Goal: Task Accomplishment & Management: Manage account settings

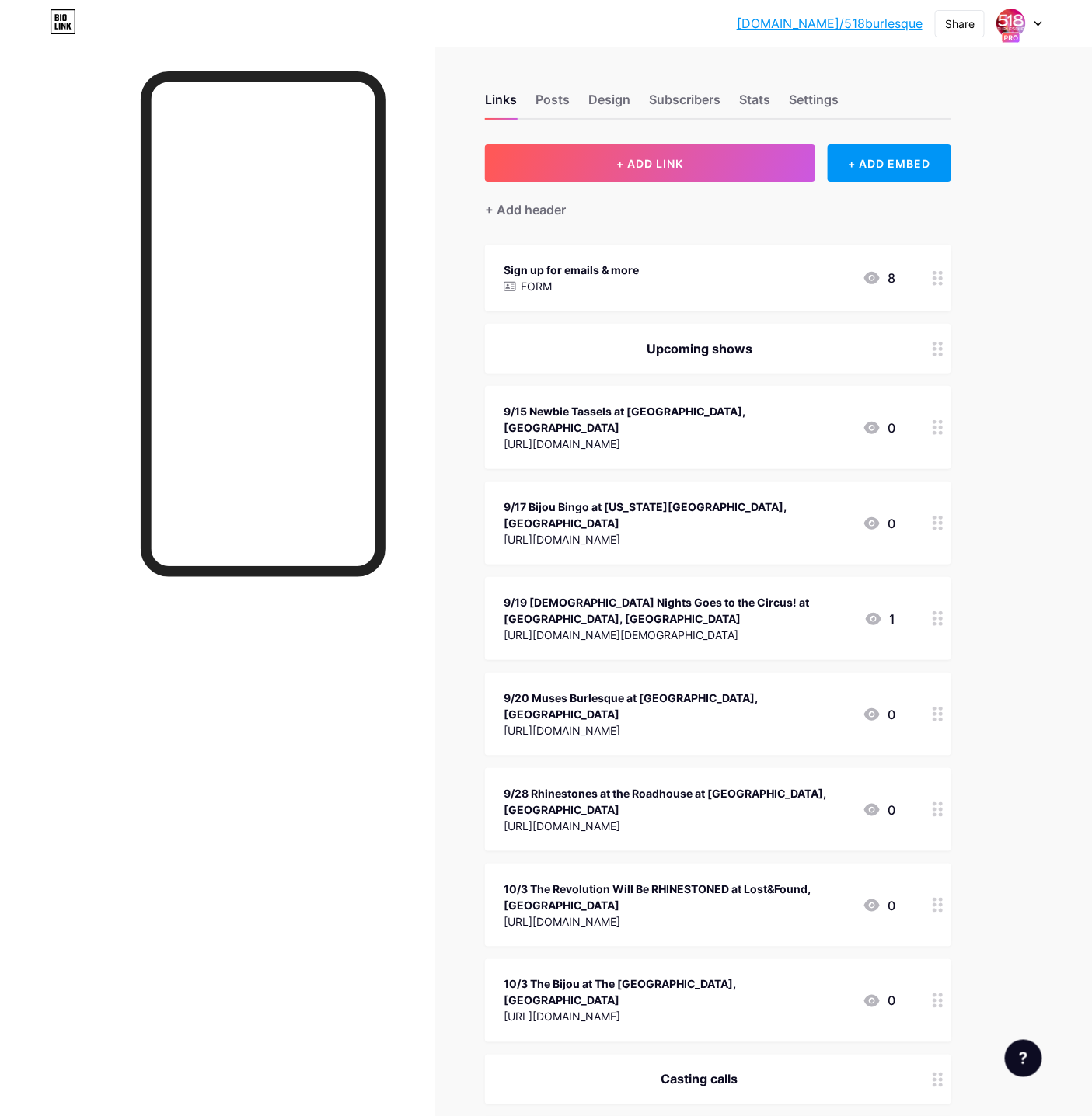
click at [1027, 24] on div at bounding box center [1019, 22] width 45 height 28
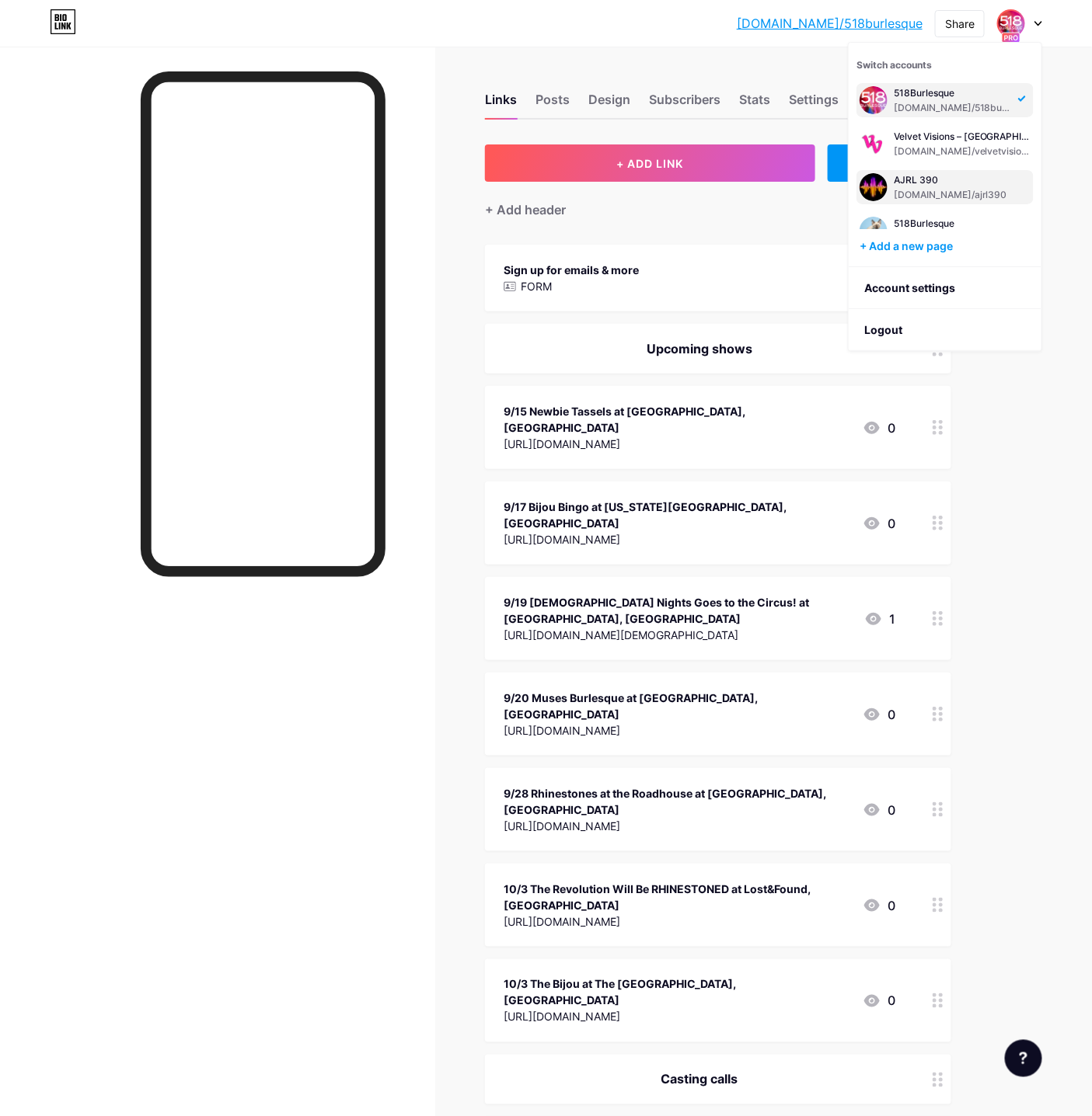
click at [924, 189] on div "[DOMAIN_NAME]/ajrl390" at bounding box center [951, 195] width 115 height 13
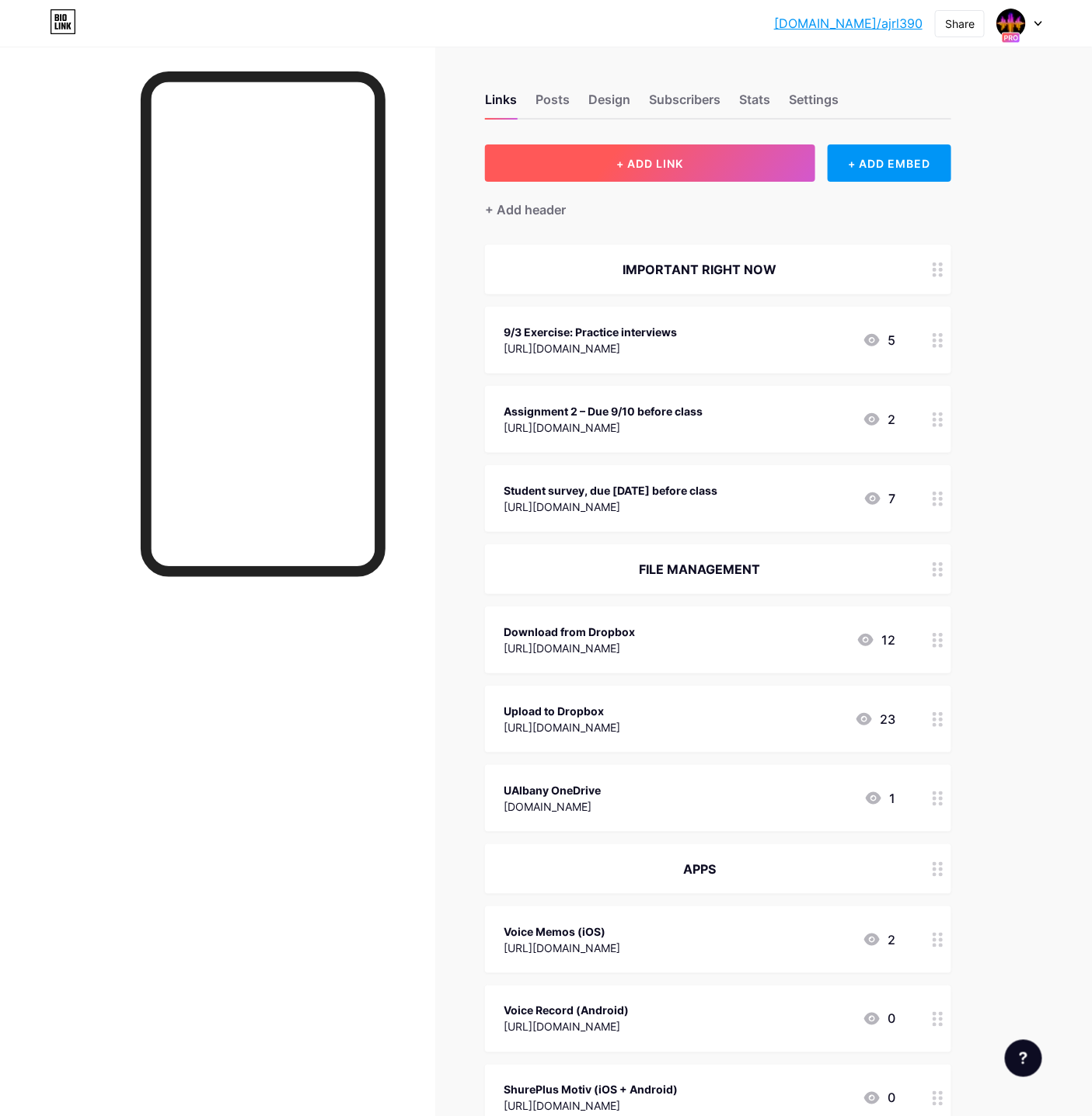
click at [657, 168] on span "+ ADD LINK" at bounding box center [649, 163] width 66 height 13
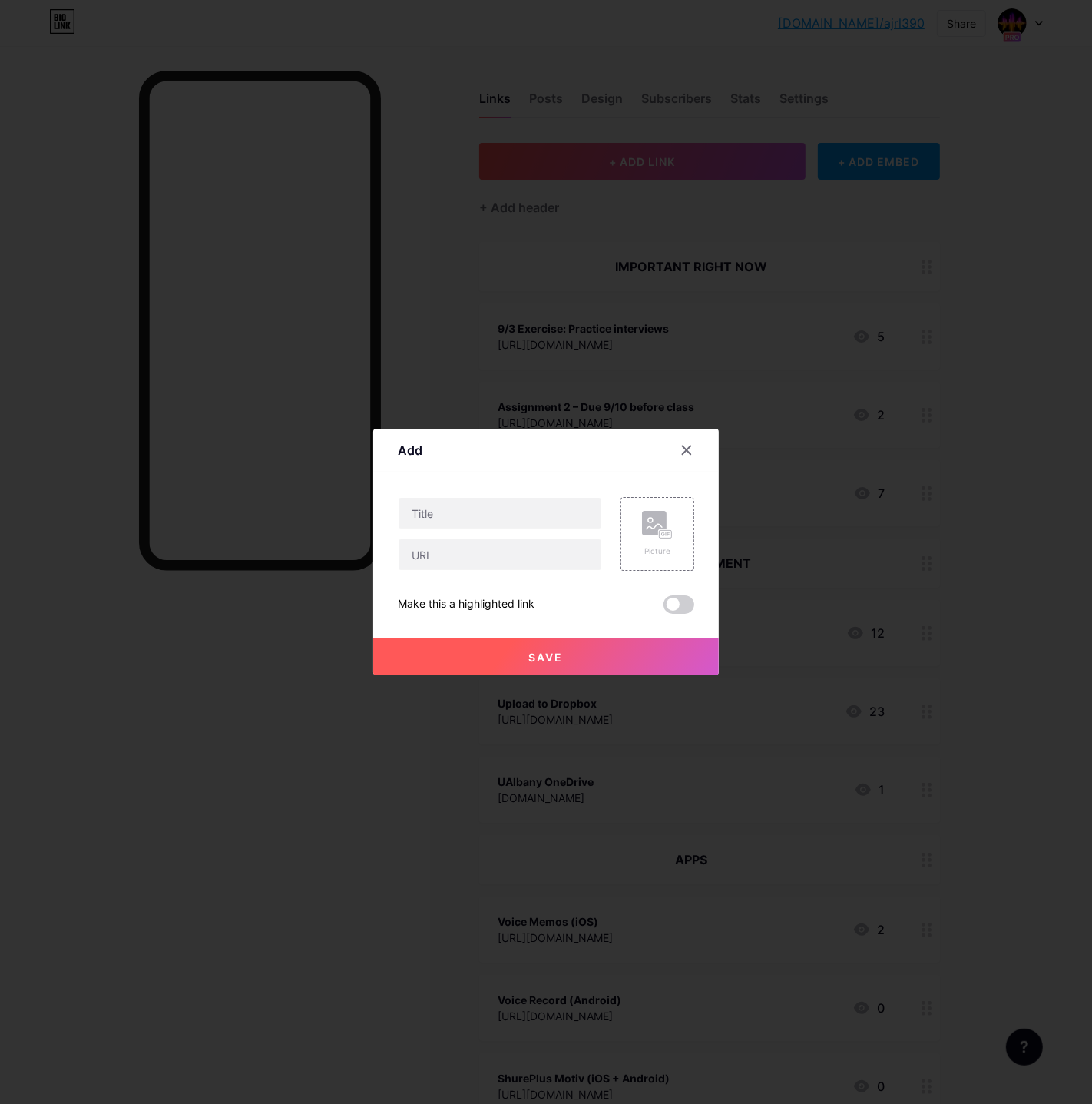
click at [721, 236] on div at bounding box center [546, 552] width 1092 height 1104
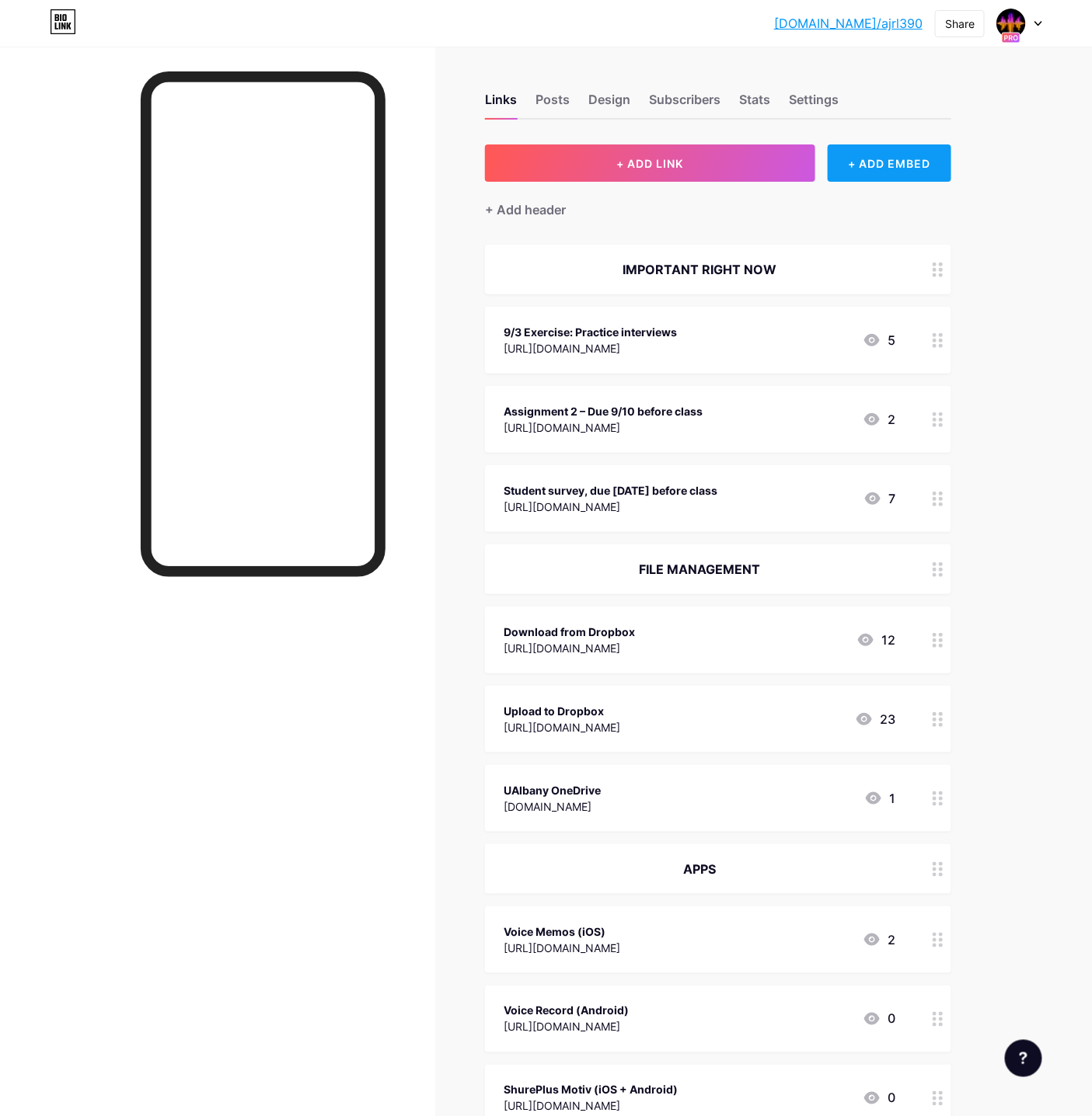
click at [892, 156] on div "+ ADD EMBED" at bounding box center [889, 163] width 124 height 38
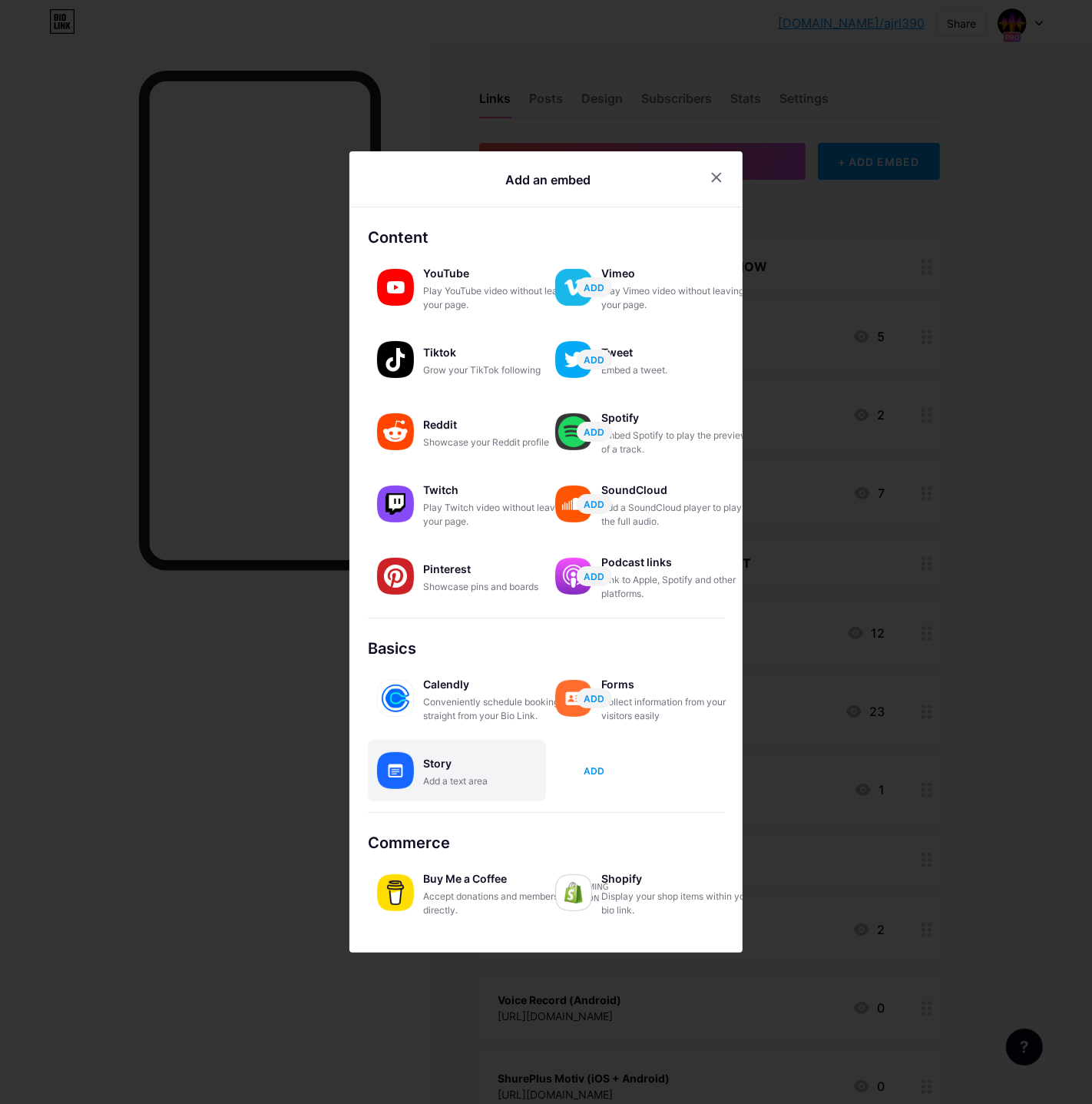
click at [595, 772] on span "ADD" at bounding box center [594, 771] width 20 height 13
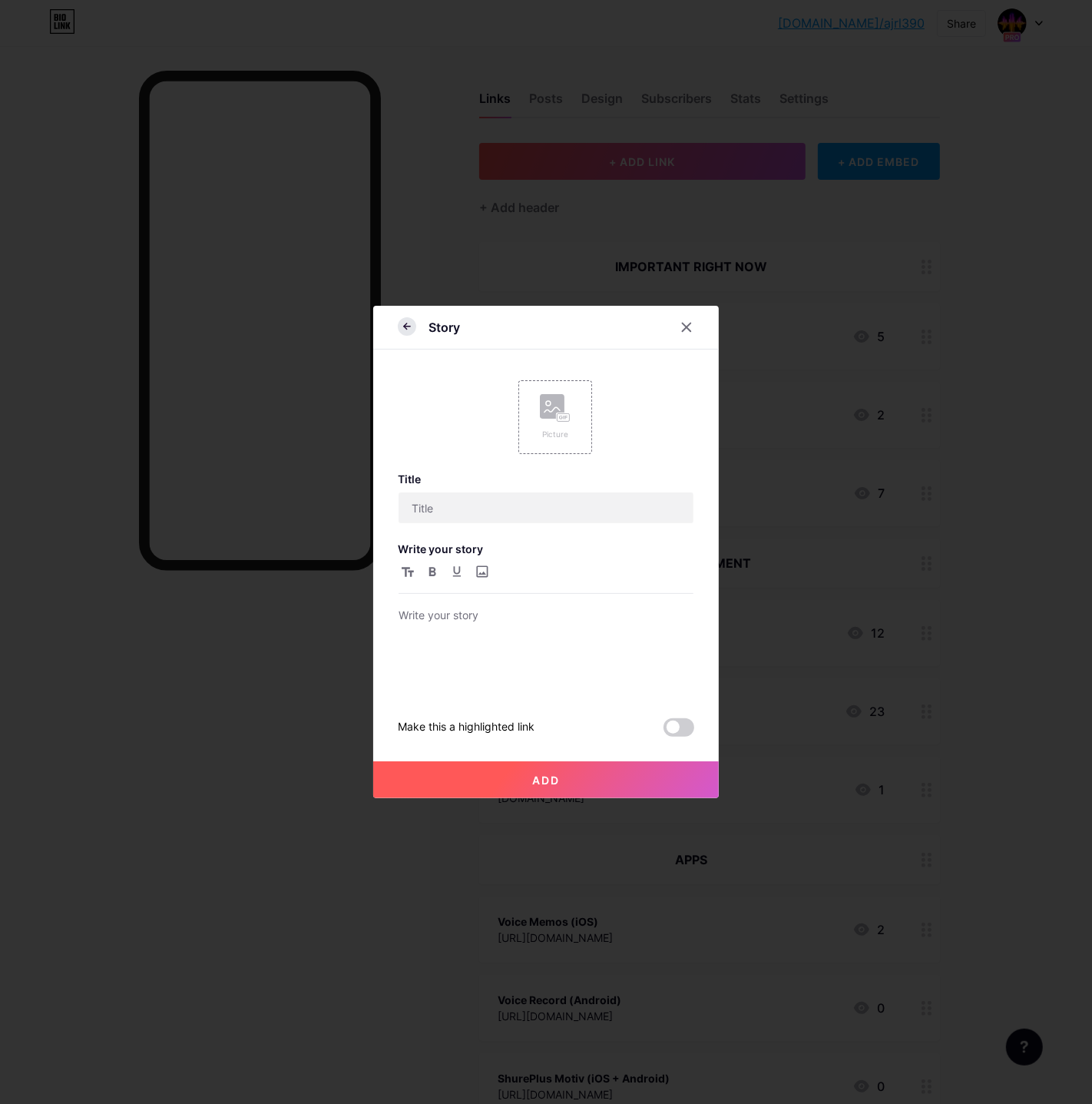
click at [407, 323] on icon at bounding box center [405, 326] width 3 height 5
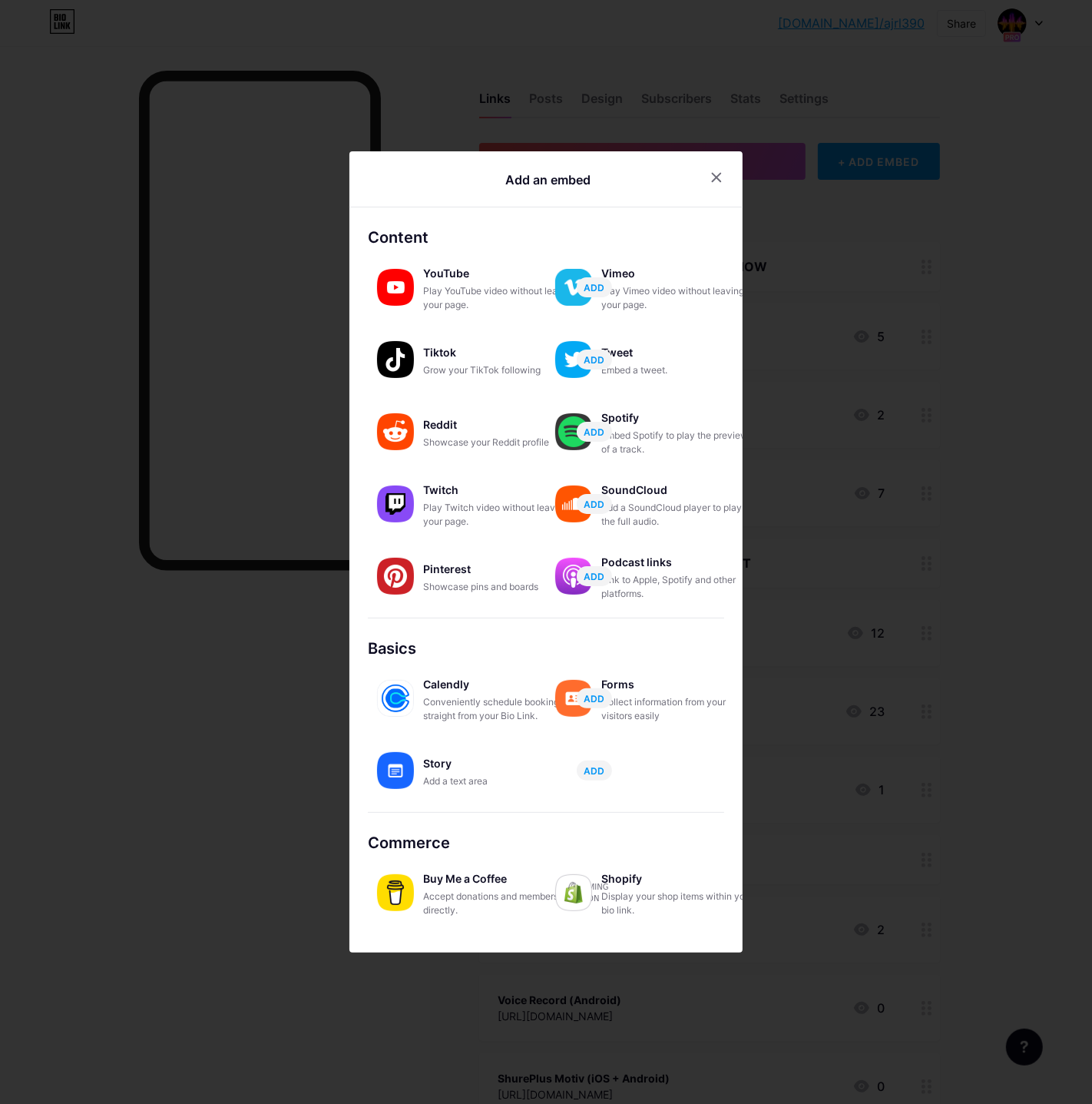
click at [156, 757] on div at bounding box center [546, 552] width 1092 height 1104
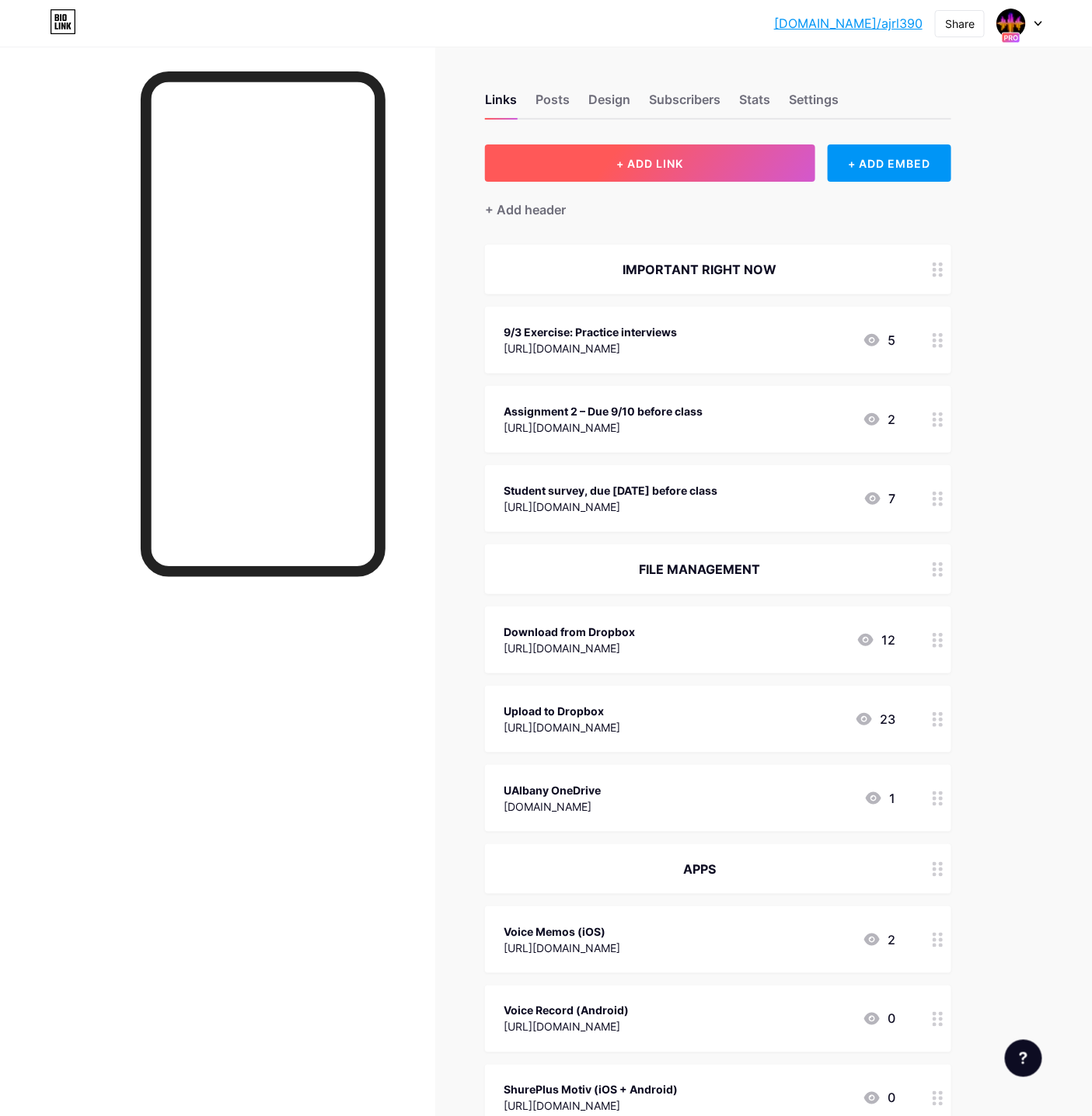
click at [637, 153] on button "+ ADD LINK" at bounding box center [650, 163] width 330 height 38
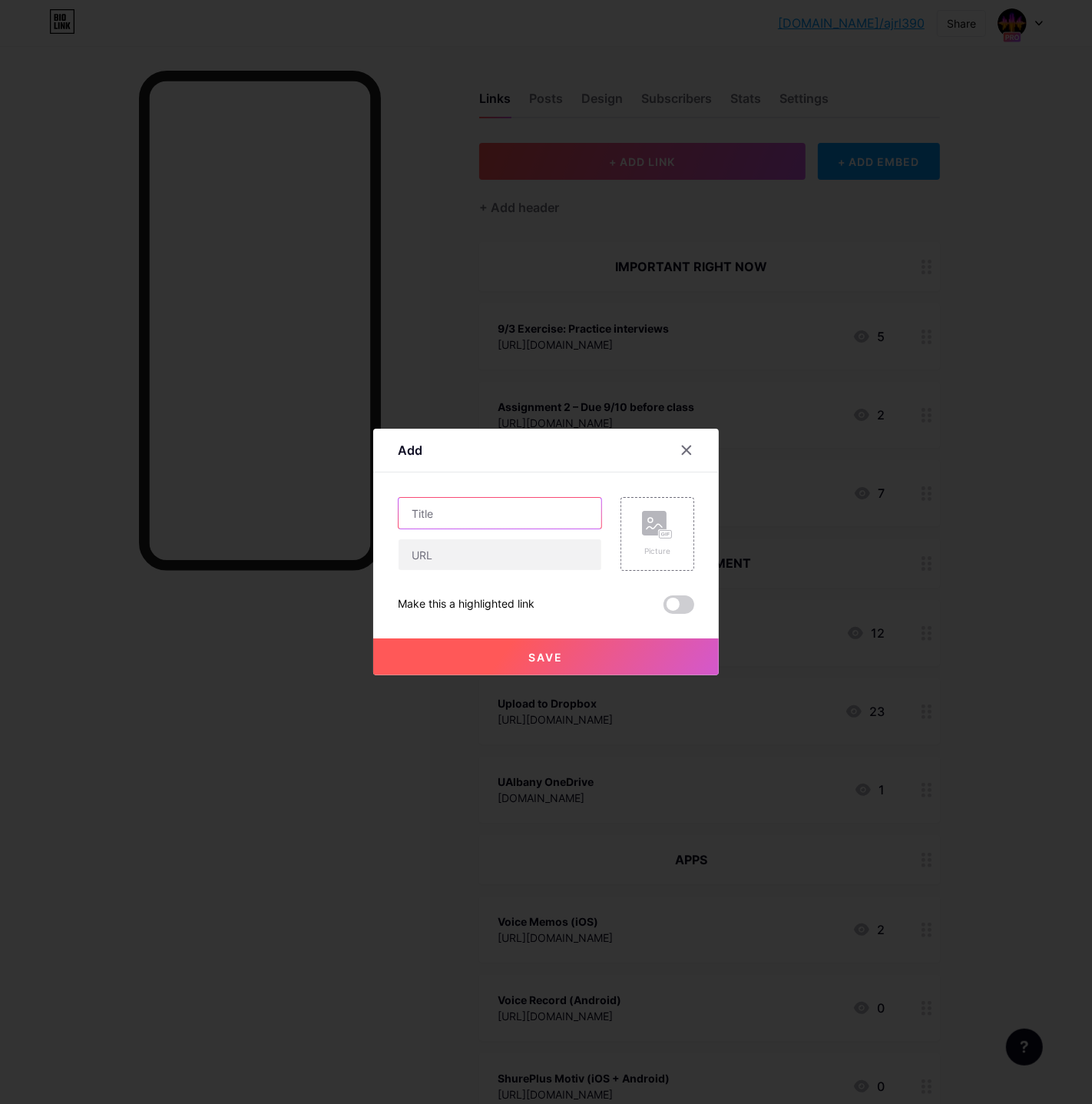
click at [454, 505] on input "text" at bounding box center [500, 513] width 202 height 31
paste input "tel:+15551234567"
click at [436, 552] on input "tel:+15551234567" at bounding box center [500, 554] width 202 height 31
type input "tel:+19546848639"
click at [542, 502] on input "text" at bounding box center [500, 513] width 202 height 31
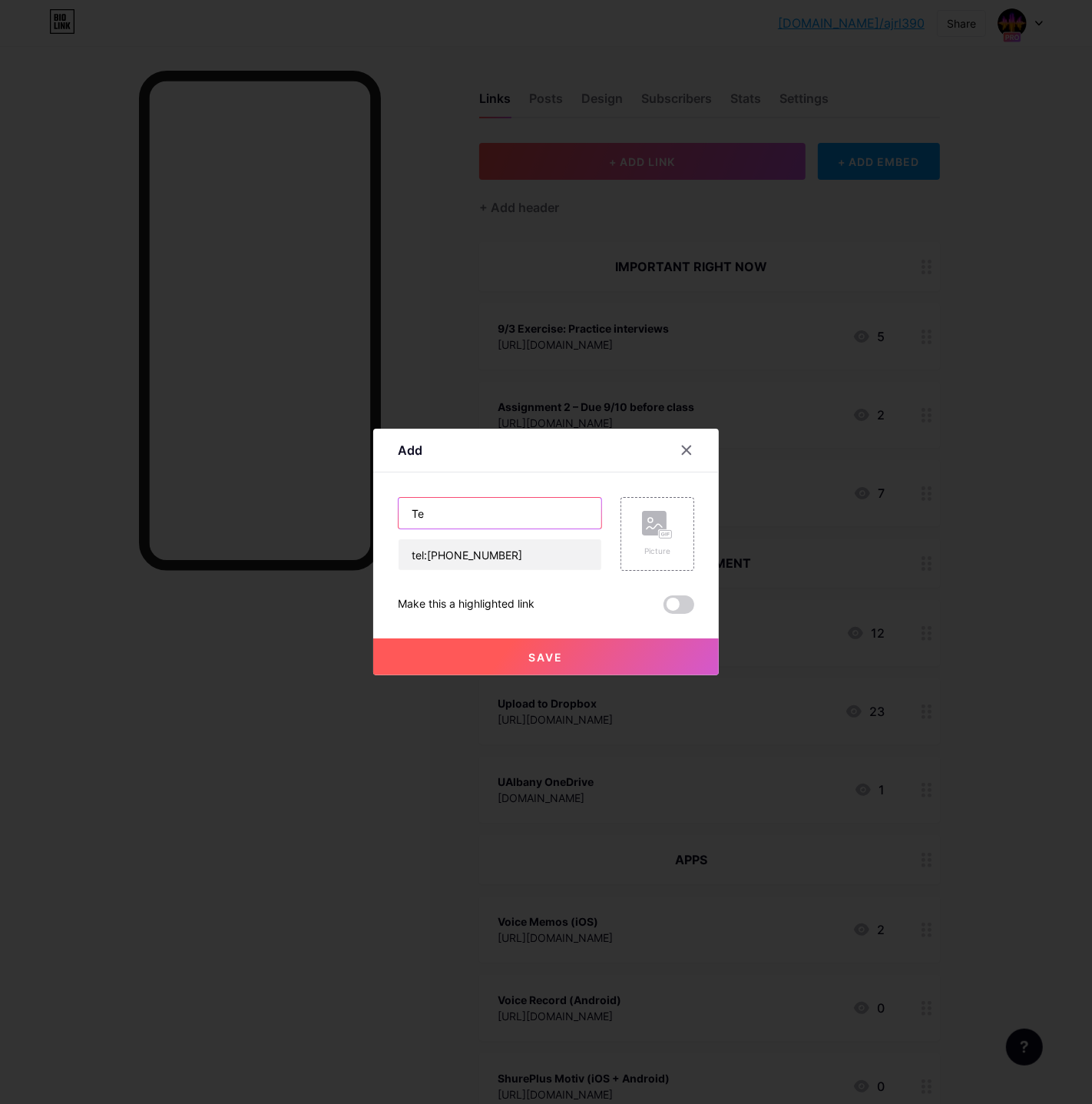
type input "T"
type input "Testing"
click at [554, 655] on span "Save" at bounding box center [546, 657] width 35 height 13
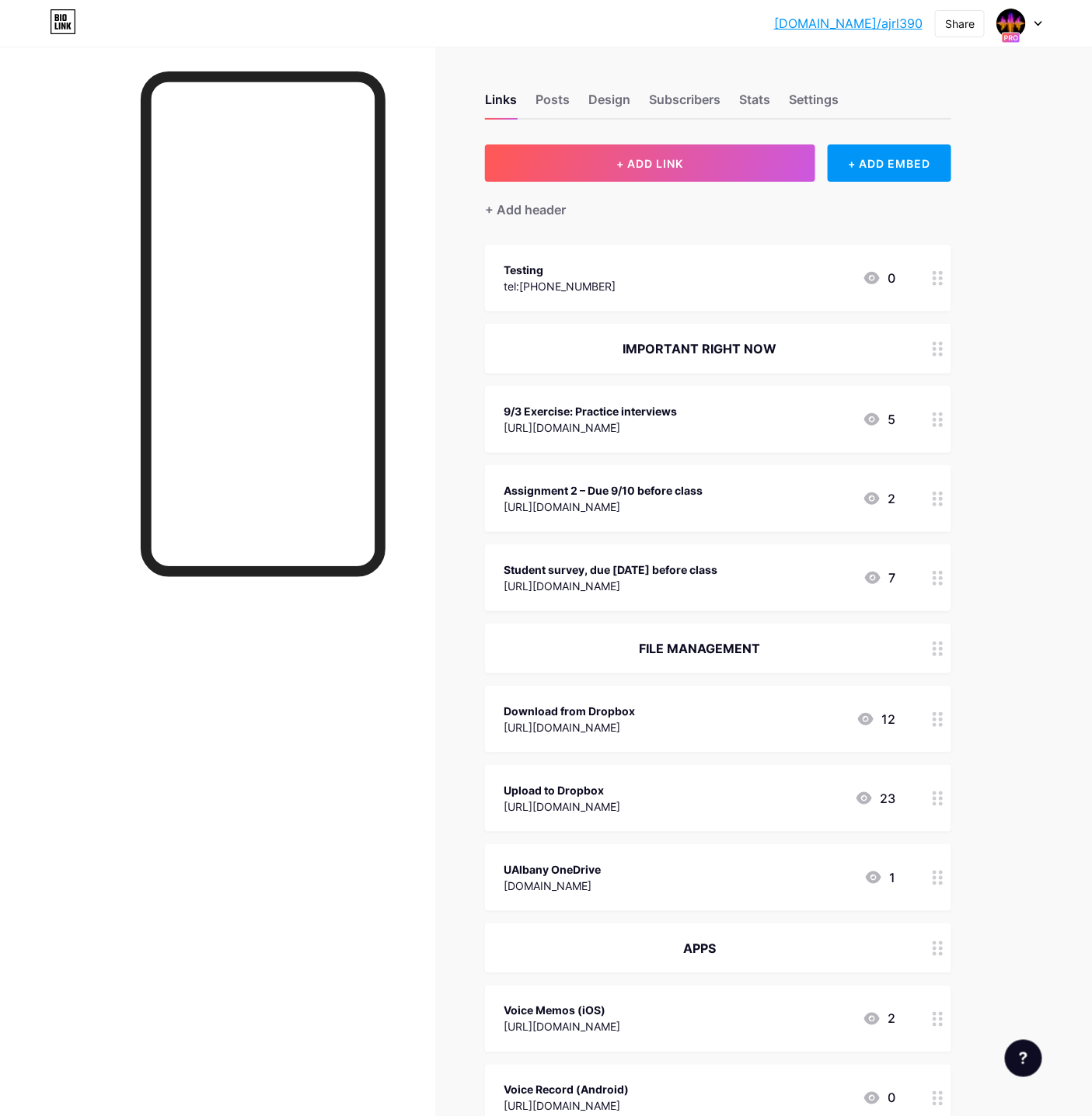
click at [677, 297] on div "Testing tel:+19546848639 0" at bounding box center [718, 278] width 466 height 66
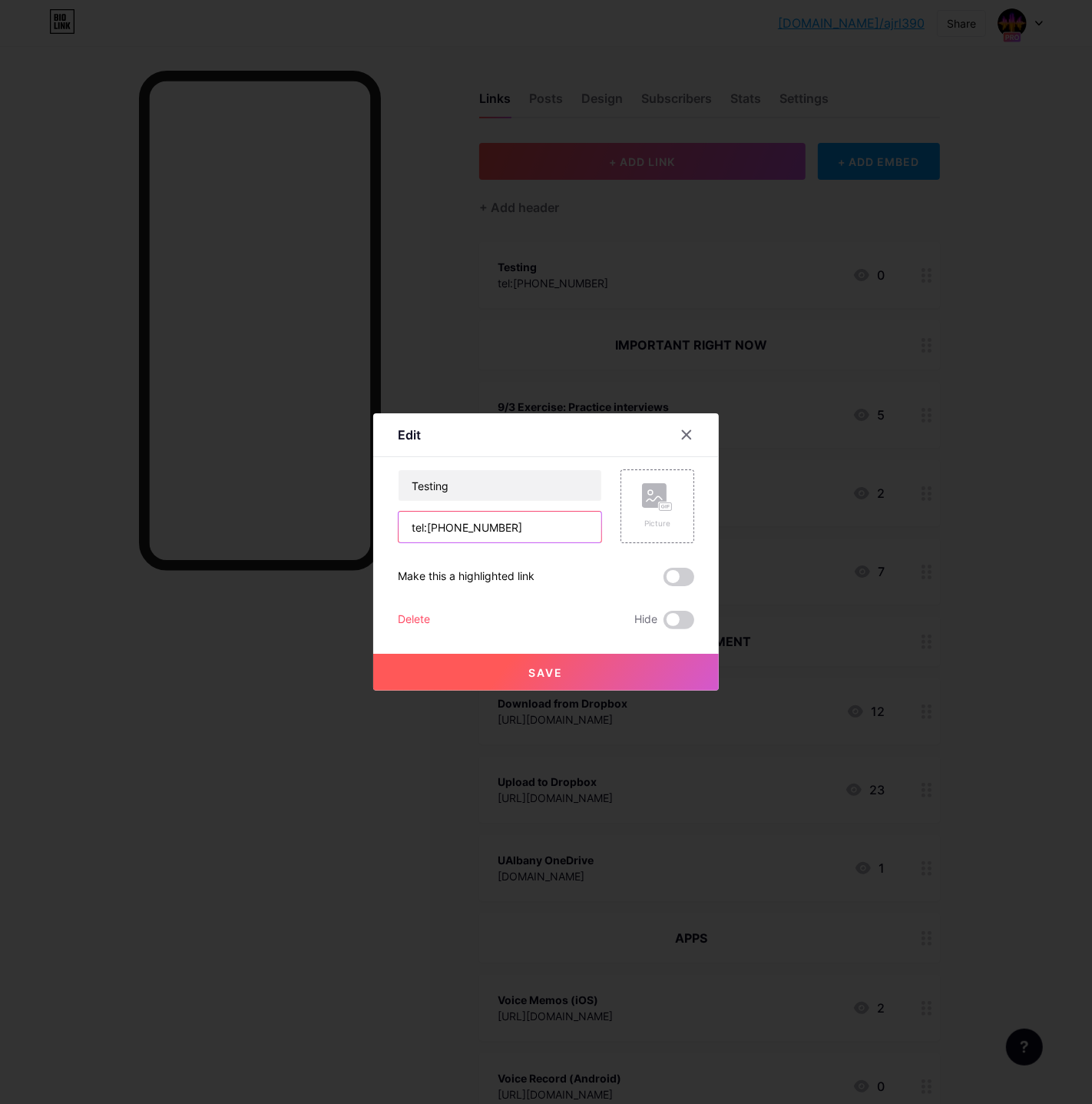
drag, startPoint x: 422, startPoint y: 523, endPoint x: 392, endPoint y: 520, distance: 30.1
click at [392, 520] on div "Edit Content YouTube Play YouTube video without leaving your page. ADD Vimeo Pl…" at bounding box center [545, 552] width 345 height 277
type input "sms:+19546848639"
click at [505, 665] on button "Save" at bounding box center [545, 672] width 345 height 37
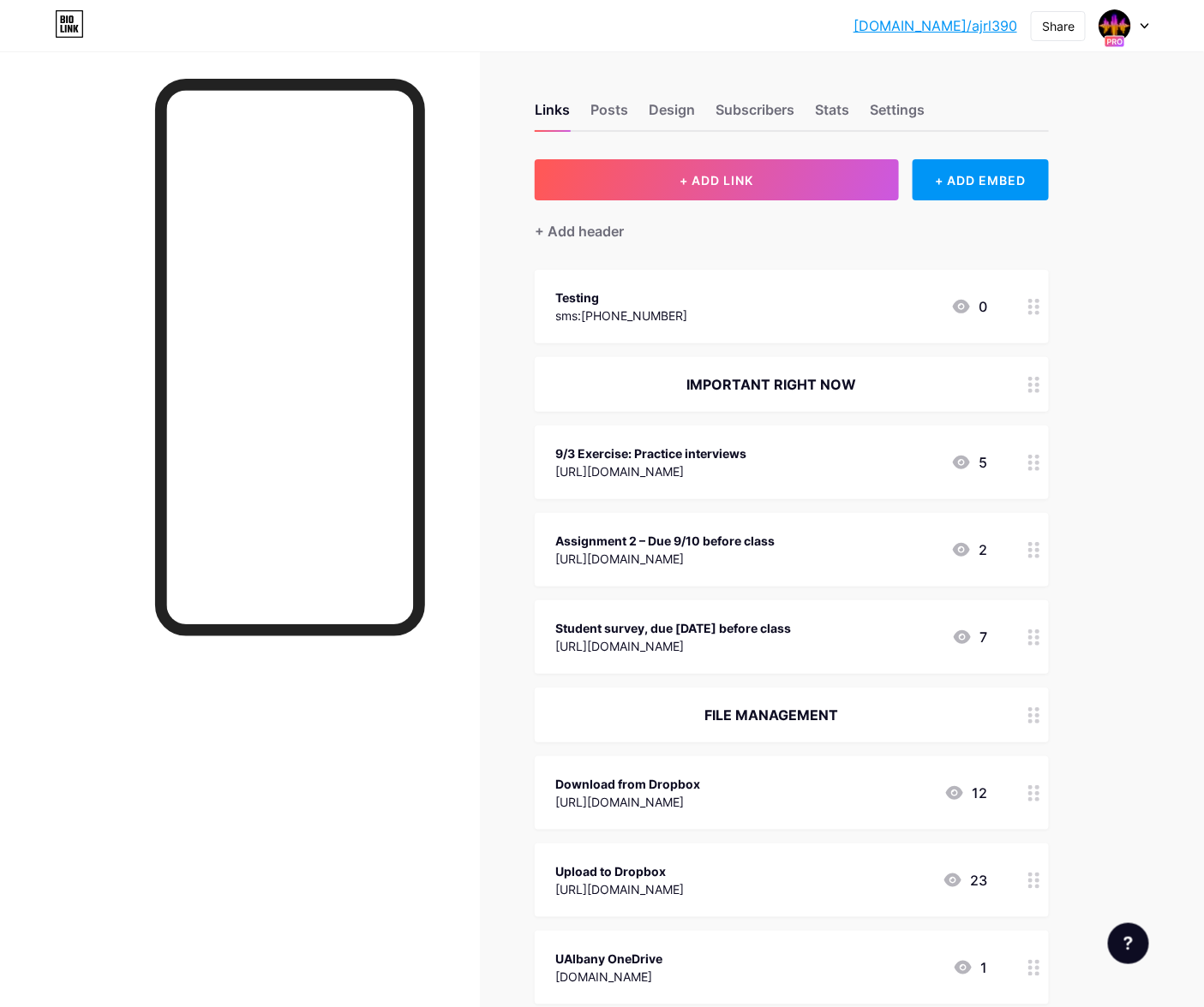
click at [677, 299] on div "Testing sms:+19546848639 0" at bounding box center [771, 307] width 432 height 40
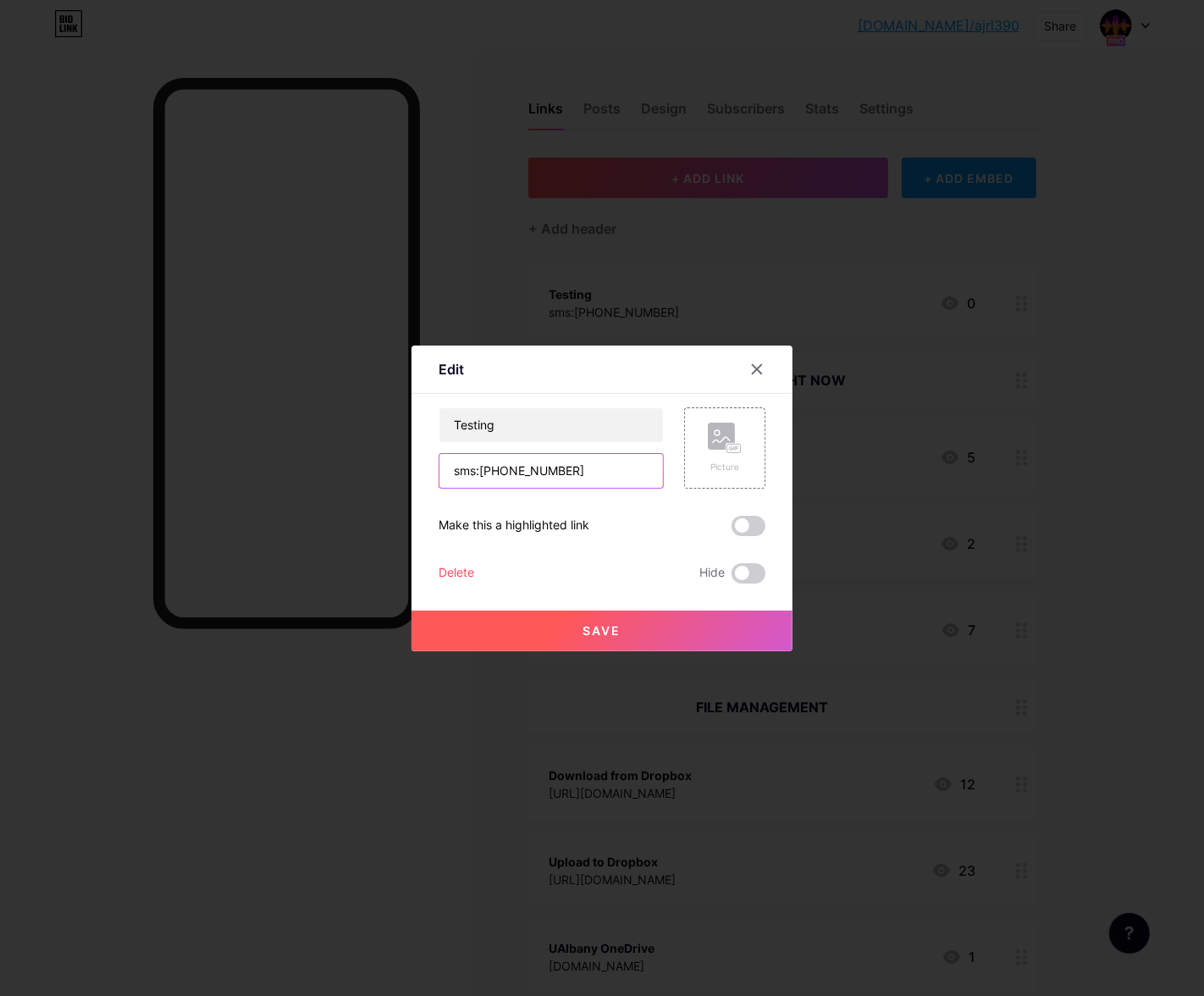
click at [583, 464] on input "sms:+19546848639" at bounding box center [551, 471] width 223 height 34
click at [571, 425] on input "Testing" at bounding box center [551, 425] width 223 height 34
click at [578, 644] on button "Save" at bounding box center [601, 632] width 381 height 41
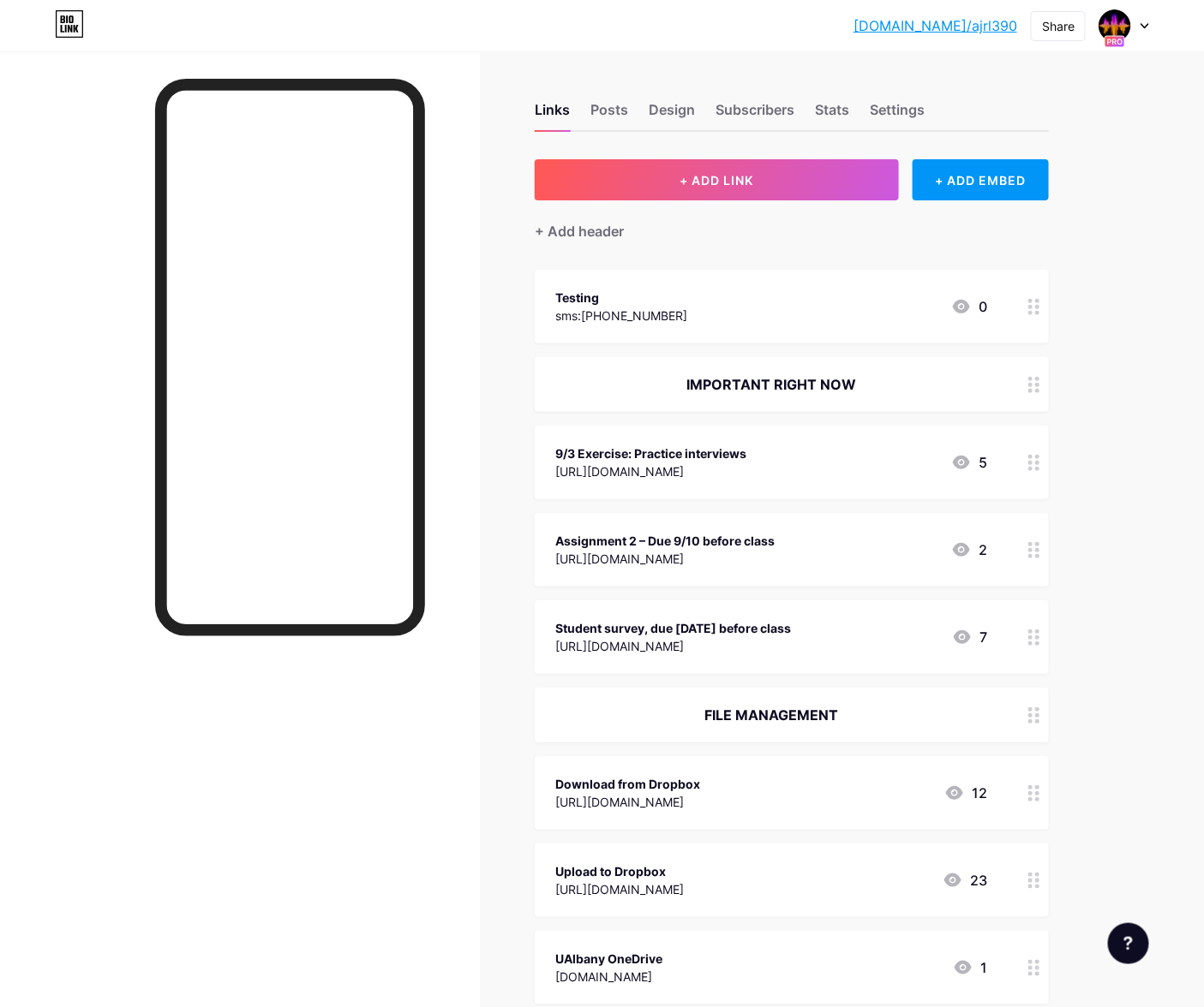
click at [657, 310] on div "sms:+19546848639" at bounding box center [621, 316] width 132 height 18
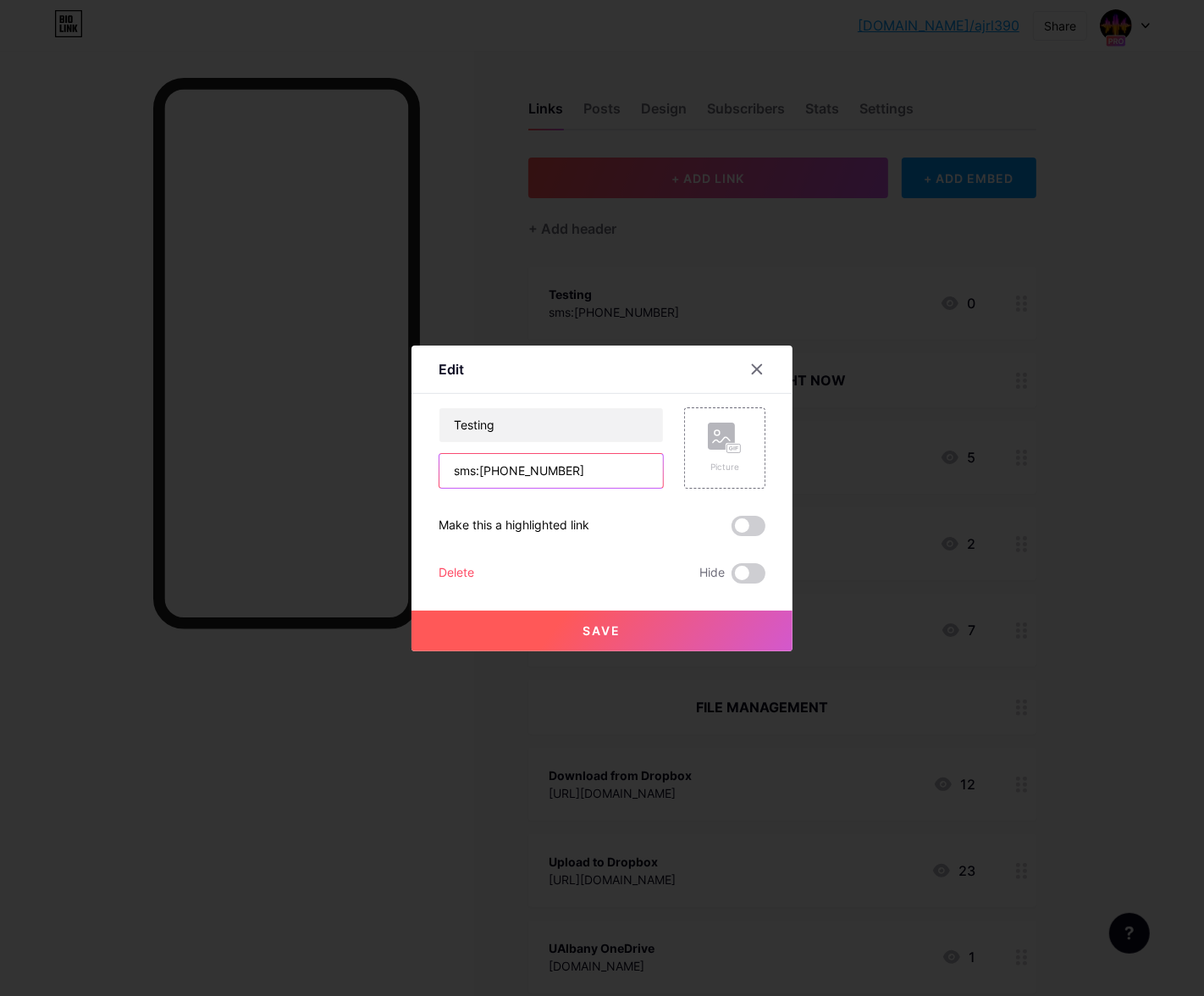
click at [499, 477] on input "sms:+19546848639" at bounding box center [551, 471] width 223 height 34
click at [492, 474] on input "sms:+19546848639" at bounding box center [551, 471] width 223 height 34
type input "sms:9546848639"
click at [558, 419] on input "Testing" at bounding box center [551, 425] width 223 height 34
click at [652, 632] on button "Save" at bounding box center [601, 632] width 381 height 41
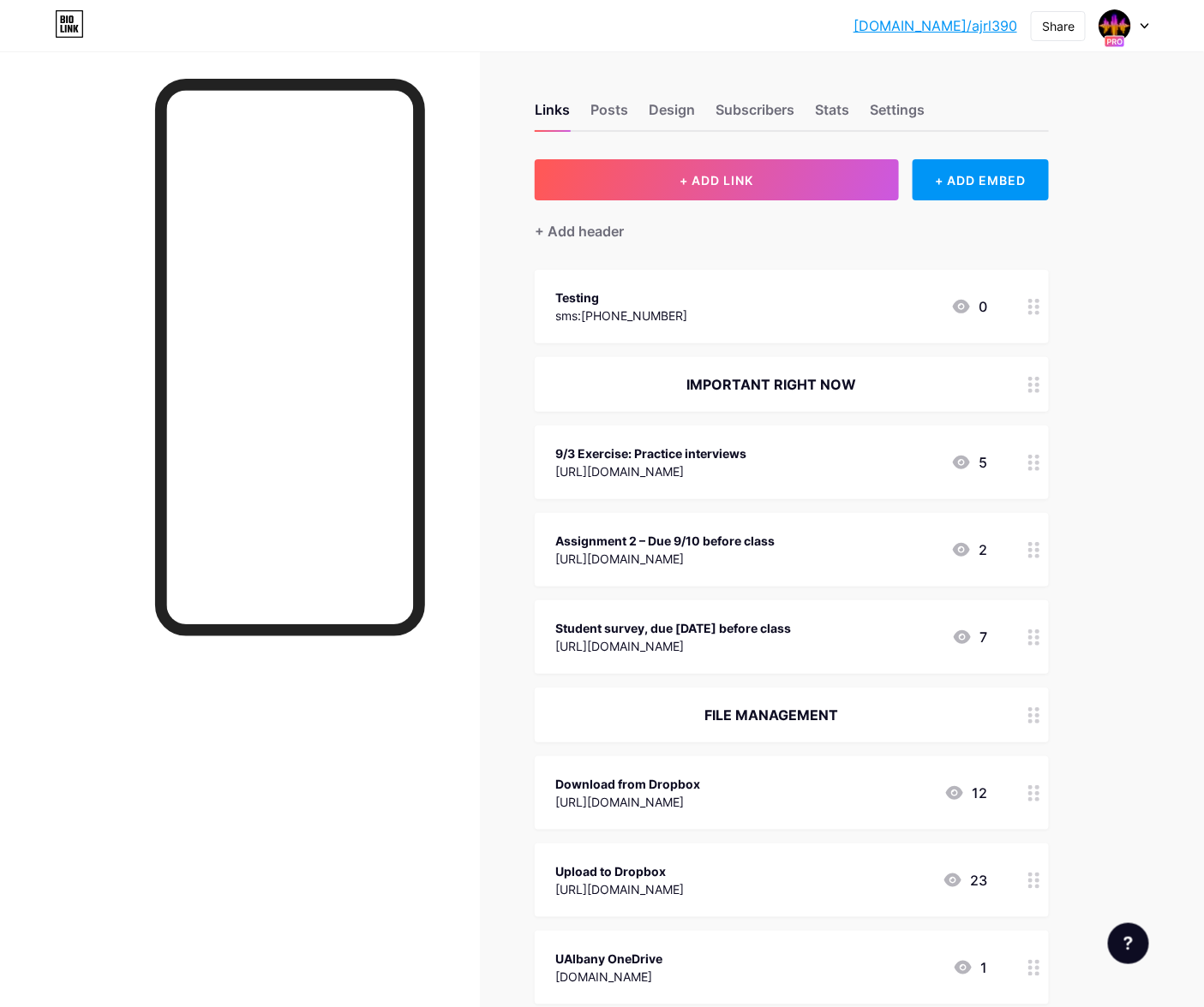
click at [714, 324] on div "Testing sms:9546848639 0" at bounding box center [771, 307] width 432 height 40
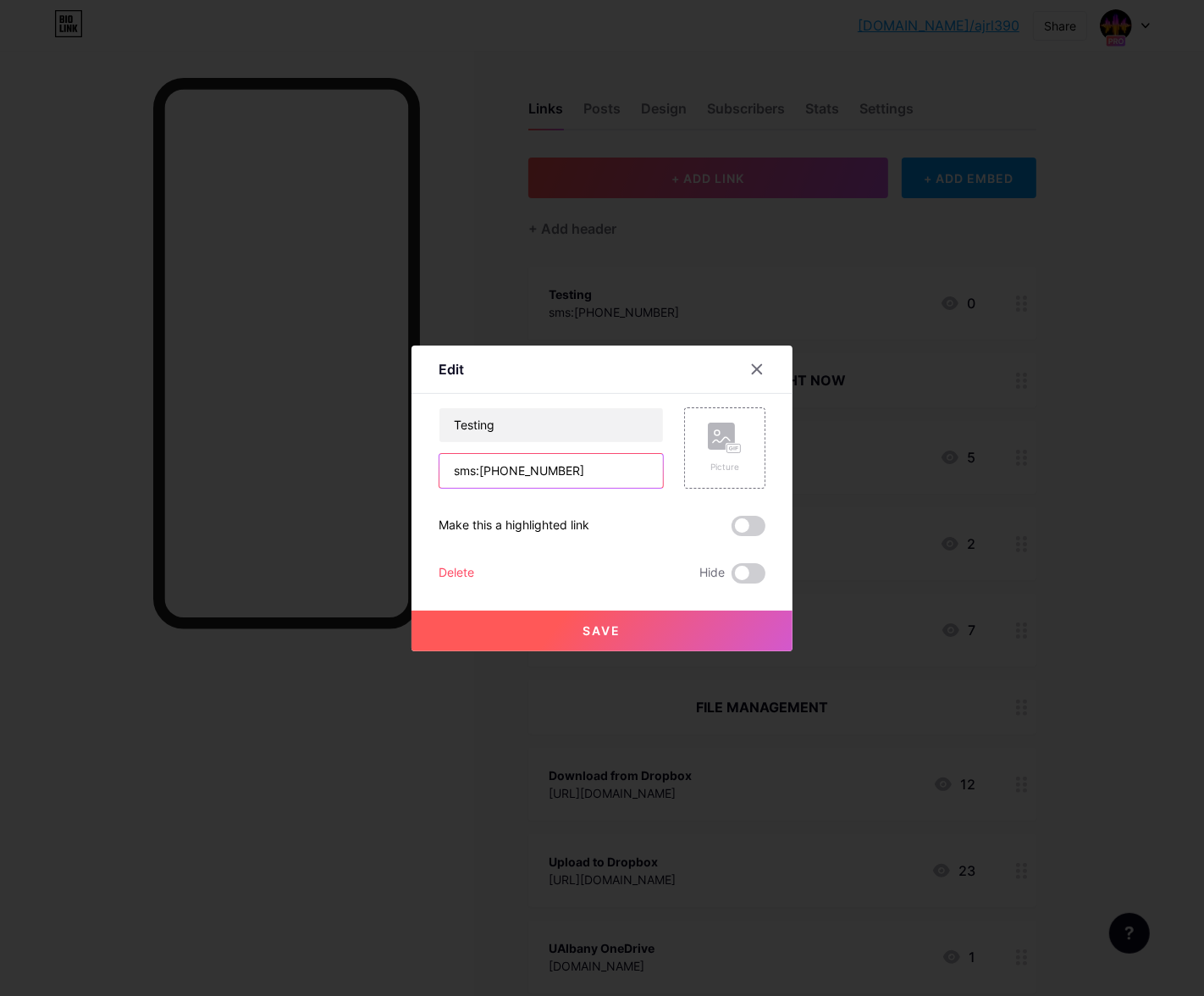
click at [573, 472] on input "sms:9546848639" at bounding box center [551, 471] width 223 height 34
paste input "<a href="sms:19546848639">Text me</a>"
type input "<a href="sms:19546848639">Text me</a>"
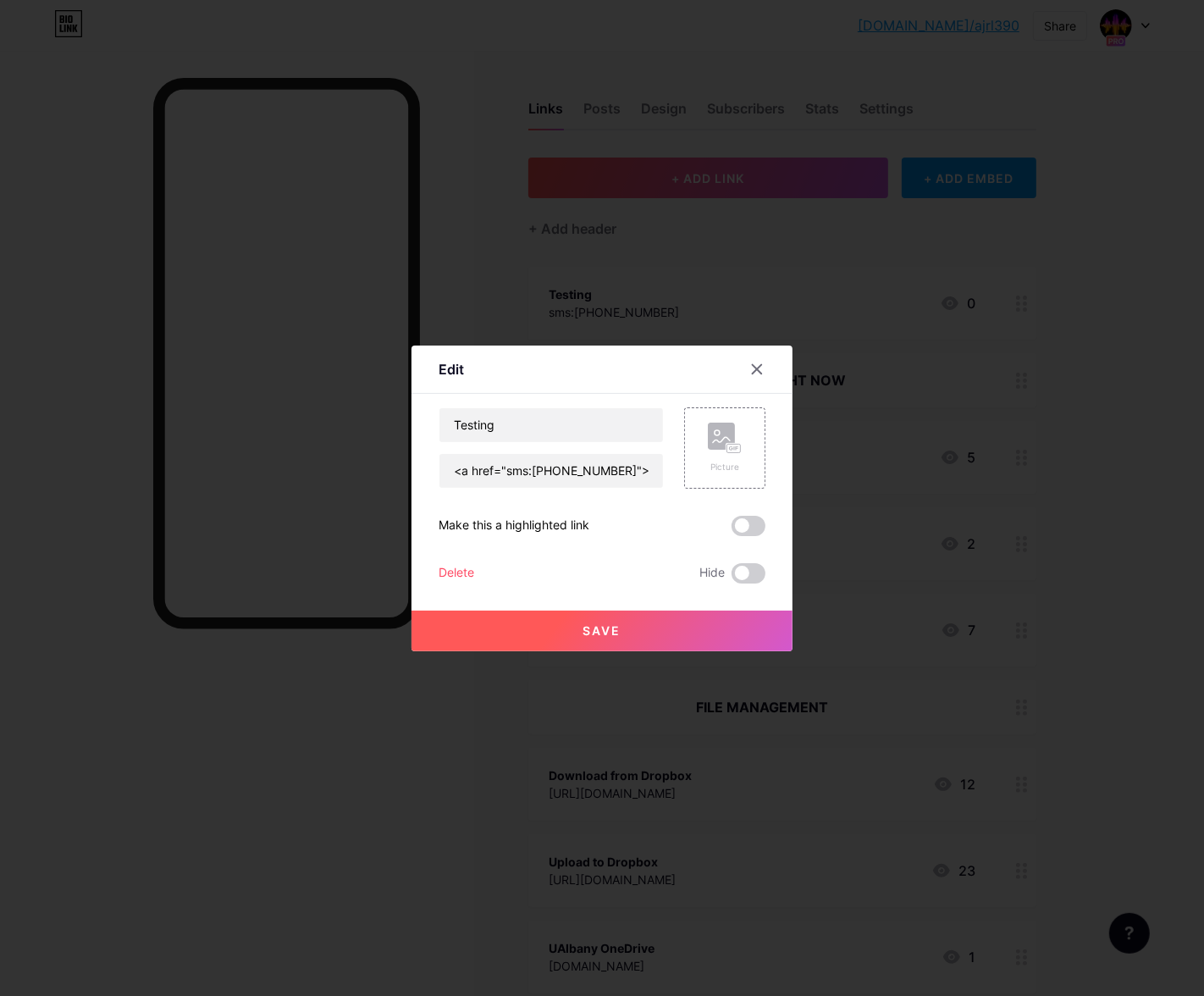
click at [561, 444] on div "Testing <a href="sms:19546848639">Text me</a>" at bounding box center [551, 448] width 225 height 81
click at [522, 436] on input "Testing" at bounding box center [551, 425] width 223 height 34
type input "Testingtest"
click at [575, 625] on button "Save" at bounding box center [601, 632] width 381 height 41
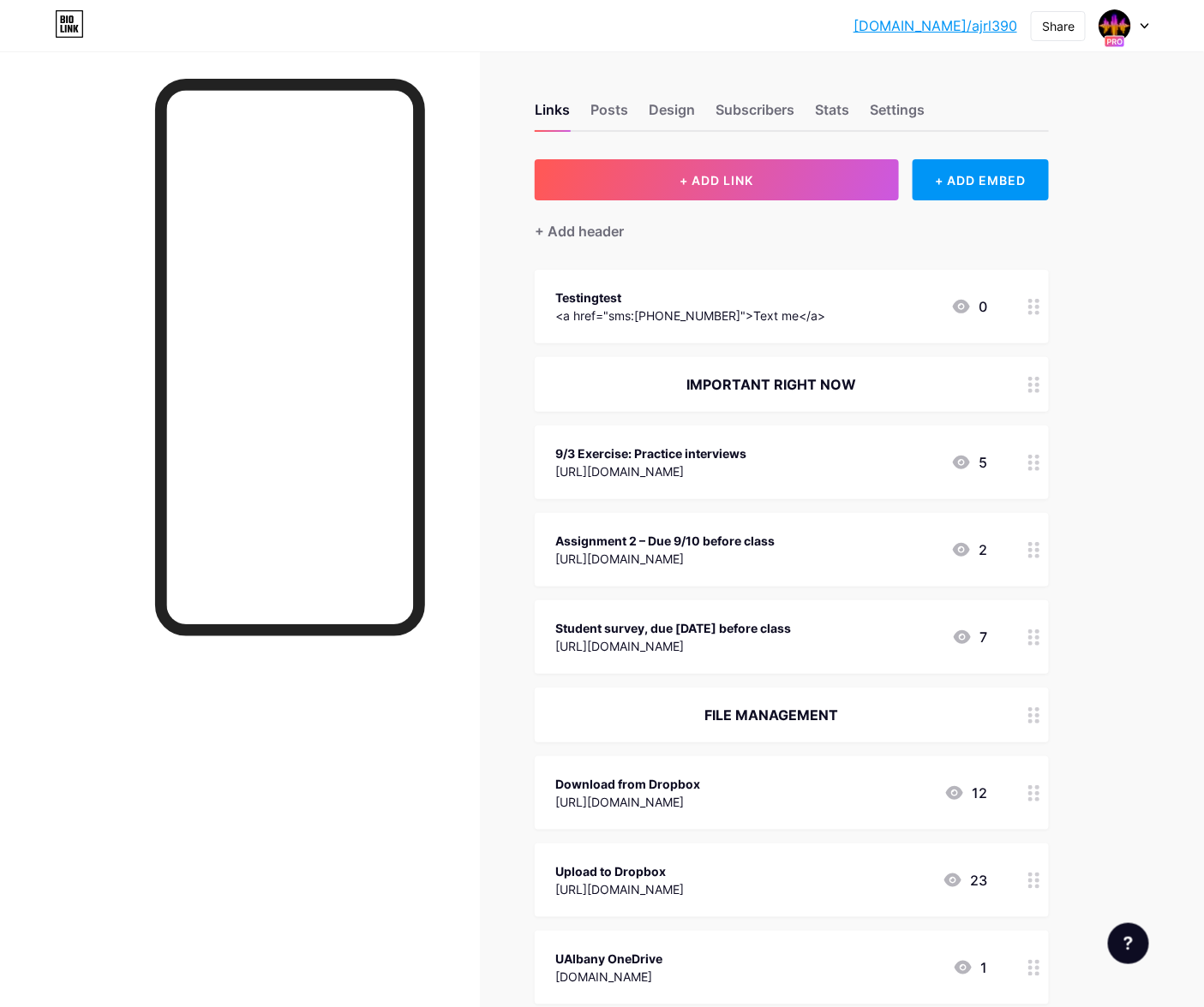
click at [764, 307] on div "<a href="sms:19546848639">Text me</a>" at bounding box center [690, 316] width 270 height 18
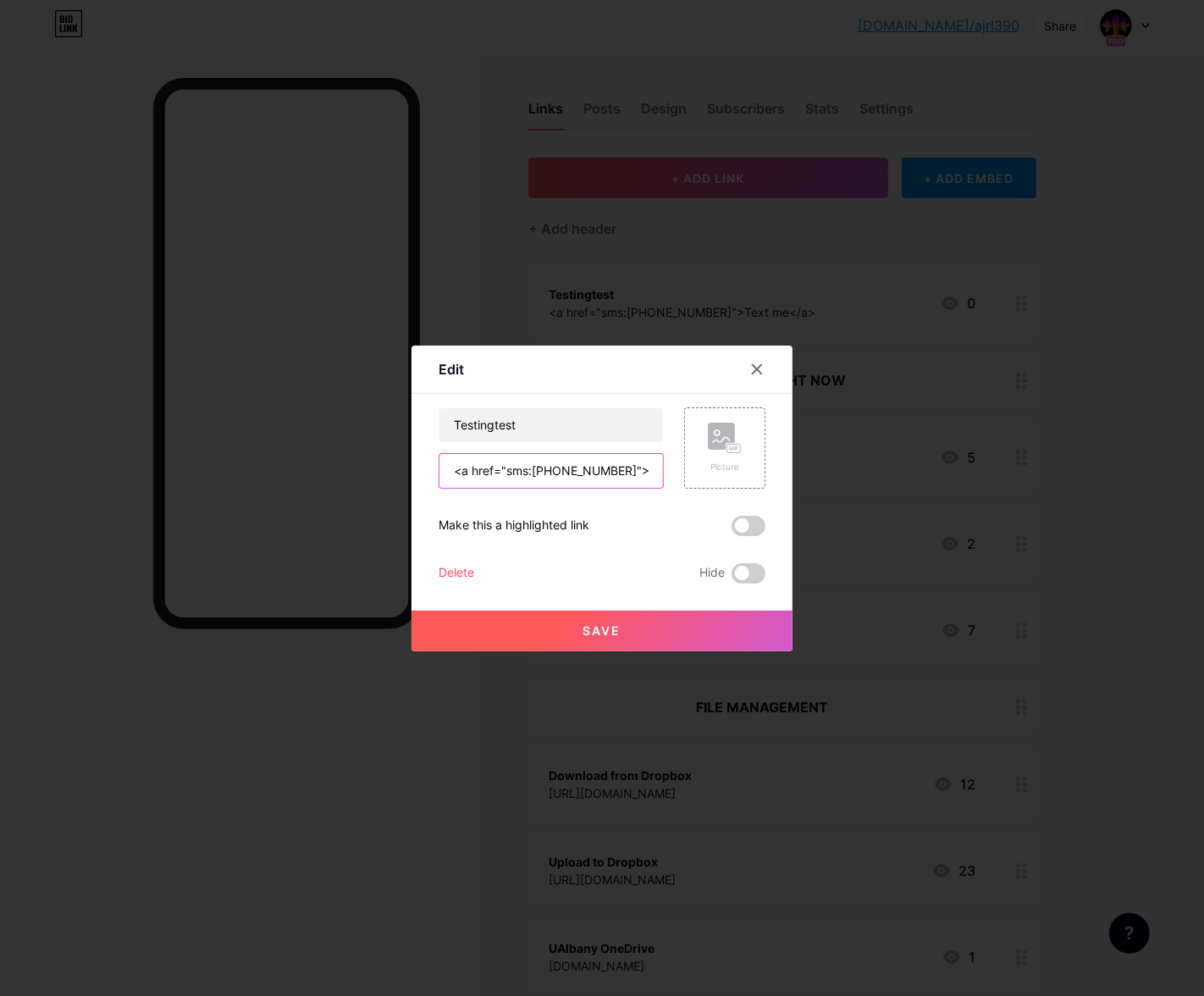
click at [502, 467] on input "<a href="sms:19546848639">Text me</a>" at bounding box center [551, 471] width 223 height 34
click at [640, 428] on input "Testingtest" at bounding box center [551, 425] width 223 height 34
click at [761, 367] on icon at bounding box center [758, 369] width 14 height 14
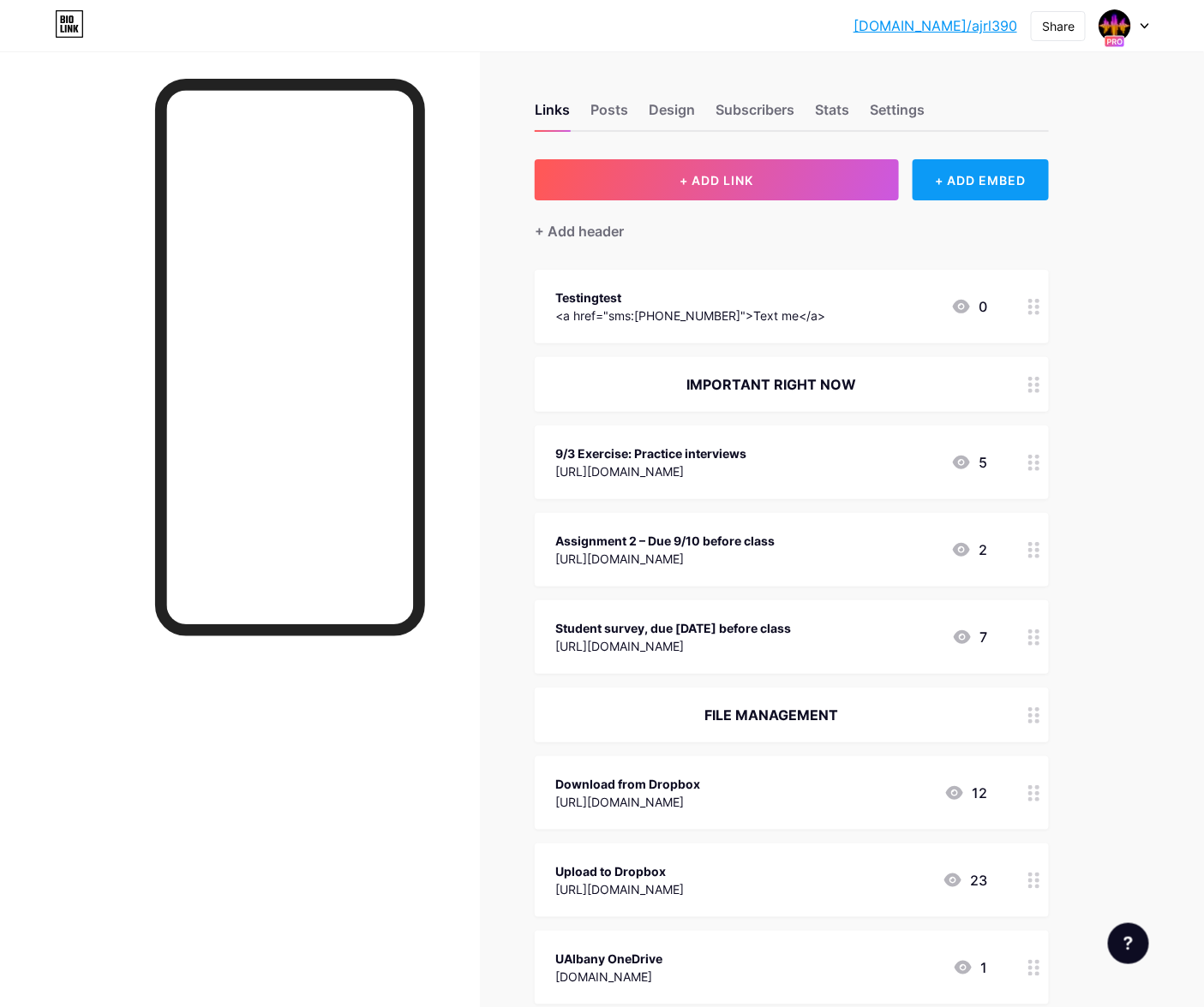
click at [961, 180] on div "+ ADD EMBED" at bounding box center [980, 180] width 137 height 42
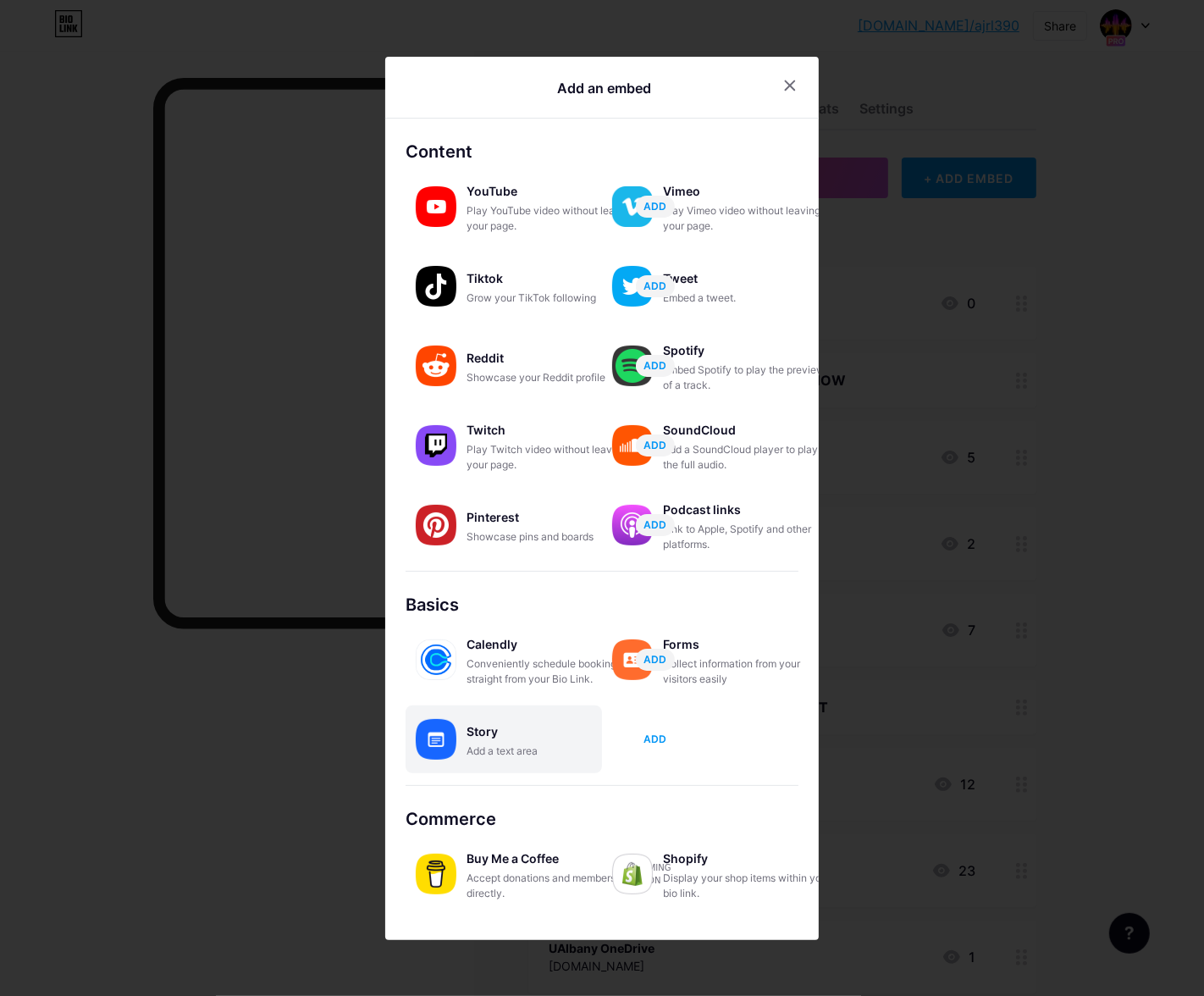
click at [666, 735] on span "ADD" at bounding box center [655, 739] width 23 height 15
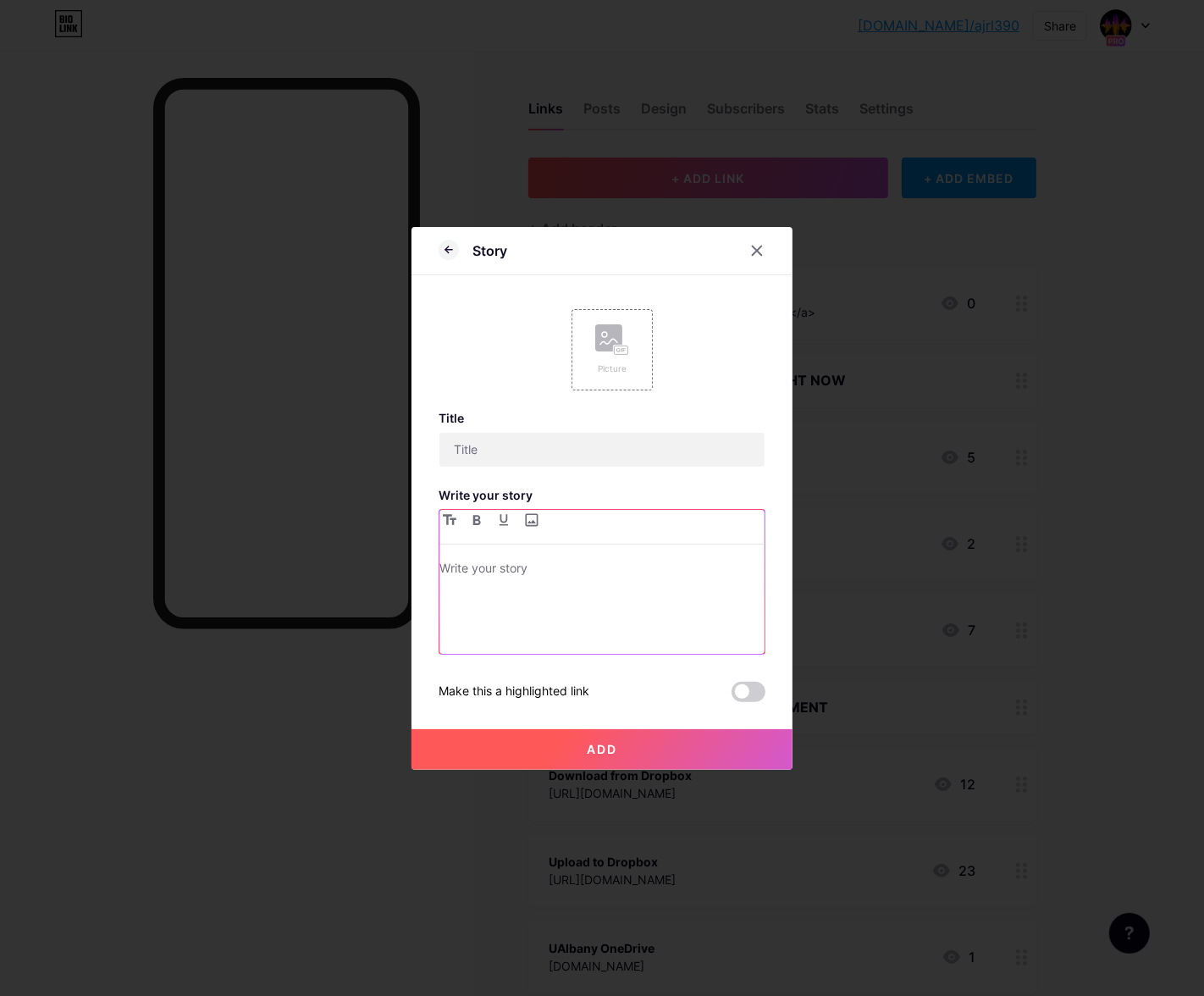
click at [553, 576] on p at bounding box center [602, 570] width 325 height 24
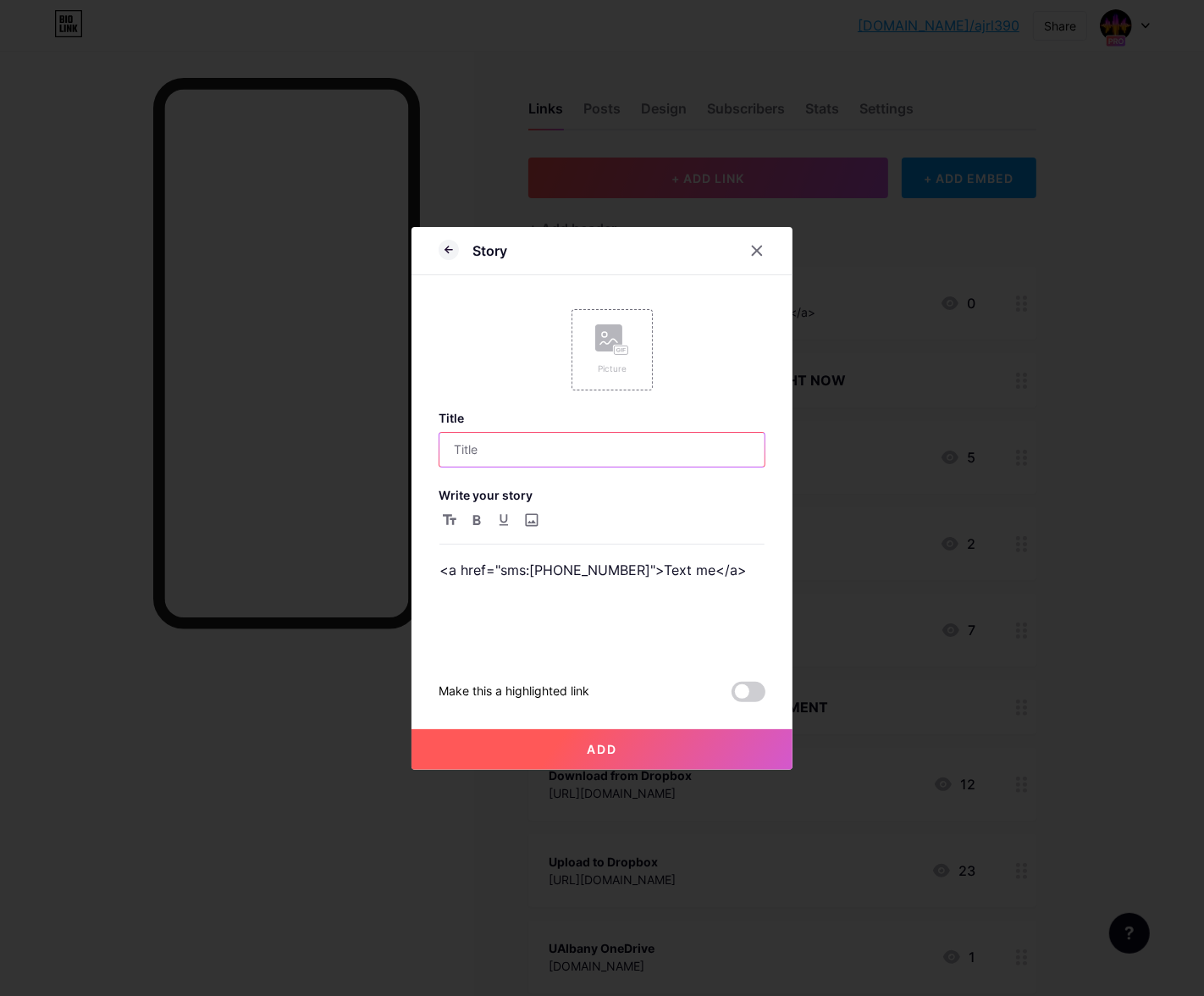
click at [541, 451] on input "text" at bounding box center [602, 450] width 325 height 34
type input "Text me"
click at [563, 744] on button "Add" at bounding box center [601, 750] width 381 height 41
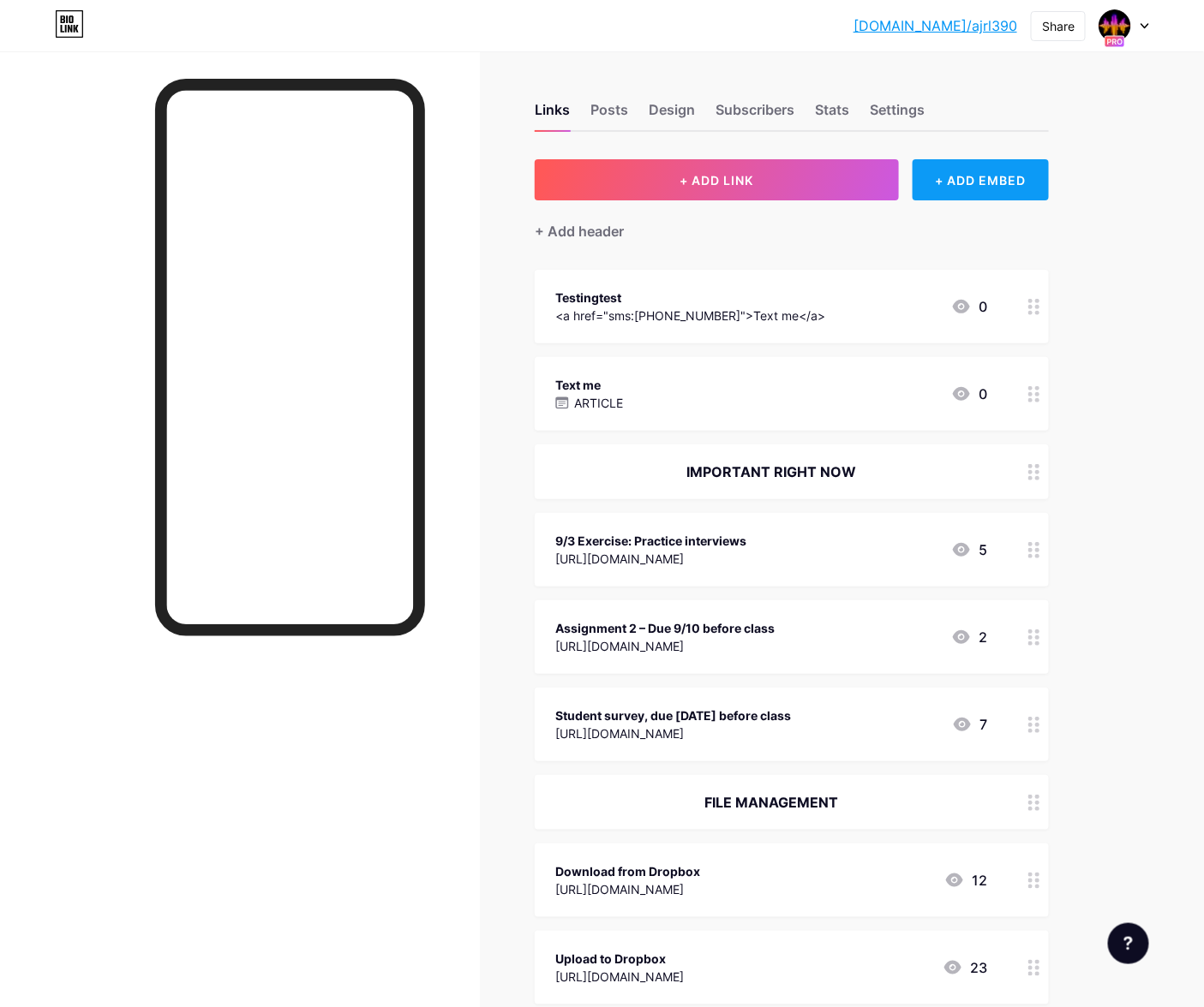
click at [971, 170] on div "+ ADD EMBED" at bounding box center [980, 180] width 137 height 42
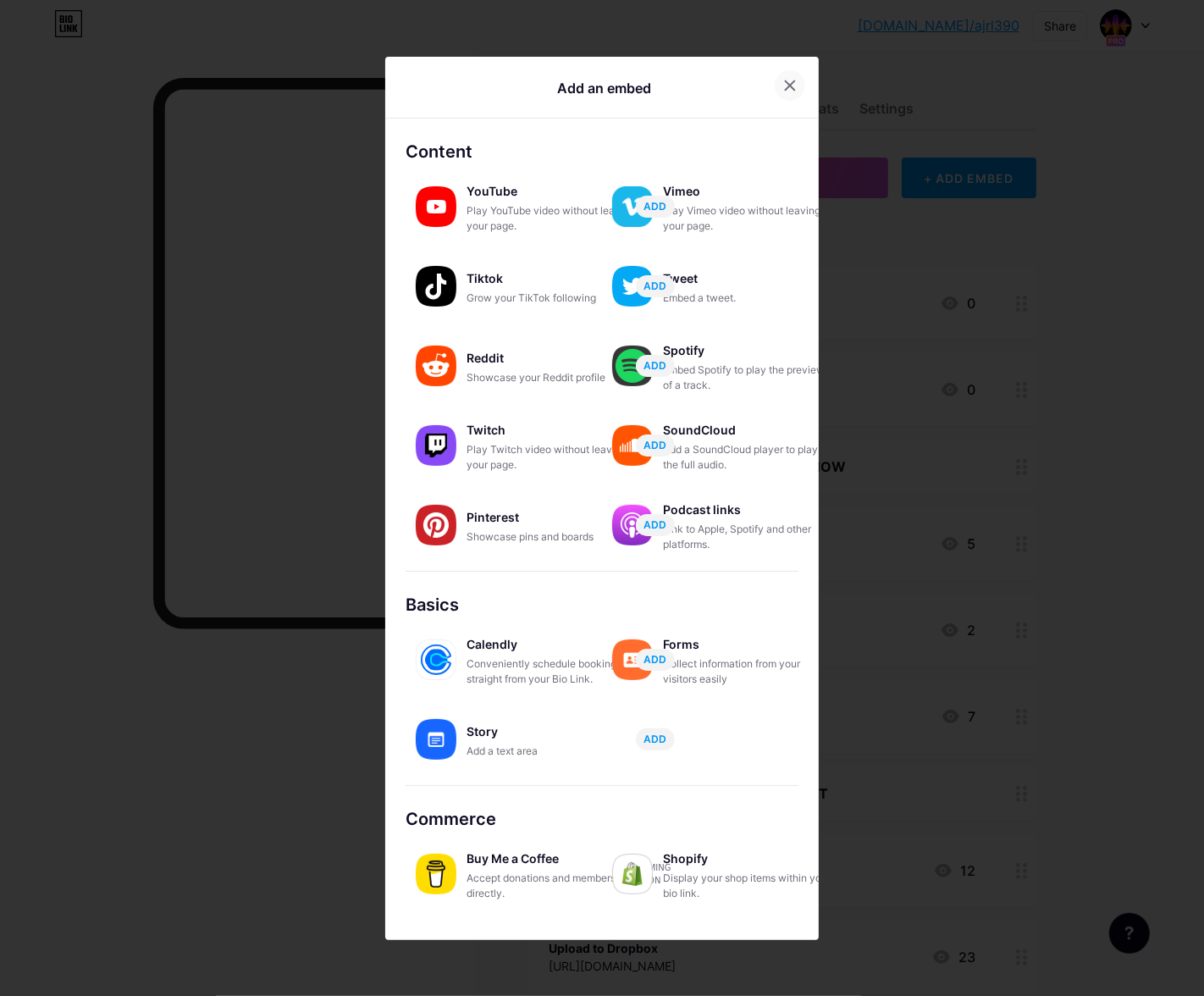
click at [787, 91] on icon at bounding box center [790, 85] width 14 height 14
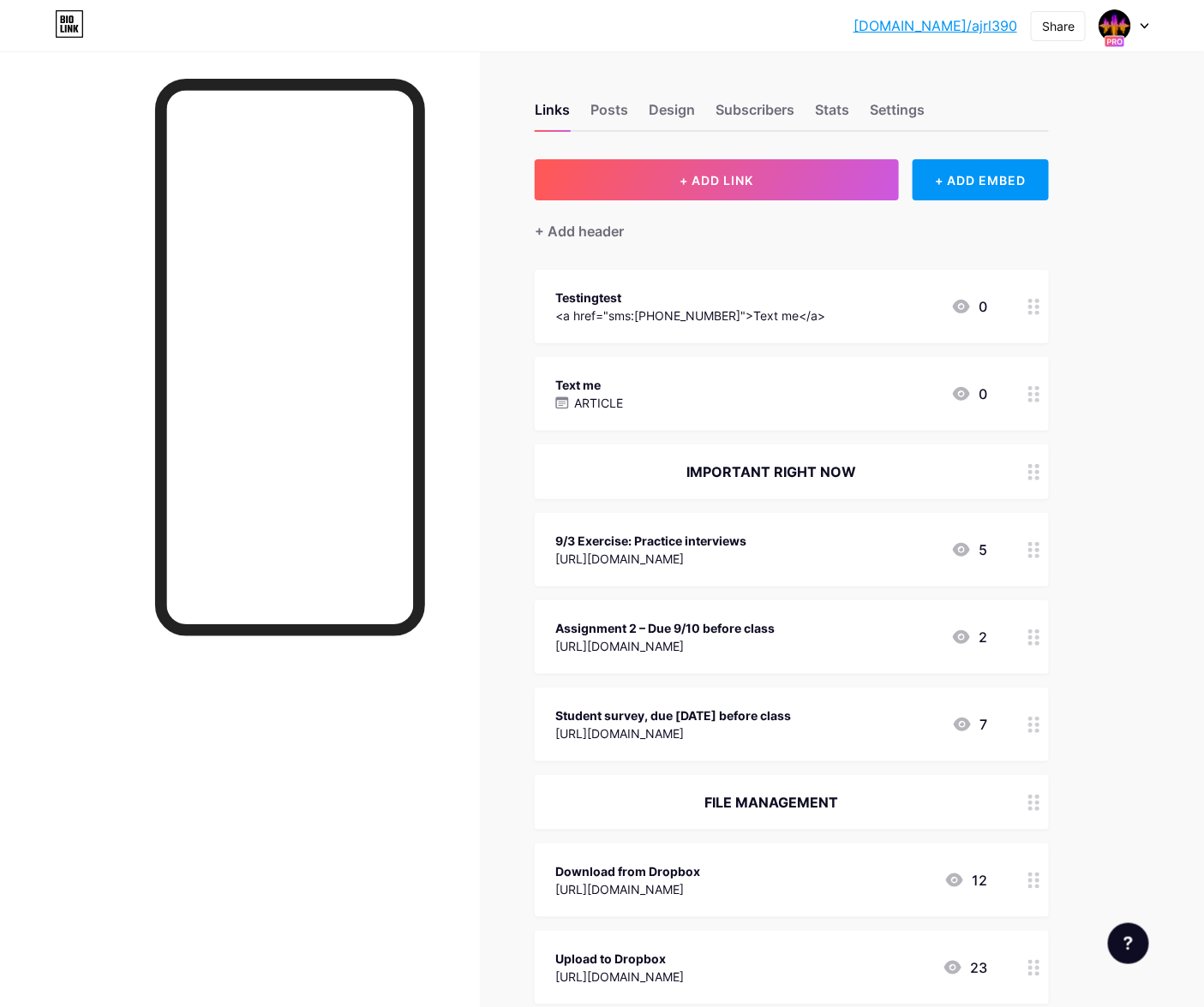
click at [1017, 305] on div "Testingtest <a href="sms:19546848639">Text me</a> 0" at bounding box center [791, 307] width 514 height 73
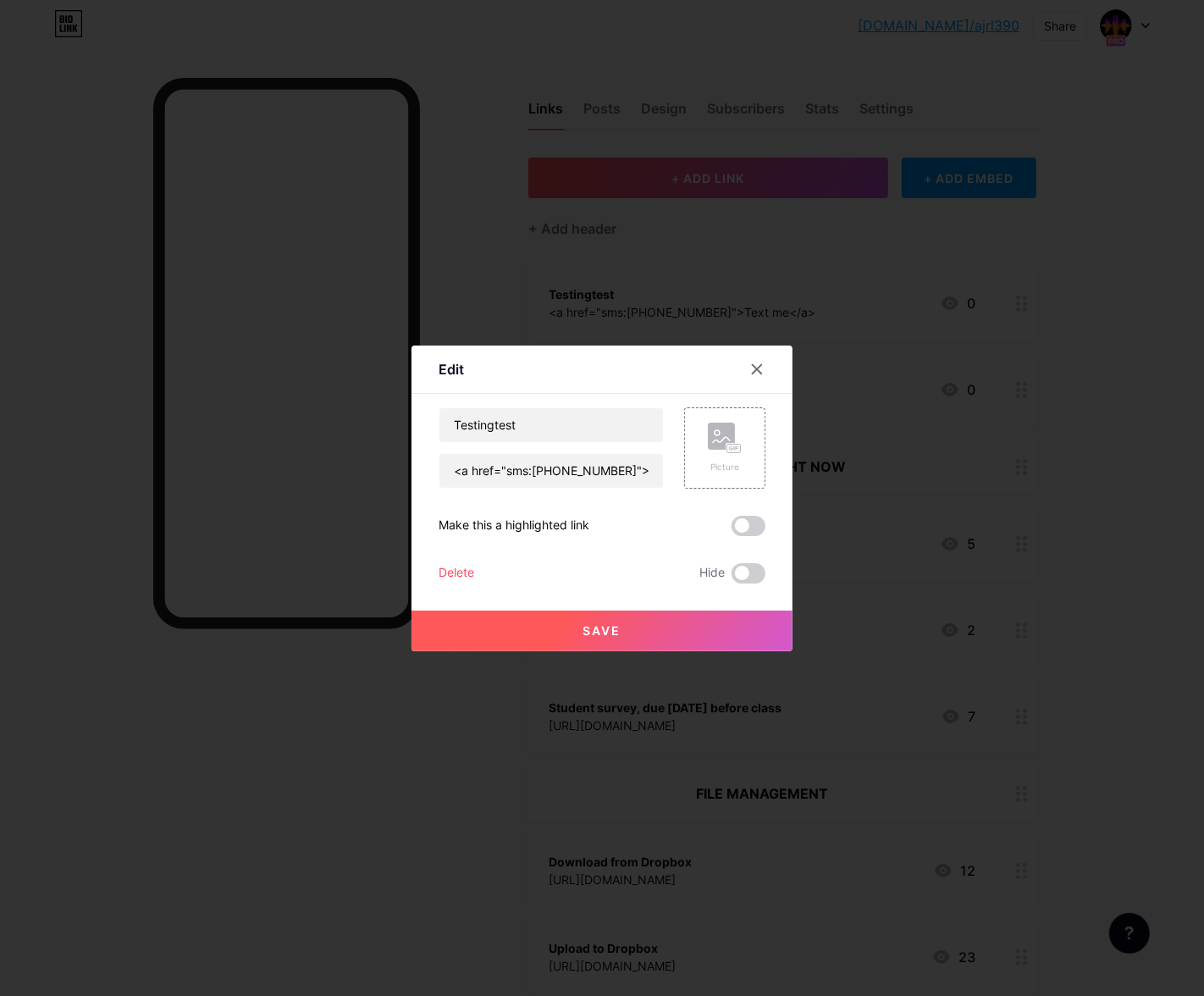
drag, startPoint x: 495, startPoint y: 579, endPoint x: 456, endPoint y: 585, distance: 39.5
click at [456, 584] on div "Testingtest <a href="sms:19546848639">Text me</a> Picture Make this a highlight…" at bounding box center [602, 496] width 327 height 176
click at [453, 575] on div "Delete" at bounding box center [456, 573] width 35 height 21
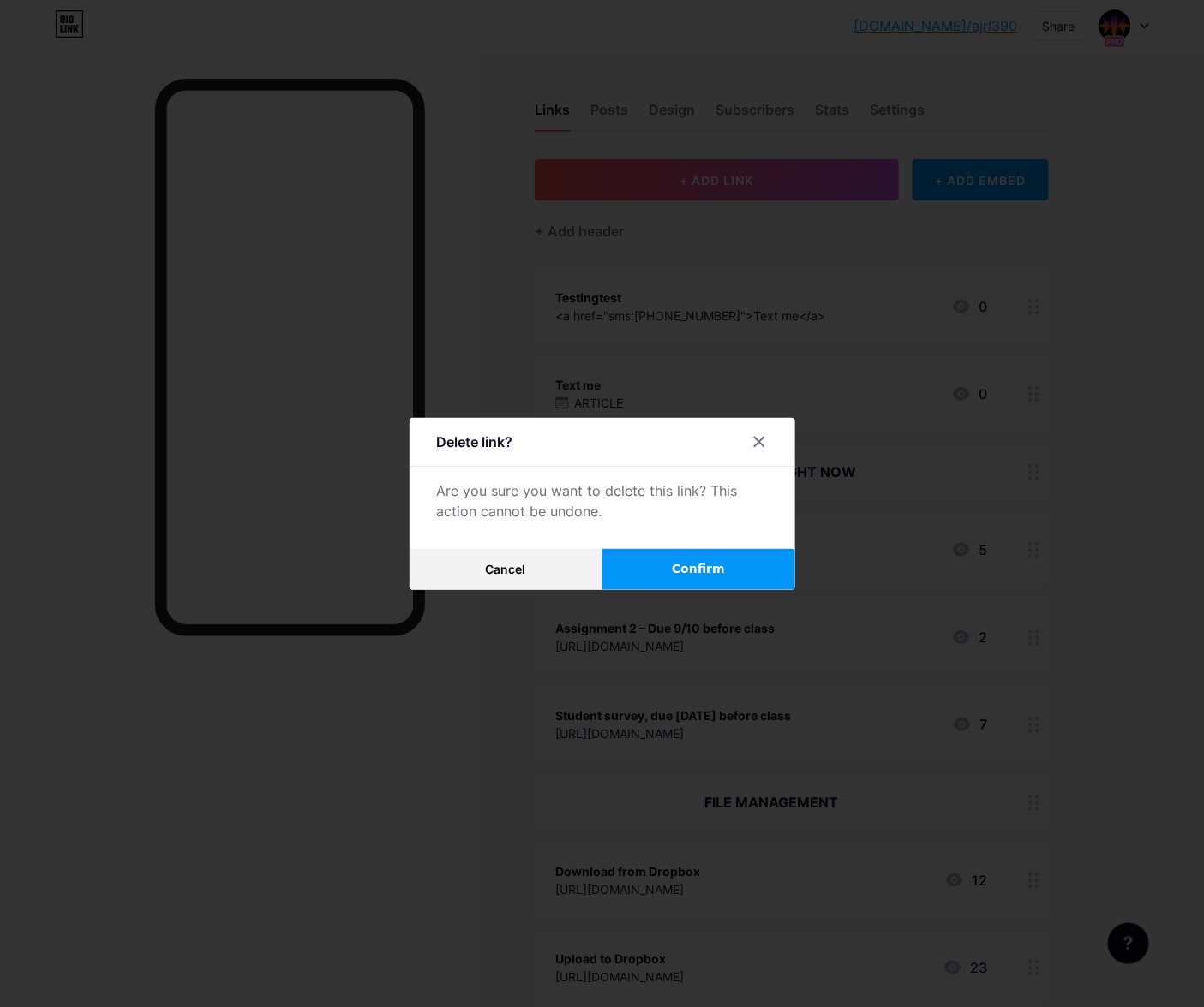
drag, startPoint x: 748, startPoint y: 545, endPoint x: 751, endPoint y: 555, distance: 10.4
click at [748, 545] on div "Delete link? Are you sure you want to delete this link? This action cannot be u…" at bounding box center [602, 504] width 385 height 172
click at [749, 555] on button "Confirm" at bounding box center [698, 570] width 193 height 42
click at [651, 399] on div at bounding box center [602, 503] width 1204 height 1007
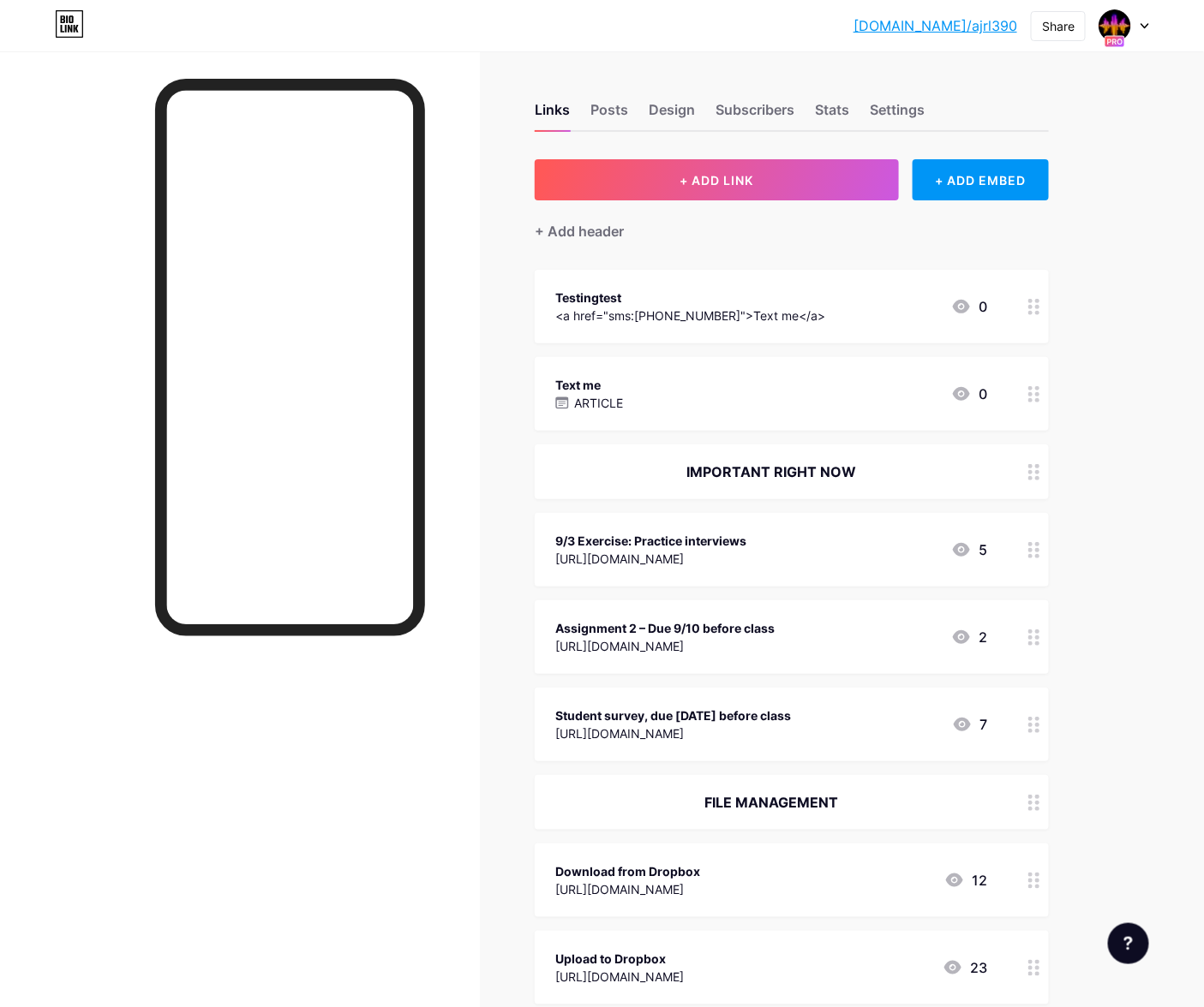
click at [647, 398] on div "Text me ARTICLE 0" at bounding box center [771, 394] width 432 height 40
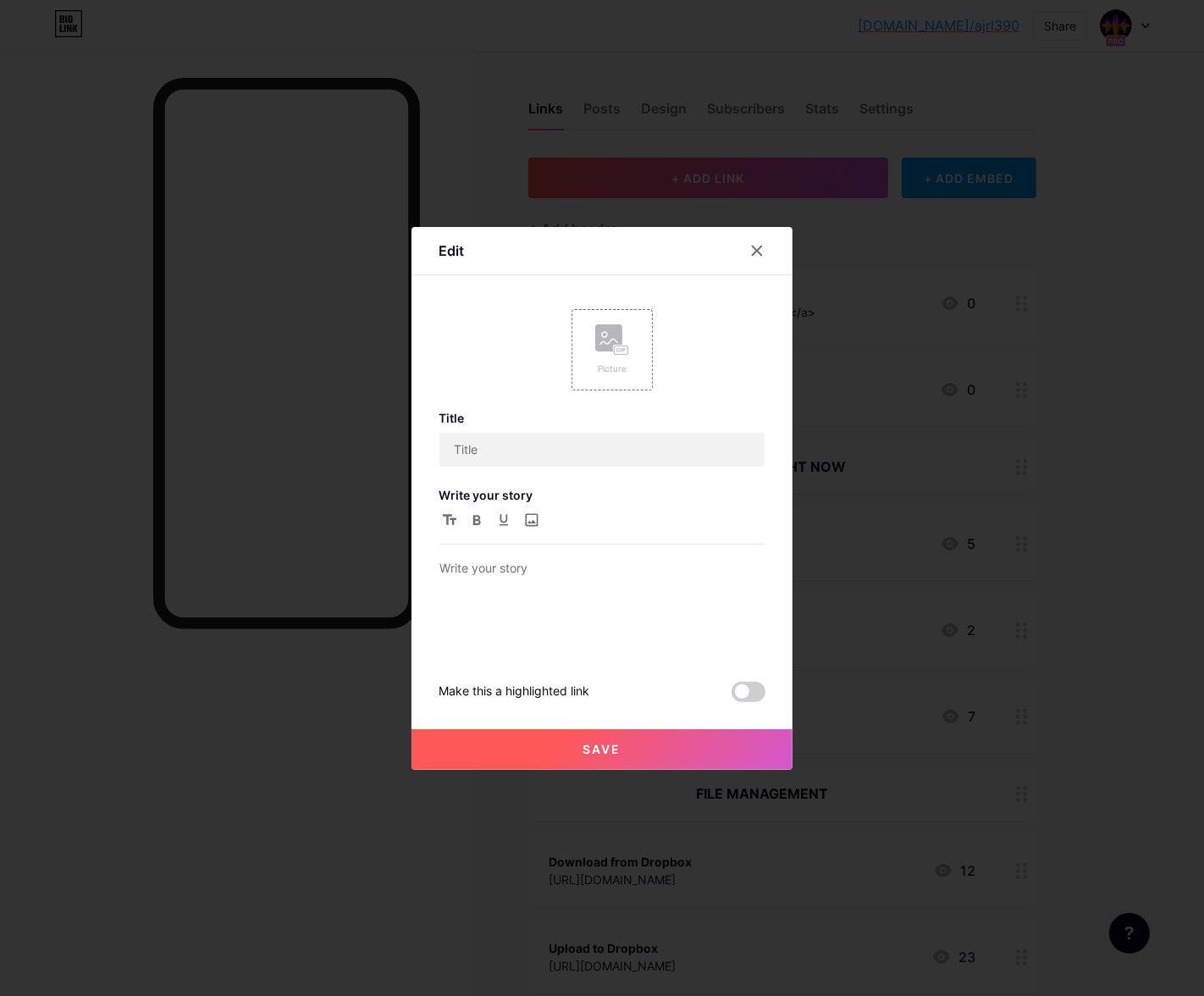
type input "Text me"
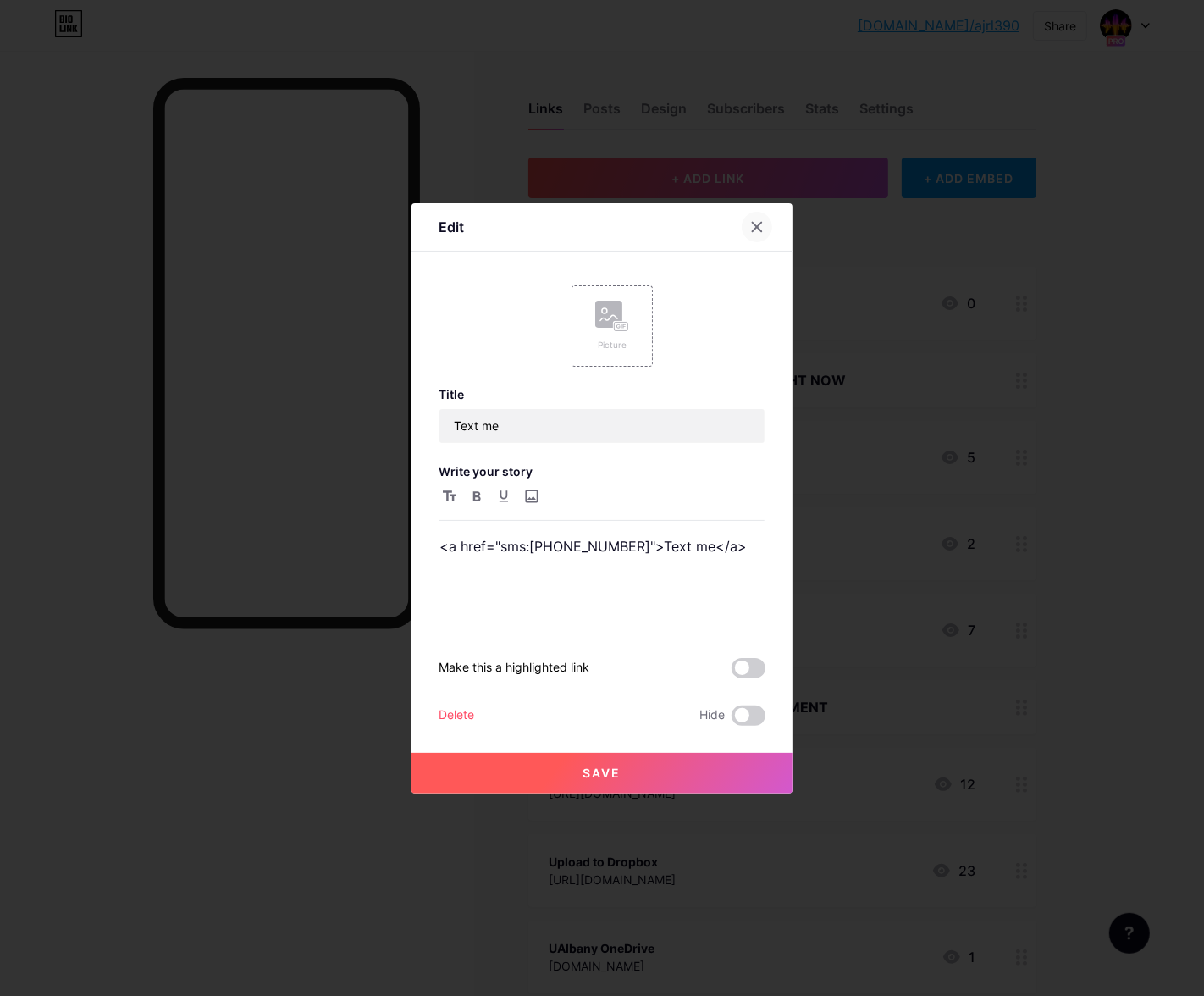
click at [751, 234] on div at bounding box center [757, 226] width 30 height 30
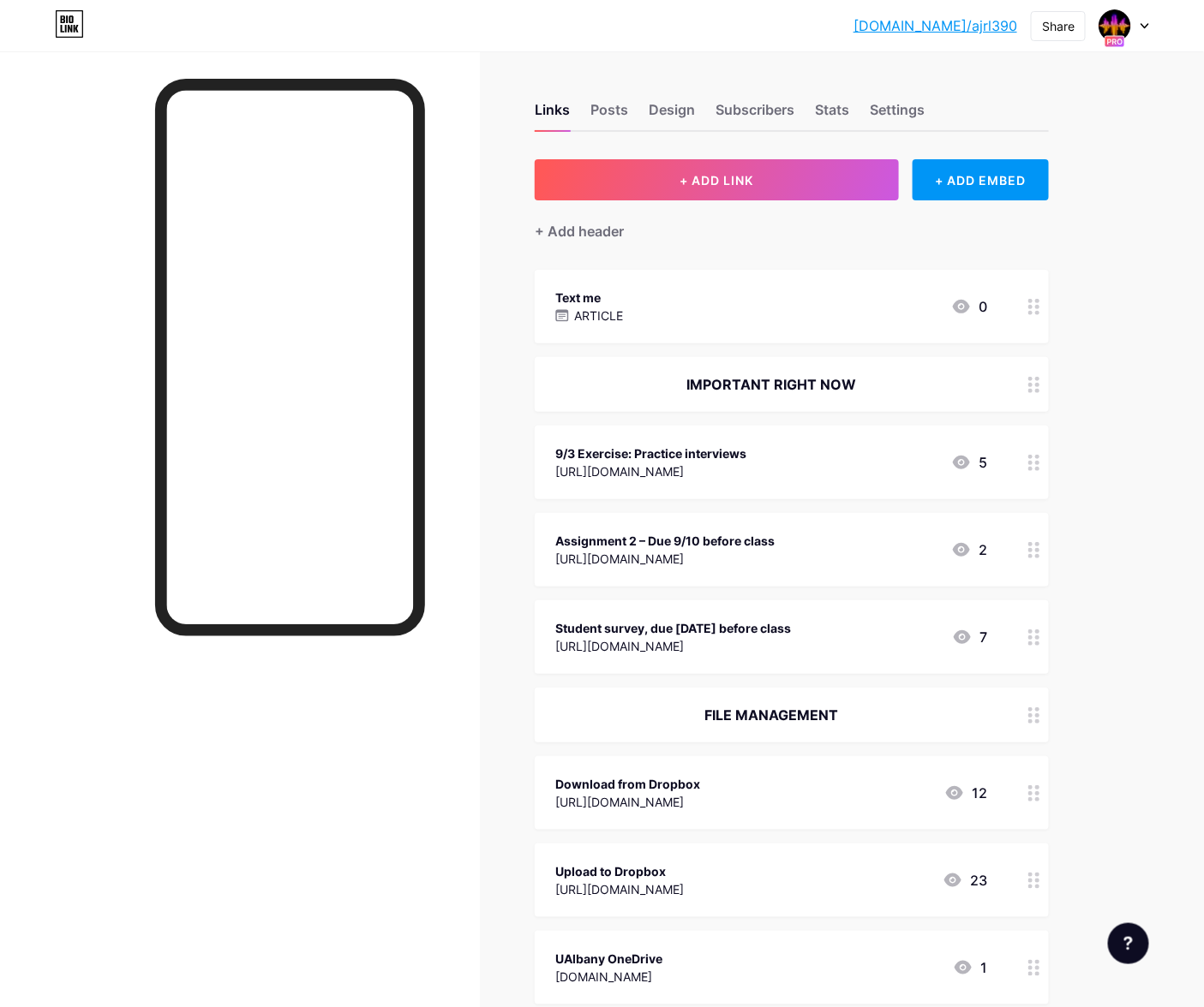
click at [705, 287] on div "Text me ARTICLE 0" at bounding box center [771, 307] width 432 height 40
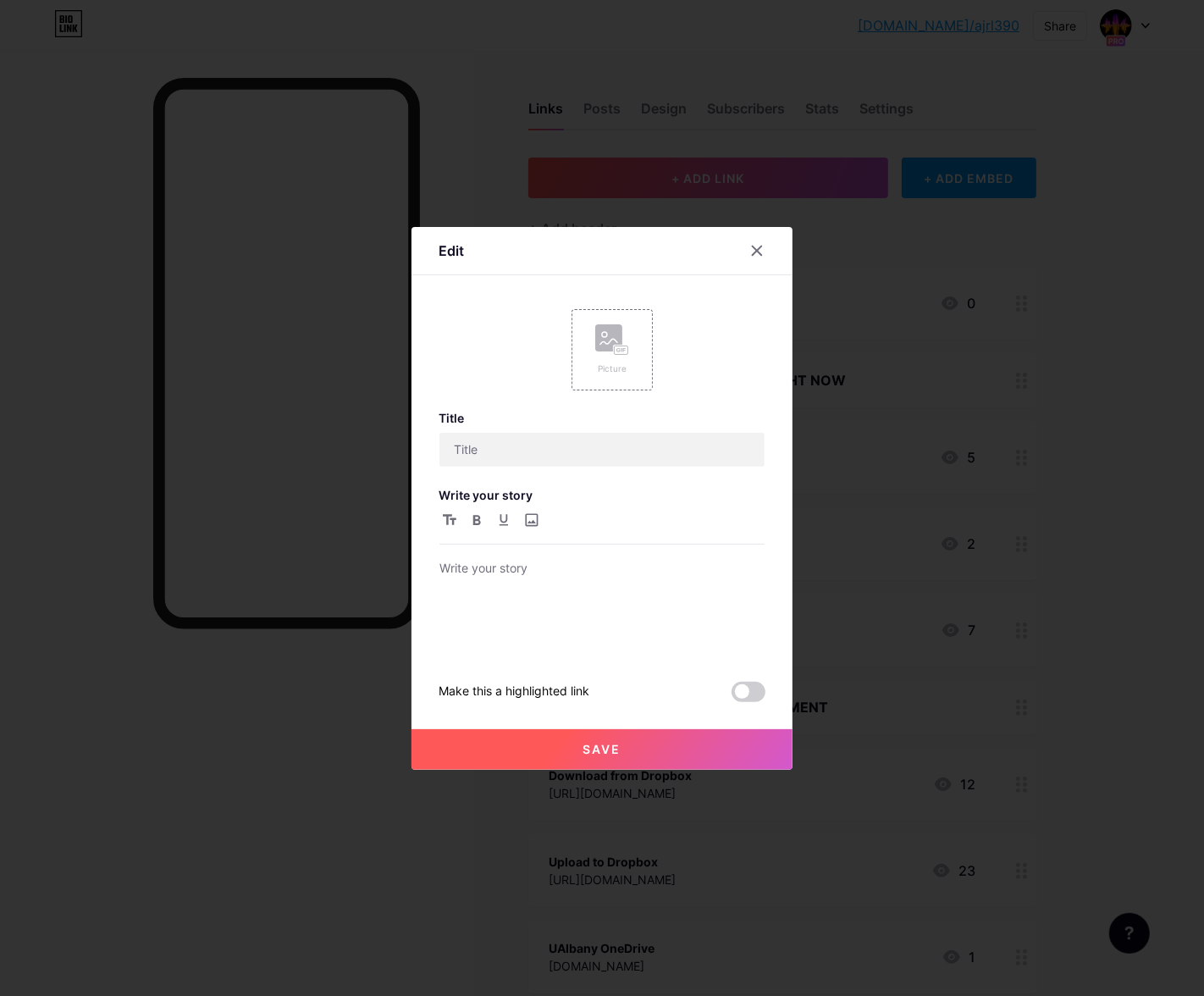
type input "Text me"
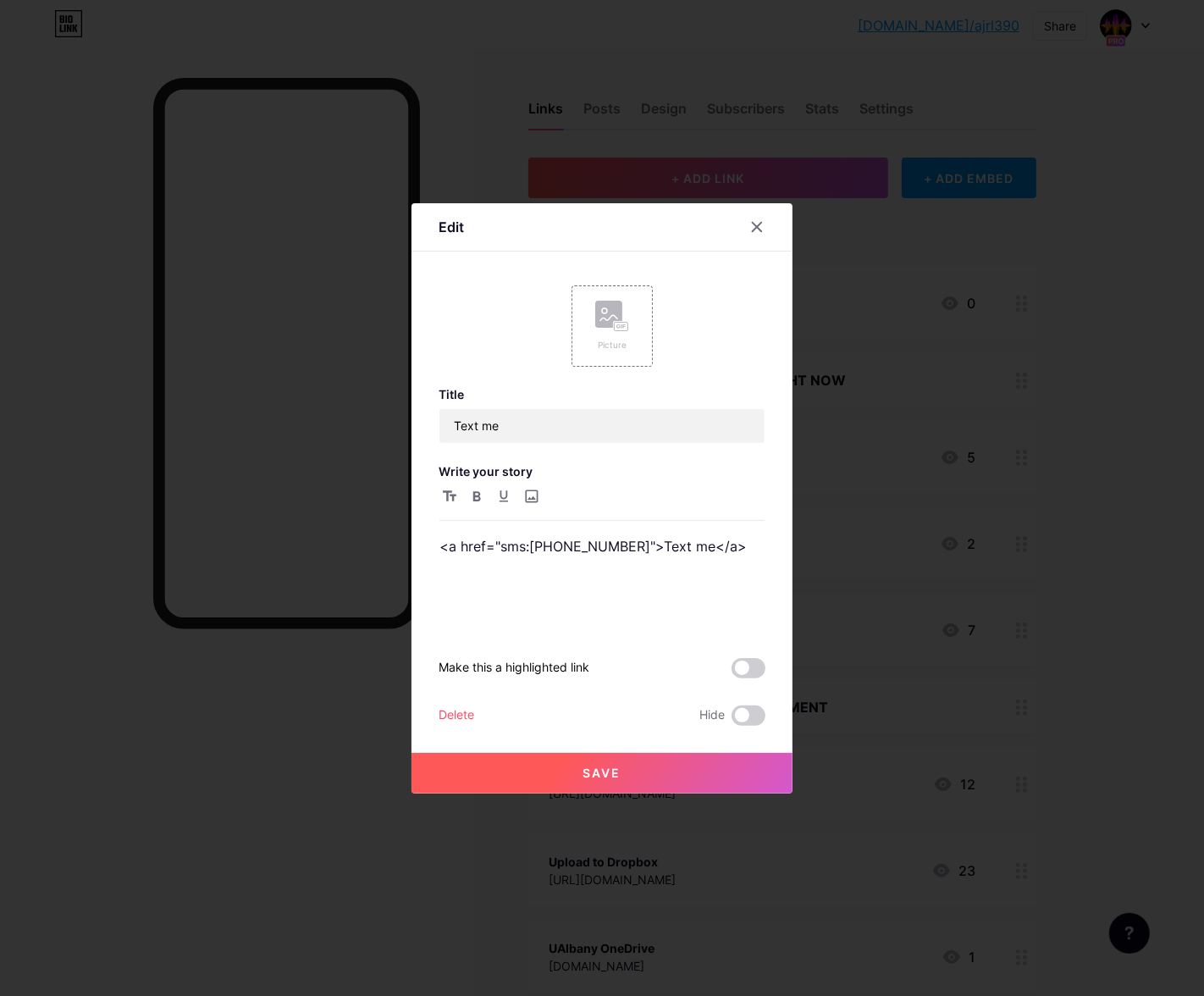
click at [459, 704] on div "Title Text me Write your story <a href="sms:19546848639">Text me</a> Make this …" at bounding box center [602, 556] width 327 height 339
click at [459, 711] on div "Delete" at bounding box center [456, 716] width 35 height 21
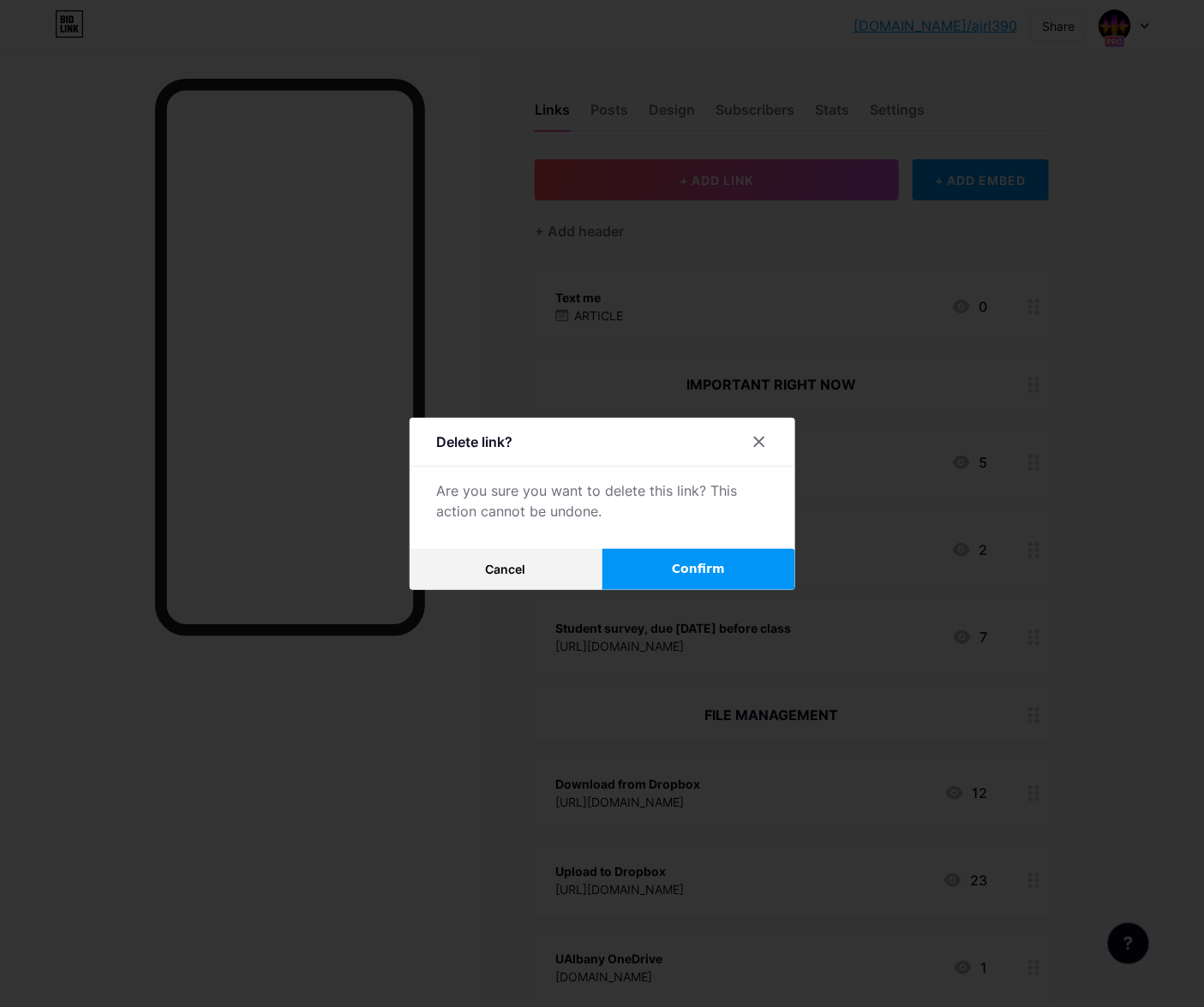
click at [691, 570] on span "Confirm" at bounding box center [698, 569] width 53 height 18
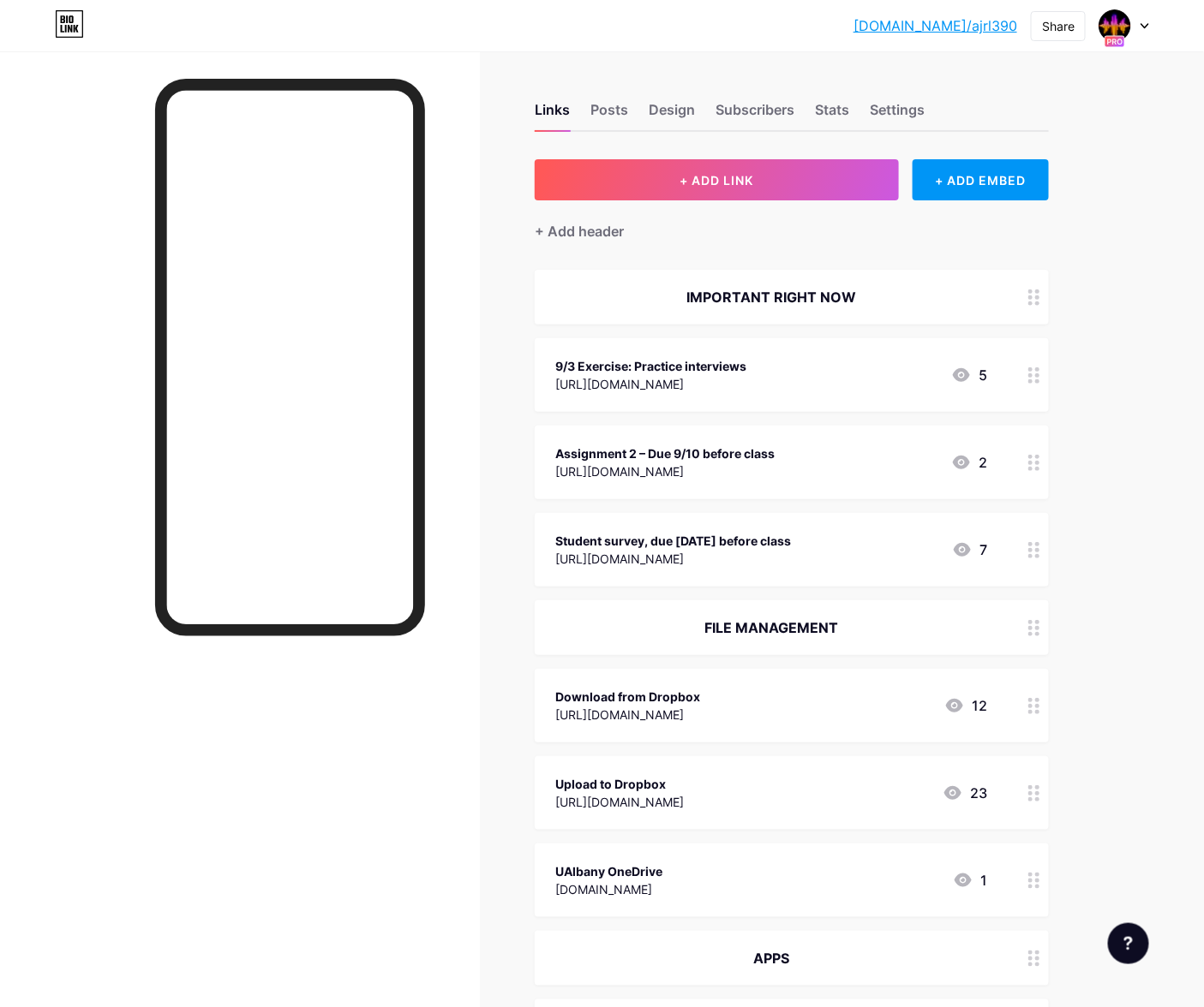
click at [717, 376] on div "[URL][DOMAIN_NAME]" at bounding box center [651, 384] width 191 height 18
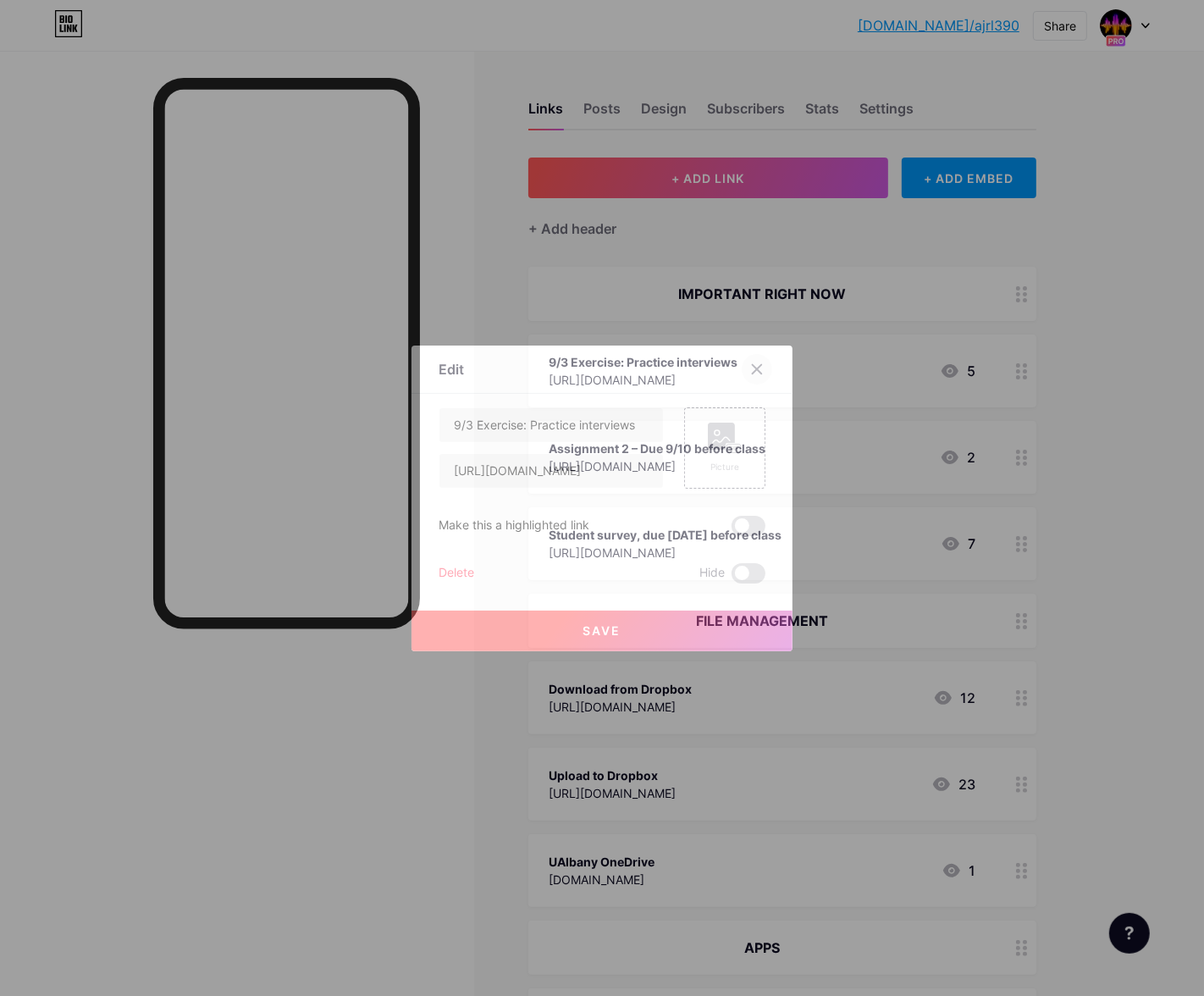
click at [757, 373] on icon at bounding box center [758, 369] width 14 height 14
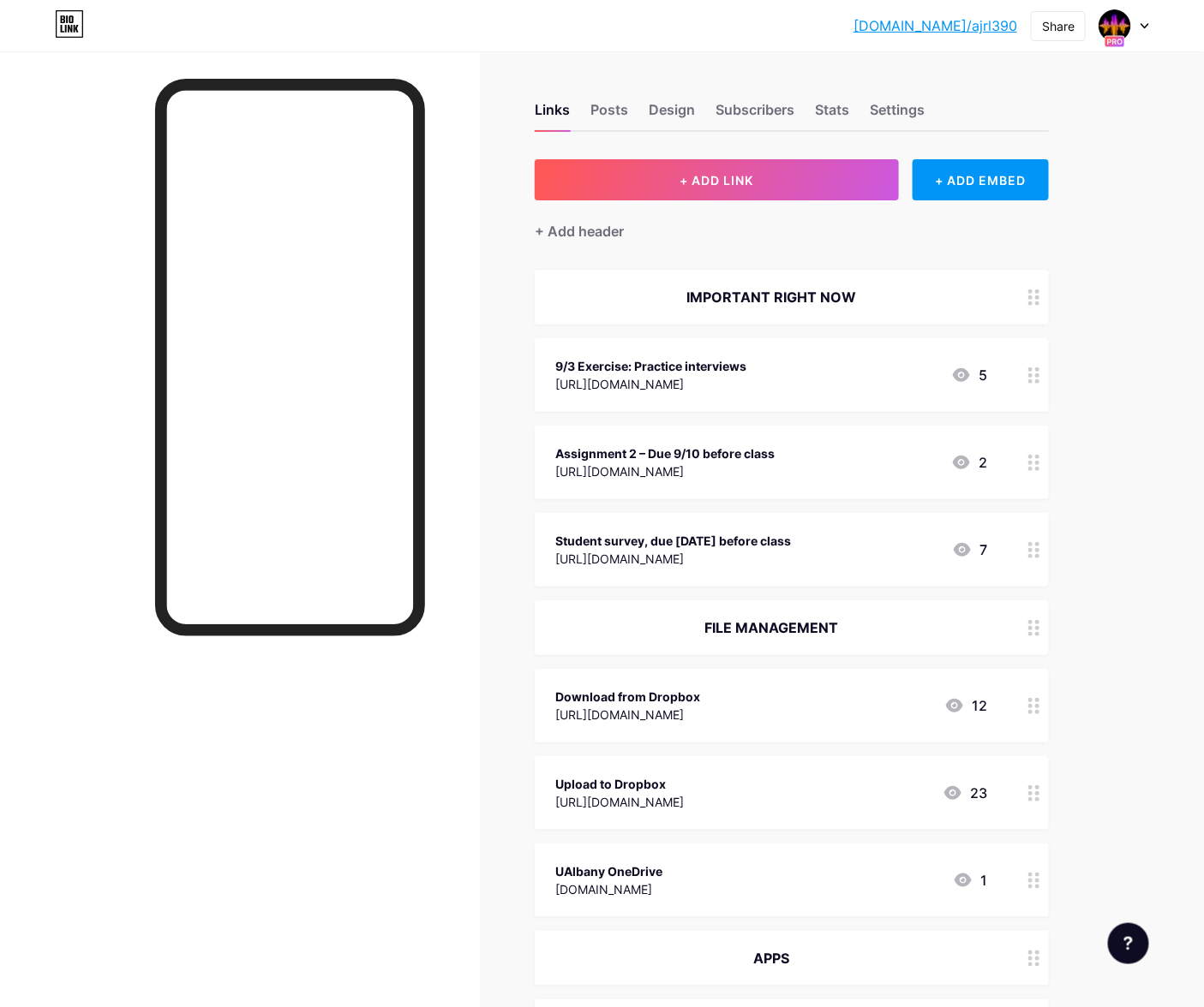
click at [747, 369] on div "9/3 Exercise: Practice interviews" at bounding box center [651, 366] width 191 height 18
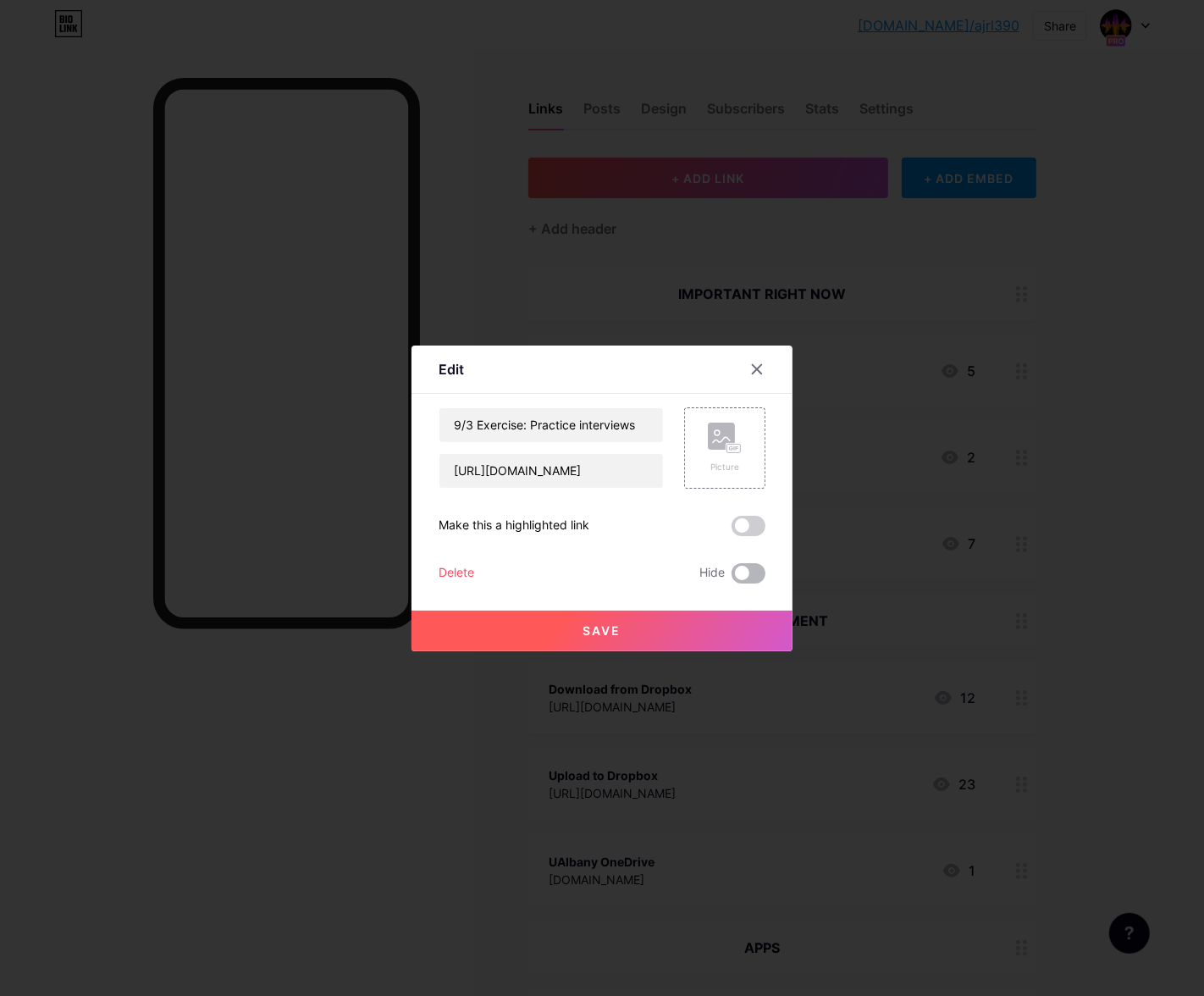
click at [755, 563] on span at bounding box center [749, 573] width 34 height 21
click at [732, 578] on input "checkbox" at bounding box center [732, 578] width 0 height 0
click at [715, 631] on button "Save" at bounding box center [601, 632] width 381 height 41
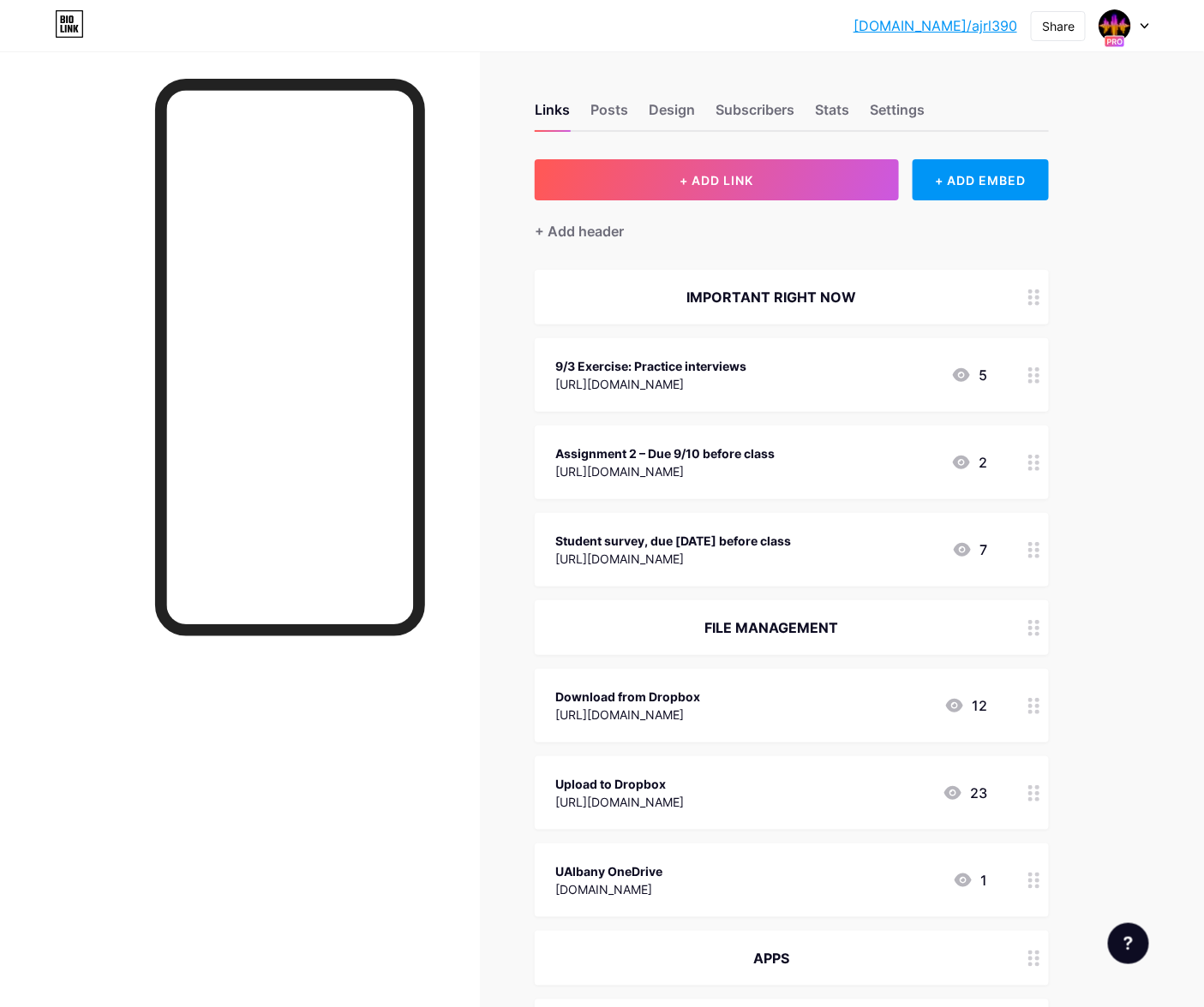
click at [747, 450] on div "Assignment 2 – Due 9/10 before class" at bounding box center [664, 453] width 219 height 18
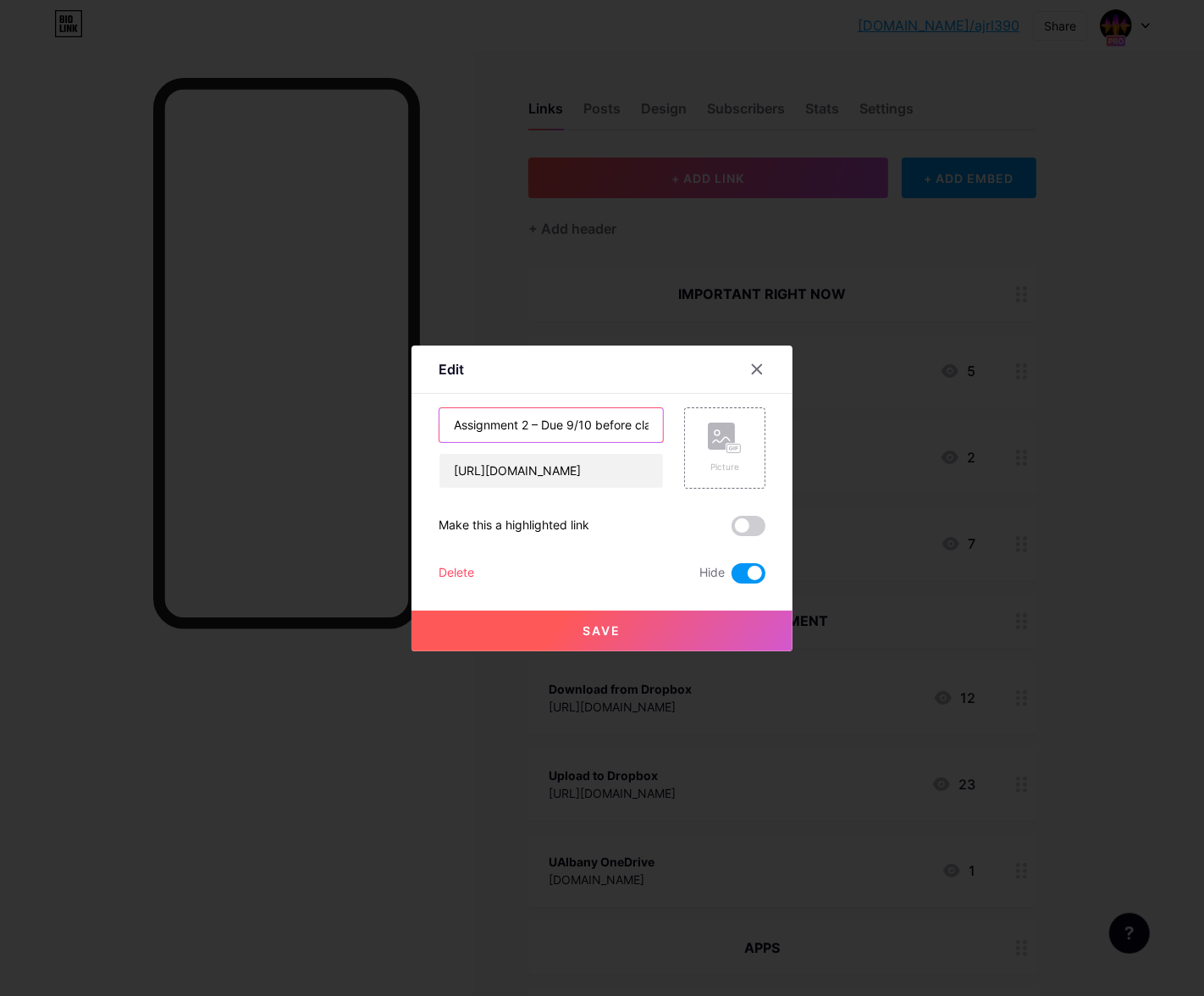
click at [588, 426] on input "Assignment 2 – Due 9/10 before class" at bounding box center [551, 425] width 223 height 34
drag, startPoint x: 593, startPoint y: 422, endPoint x: 581, endPoint y: 423, distance: 12.0
click at [581, 423] on input "Assignment 2 – Due 9/10 before class" at bounding box center [551, 425] width 223 height 34
type input "Assignment 2 – Due 9/15 before class"
click at [582, 645] on button "Save" at bounding box center [601, 632] width 381 height 41
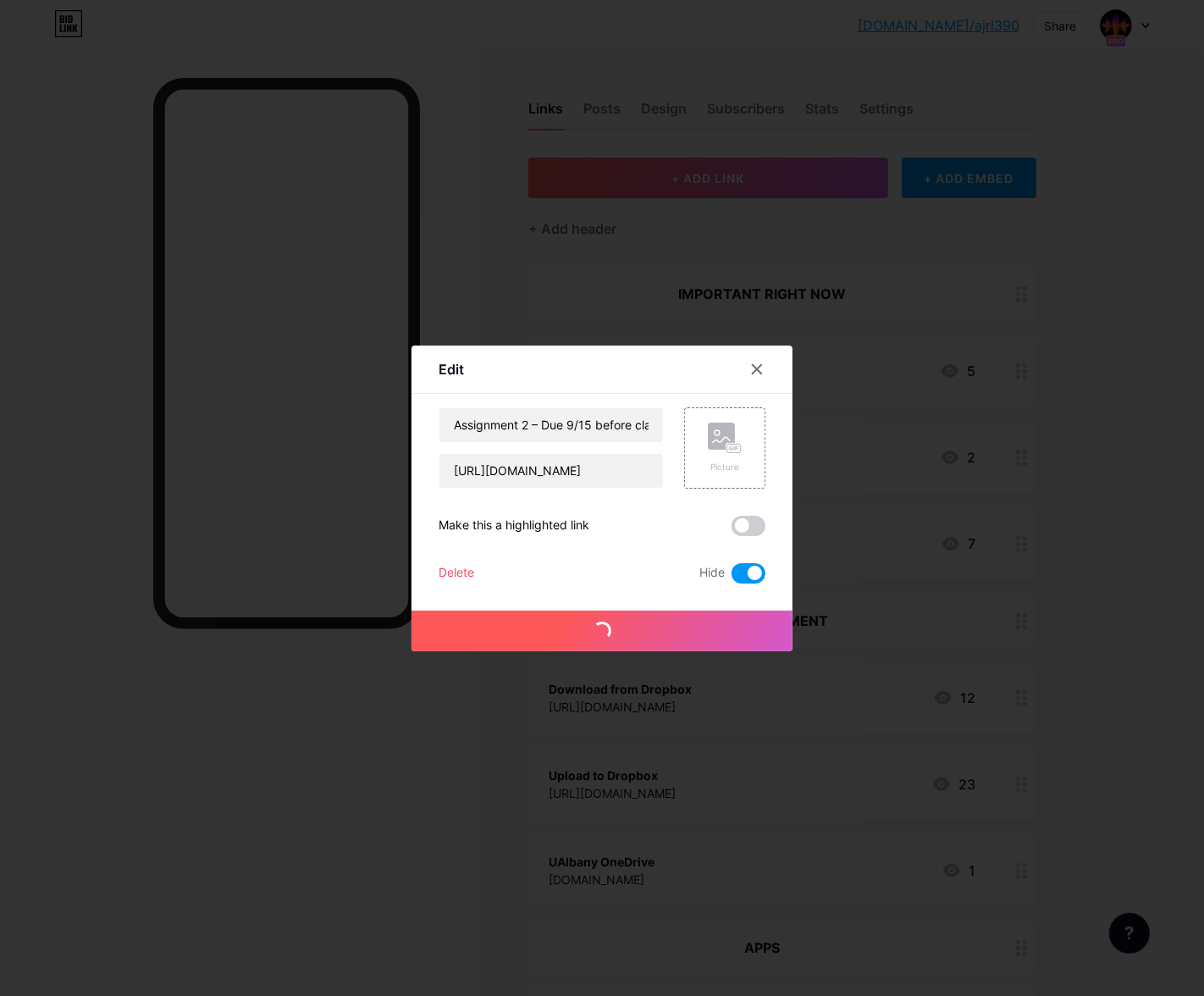
click at [744, 568] on span at bounding box center [749, 573] width 34 height 21
click at [732, 578] on input "checkbox" at bounding box center [732, 578] width 0 height 0
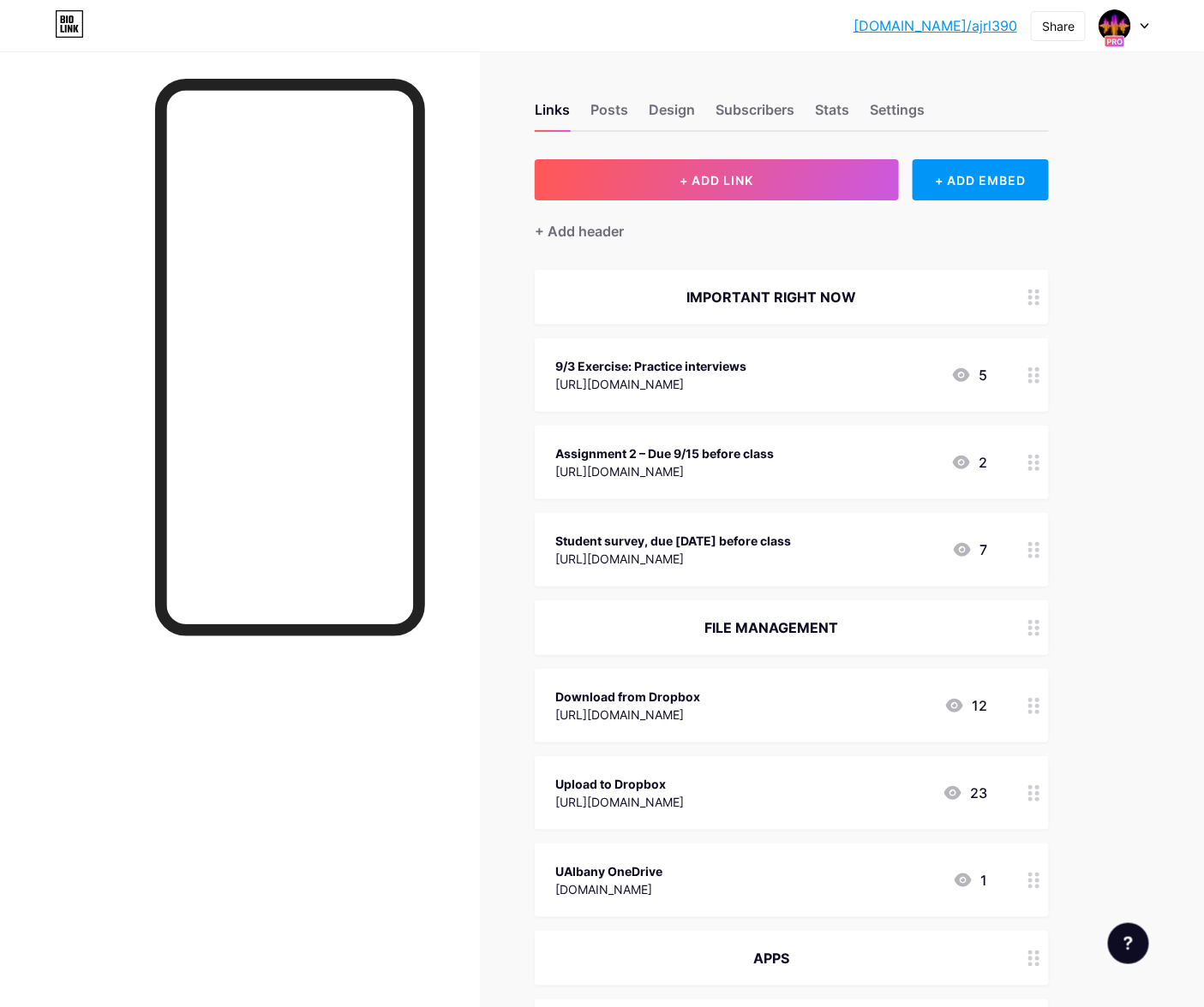
click at [773, 454] on div "Assignment 2 – Due 9/15 before class" at bounding box center [664, 453] width 219 height 18
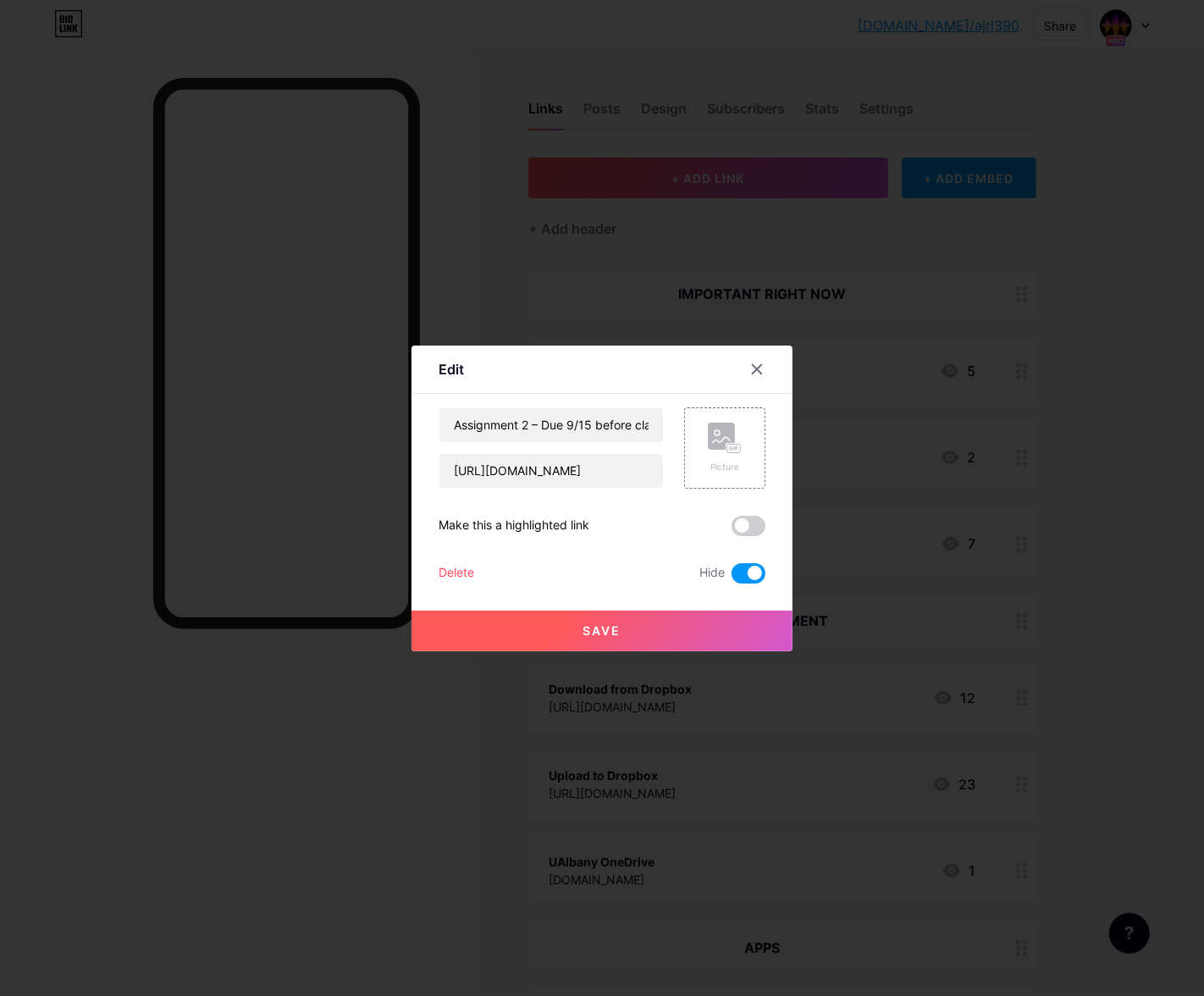
click at [759, 569] on span at bounding box center [749, 573] width 34 height 21
click at [732, 578] on input "checkbox" at bounding box center [732, 578] width 0 height 0
click at [724, 645] on button "Save" at bounding box center [601, 632] width 381 height 41
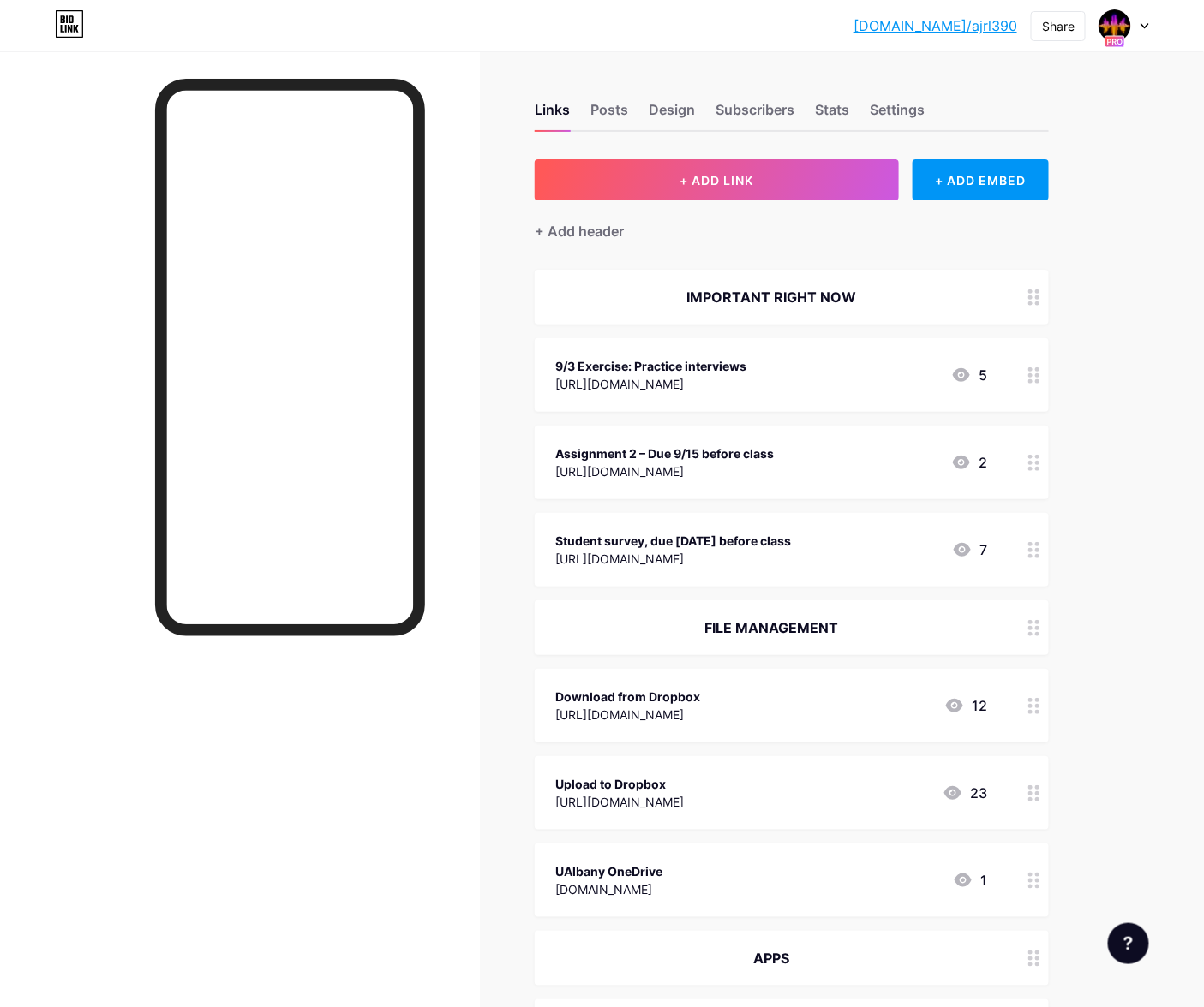
click at [639, 462] on div "https://brightspace.albany.edu/d2l/le/content/2185514/viewContent/52666153/View" at bounding box center [664, 471] width 219 height 18
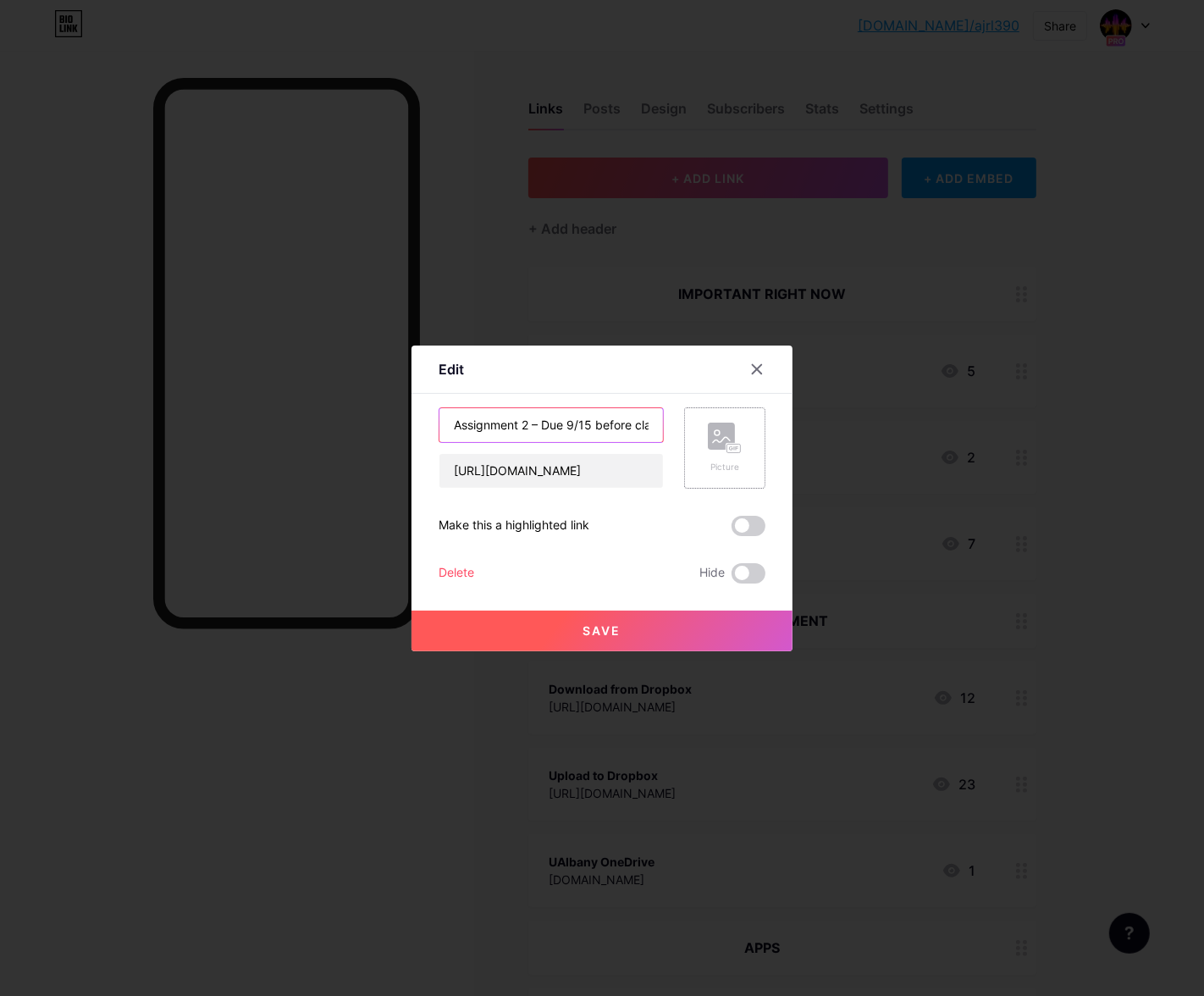
scroll to position [0, 16]
drag, startPoint x: 543, startPoint y: 423, endPoint x: 726, endPoint y: 431, distance: 183.2
click at [725, 432] on div "Assignment 2 – Due 9/15 before class https://brightspace.albany.edu/d2l/le/cont…" at bounding box center [602, 448] width 327 height 81
type input "Assignment 2 – Girl V Horse excerpt"
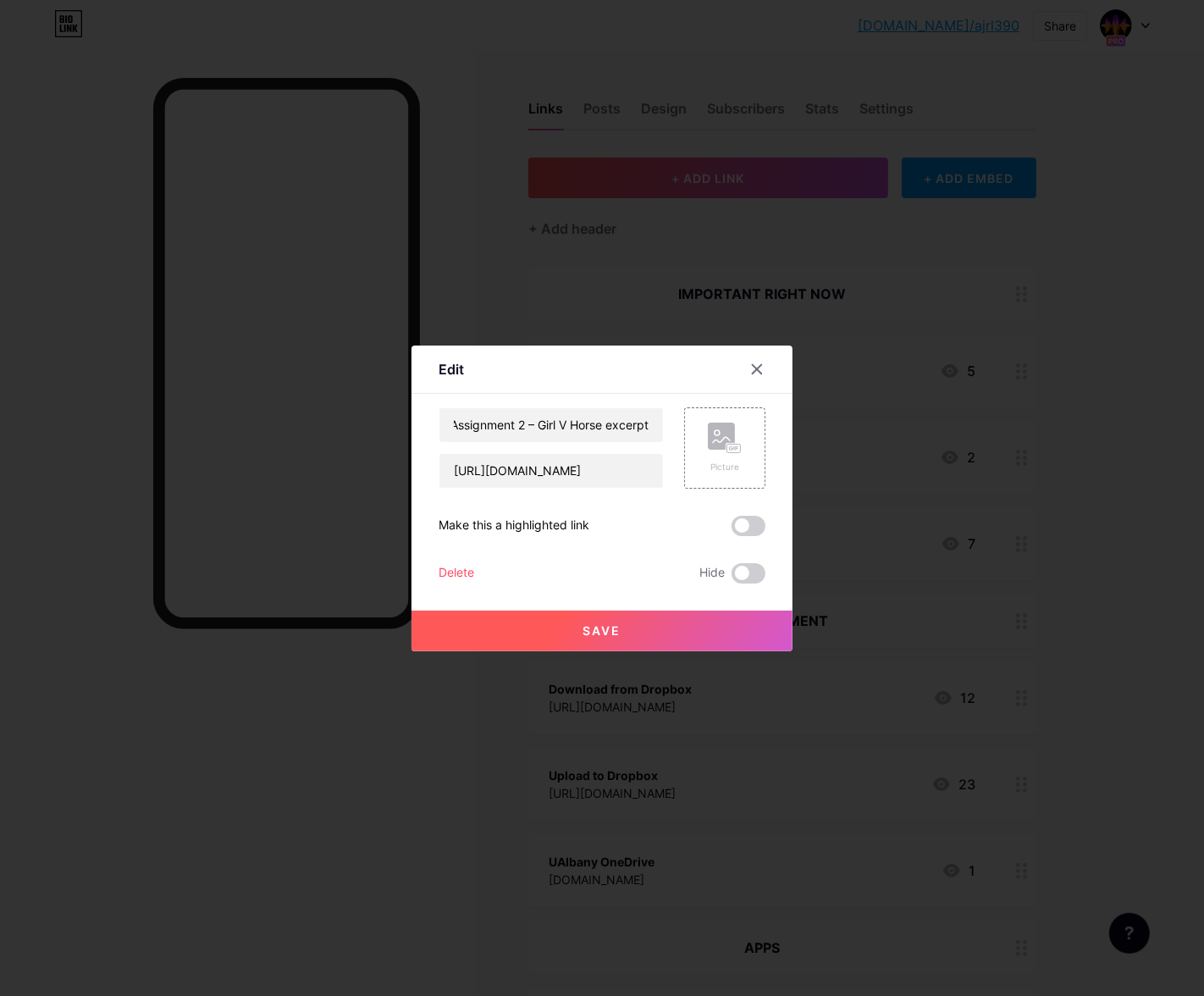
scroll to position [0, 0]
click at [551, 487] on div "https://brightspace.albany.edu/d2l/le/content/2185514/viewContent/52666153/View" at bounding box center [551, 471] width 225 height 35
click at [553, 479] on input "https://brightspace.albany.edu/d2l/le/content/2185514/viewContent/52666153/View" at bounding box center [551, 471] width 223 height 34
paste input "app.frame.io/reviews/88e41fa6-7868-4c48-bd14-466ad0e07764/4c1c257b-2fe8-4f3f-93…"
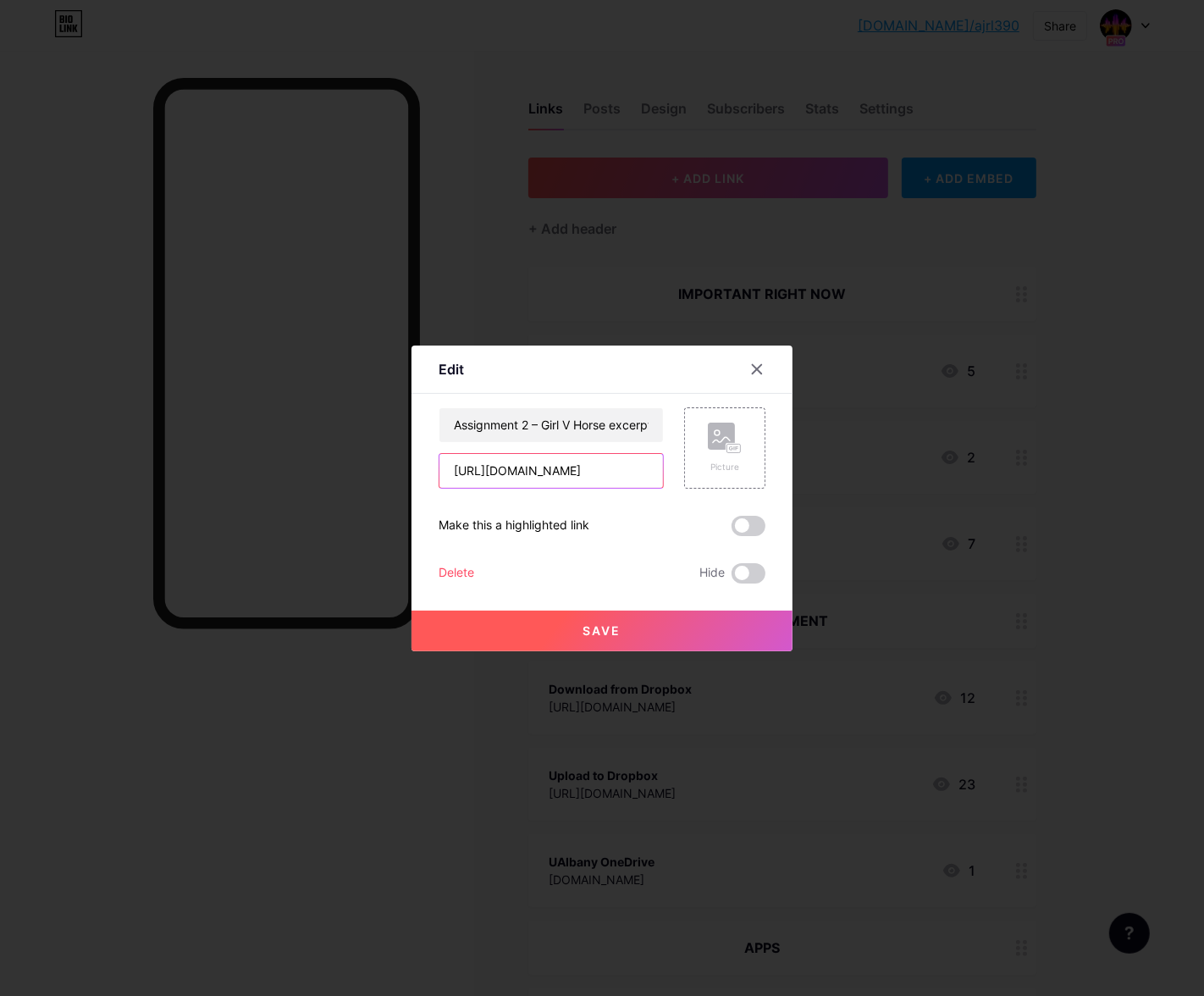
type input "[URL][DOMAIN_NAME]"
click at [590, 632] on span "Save" at bounding box center [602, 631] width 38 height 15
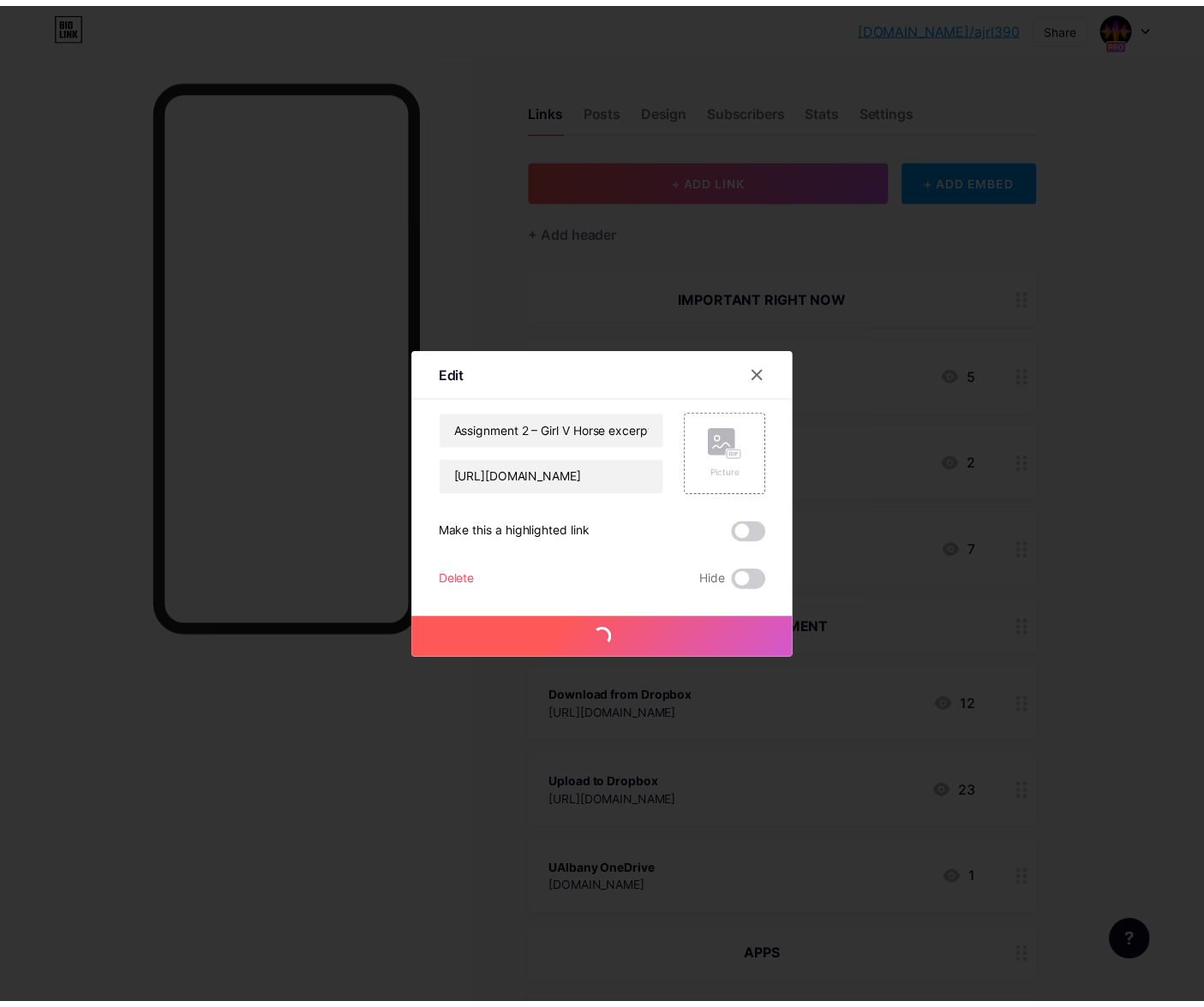
scroll to position [0, 0]
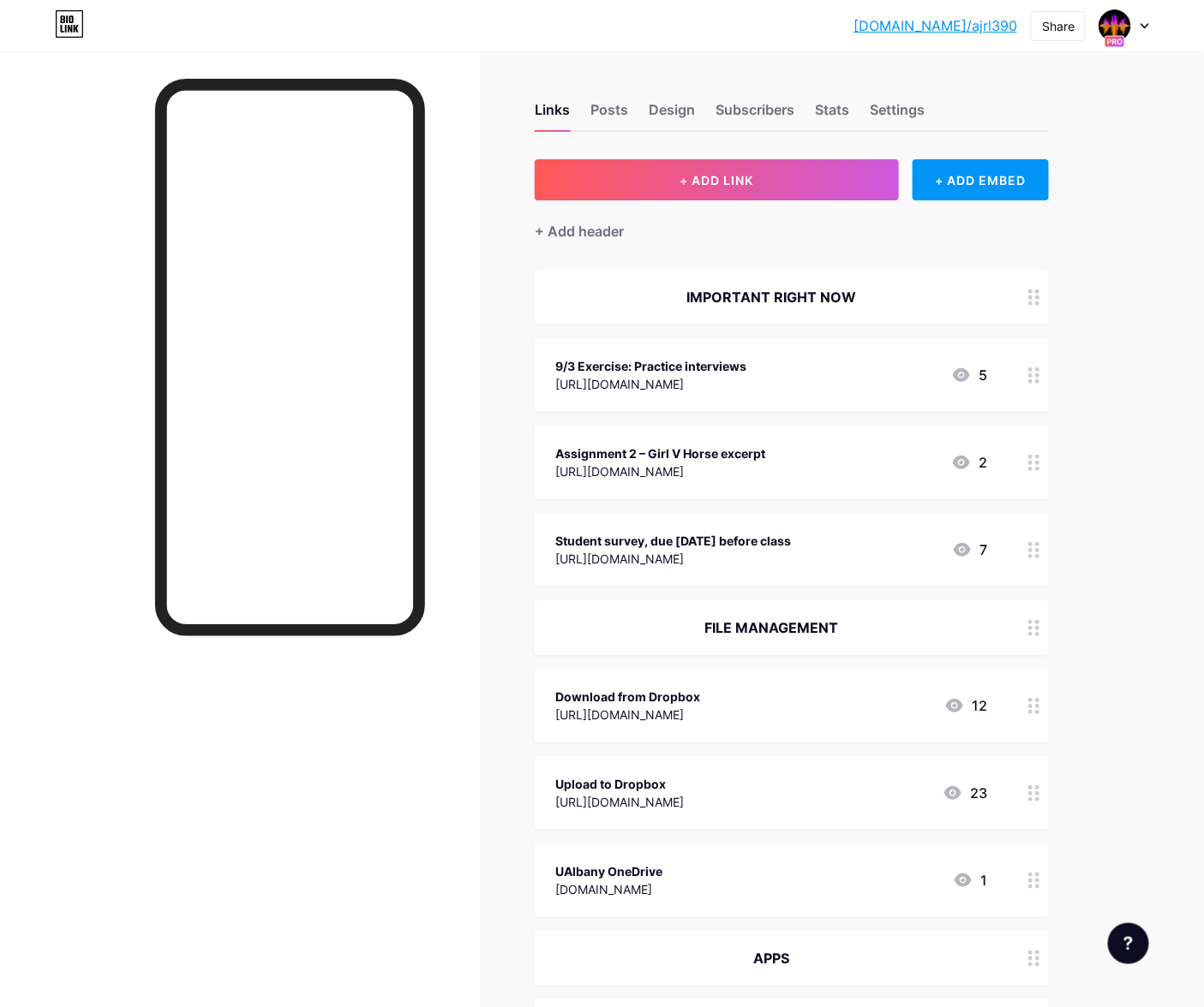
click at [765, 448] on div "Assignment 2 – Girl V Horse excerpt" at bounding box center [660, 453] width 210 height 18
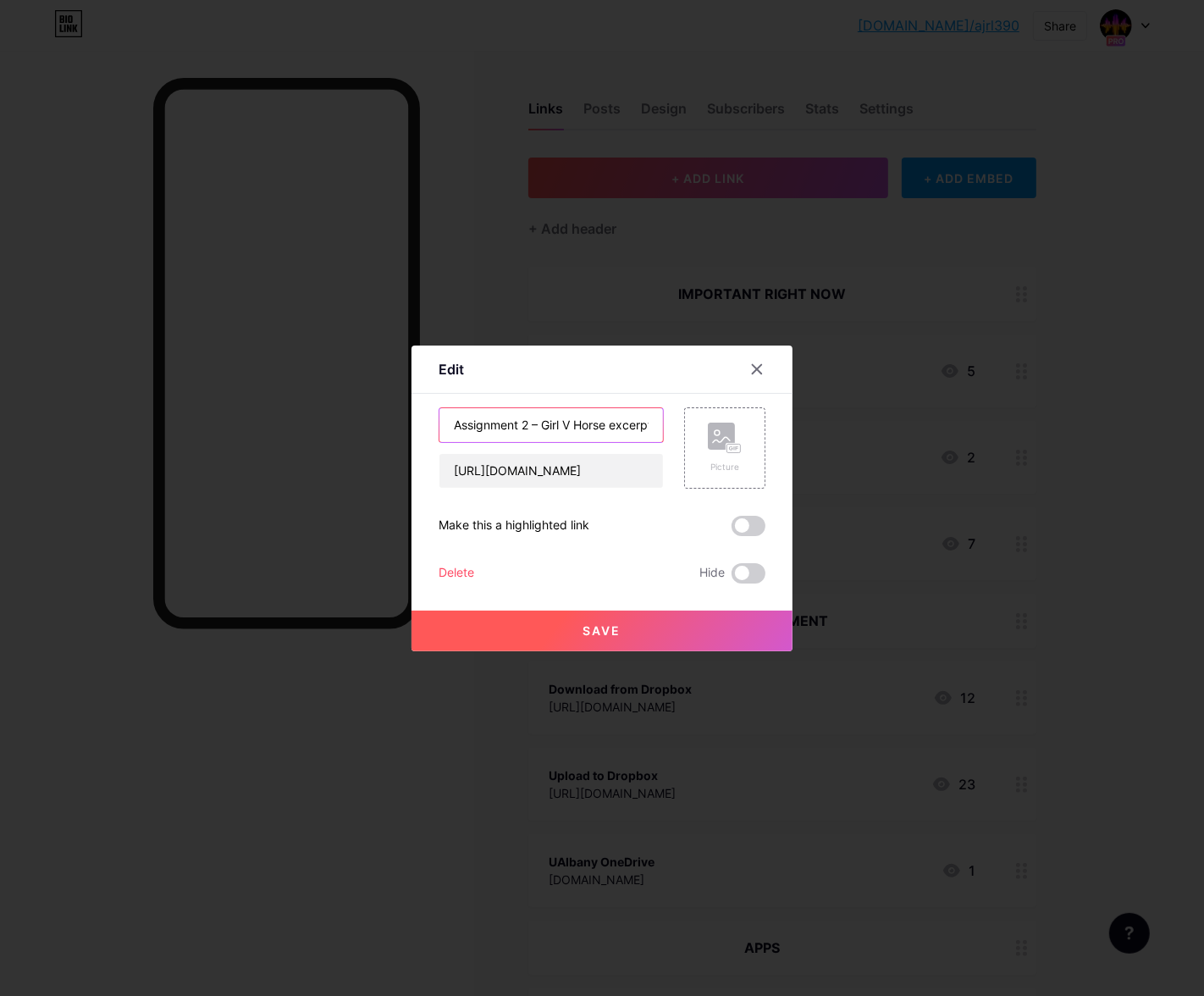
drag, startPoint x: 546, startPoint y: 425, endPoint x: 311, endPoint y: 415, distance: 235.2
click at [311, 415] on div "Edit Content YouTube Play YouTube video without leaving your page. ADD Vimeo Pl…" at bounding box center [602, 498] width 1204 height 996
type input "Listen: Girl V Horse excerpt"
click at [569, 632] on button "Save" at bounding box center [601, 632] width 381 height 41
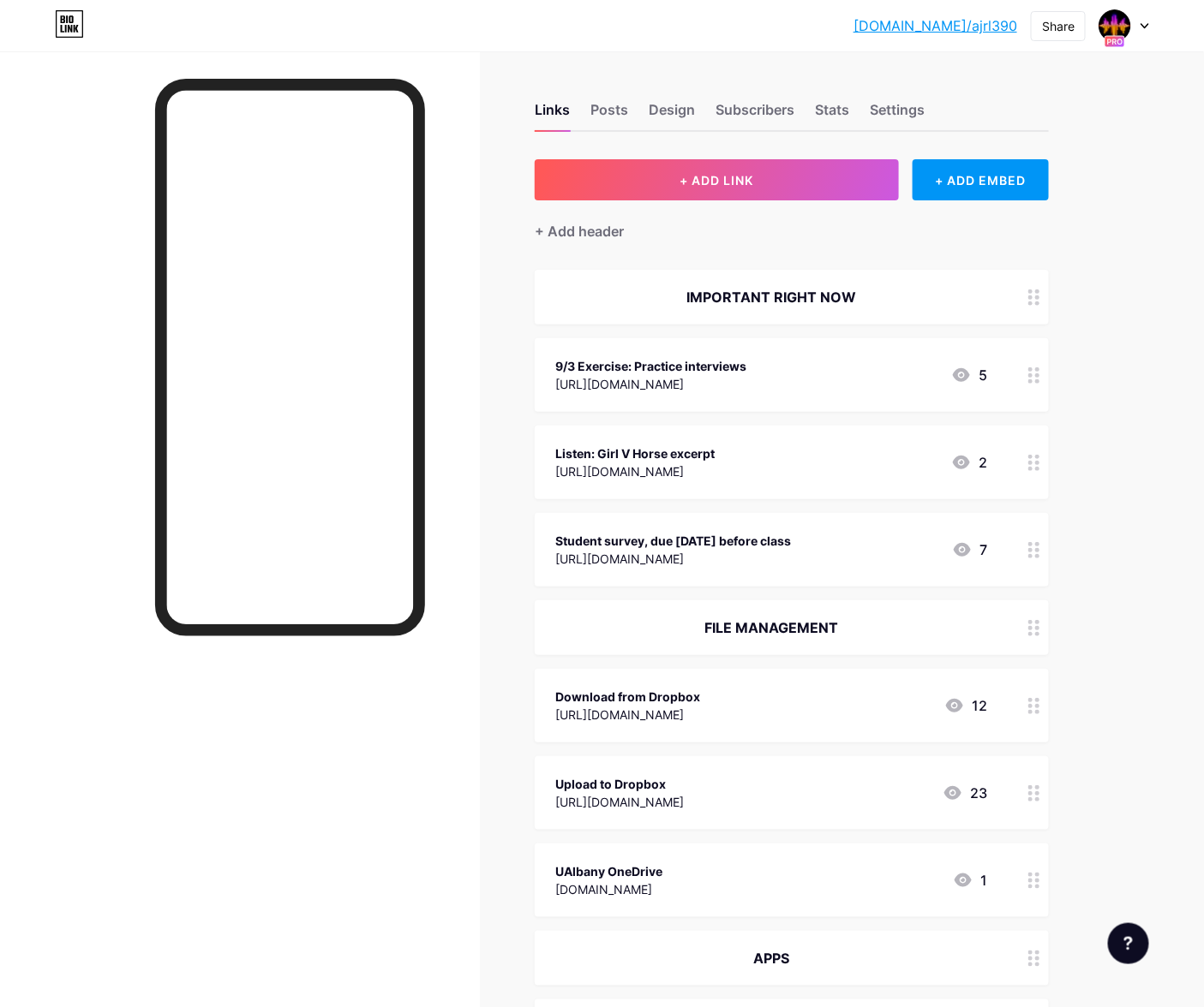
click at [427, 761] on div at bounding box center [240, 554] width 479 height 1007
click at [798, 289] on div "IMPORTANT RIGHT NOW" at bounding box center [771, 297] width 432 height 21
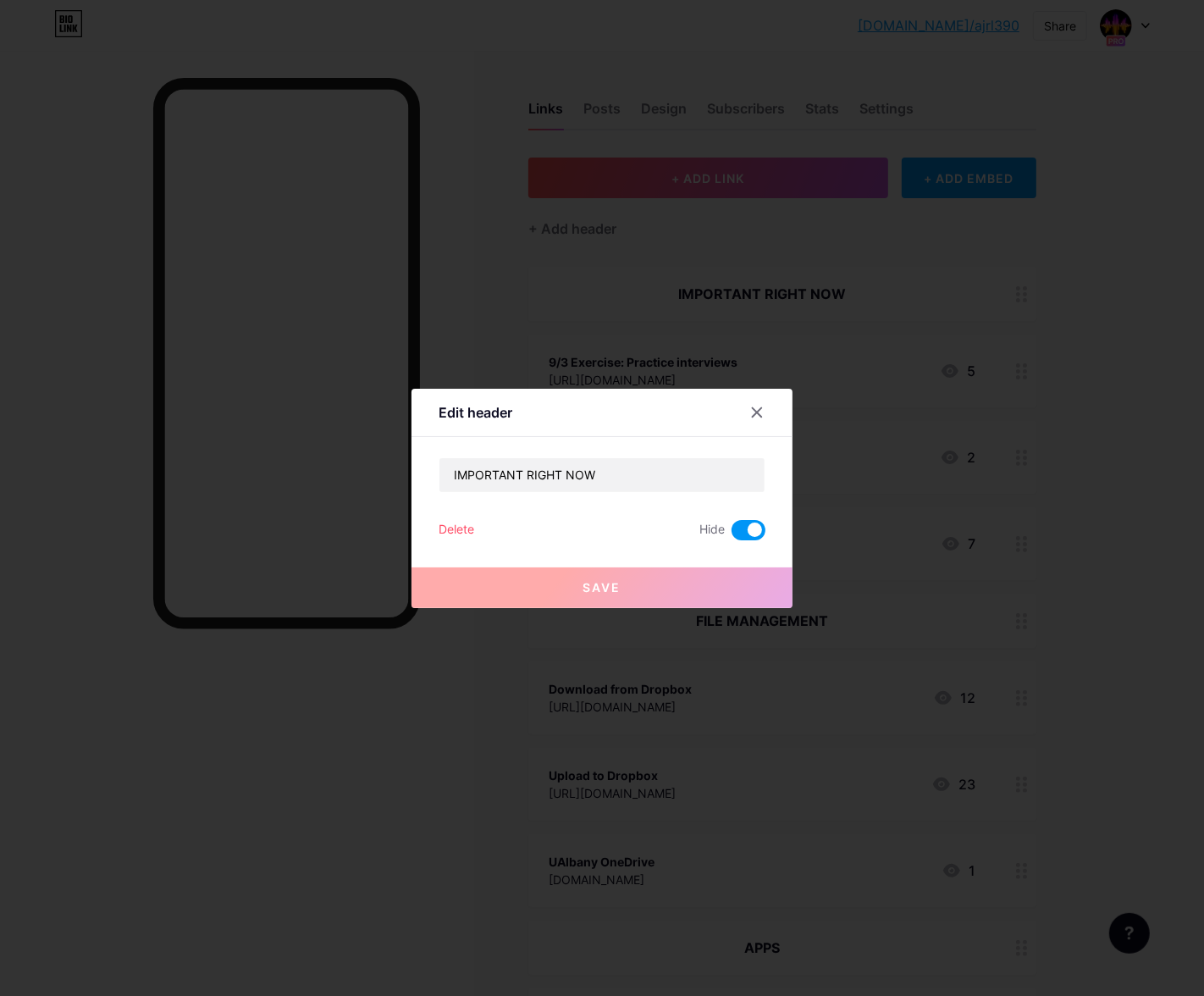
click at [739, 531] on span at bounding box center [749, 530] width 34 height 21
click at [732, 535] on input "checkbox" at bounding box center [732, 535] width 0 height 0
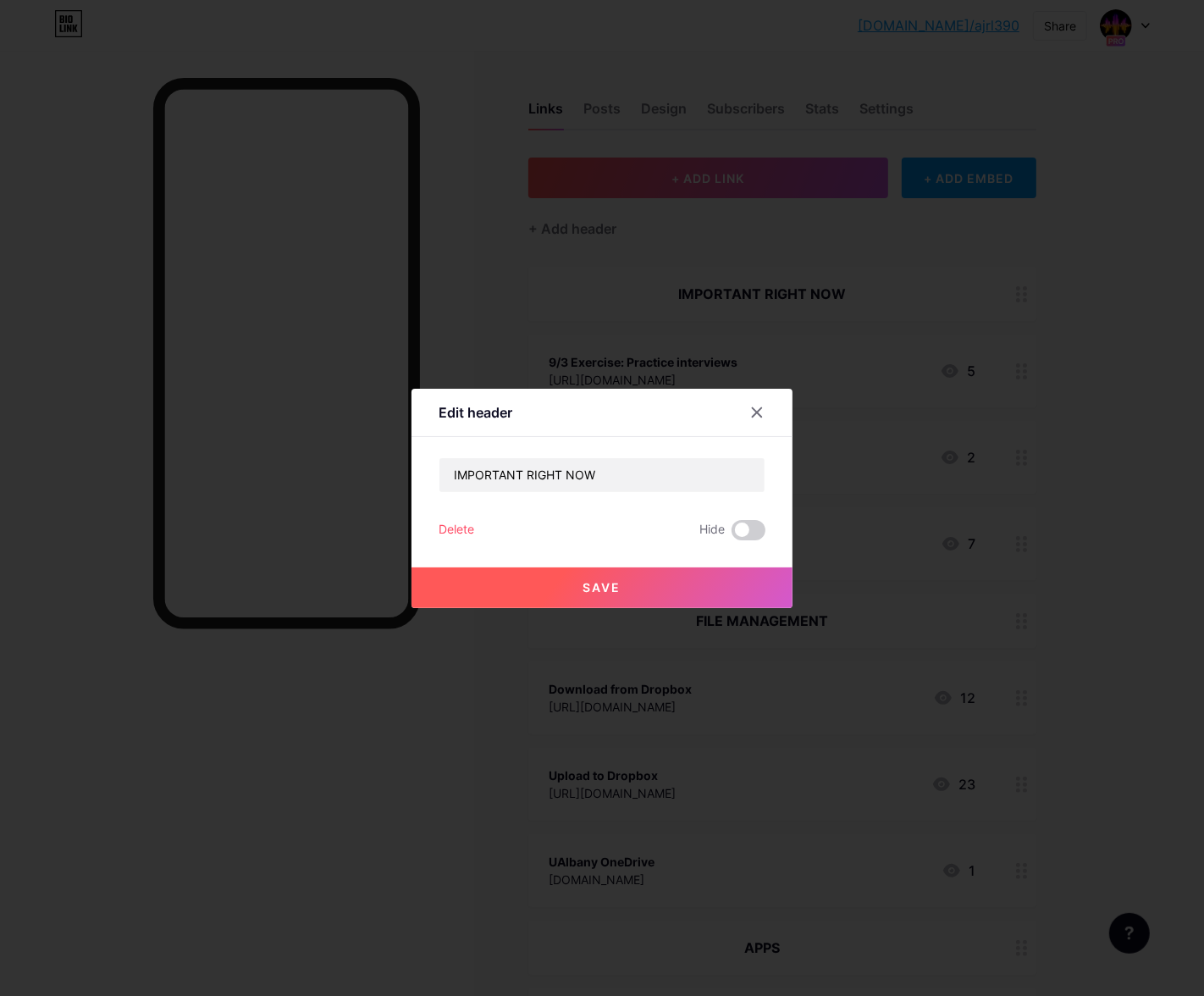
click at [715, 589] on button "Save" at bounding box center [601, 589] width 381 height 41
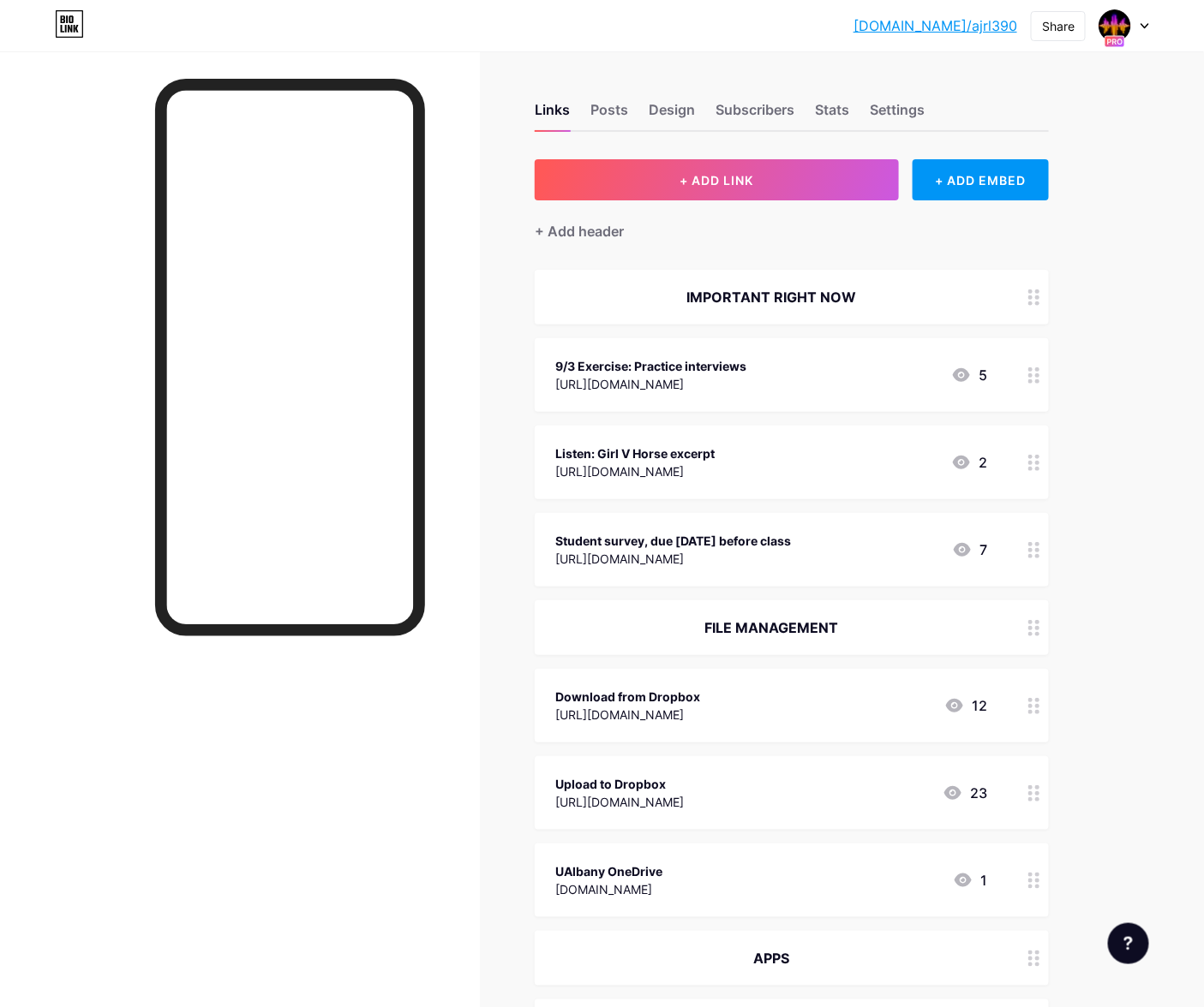
click at [297, 765] on div at bounding box center [290, 569] width 270 height 980
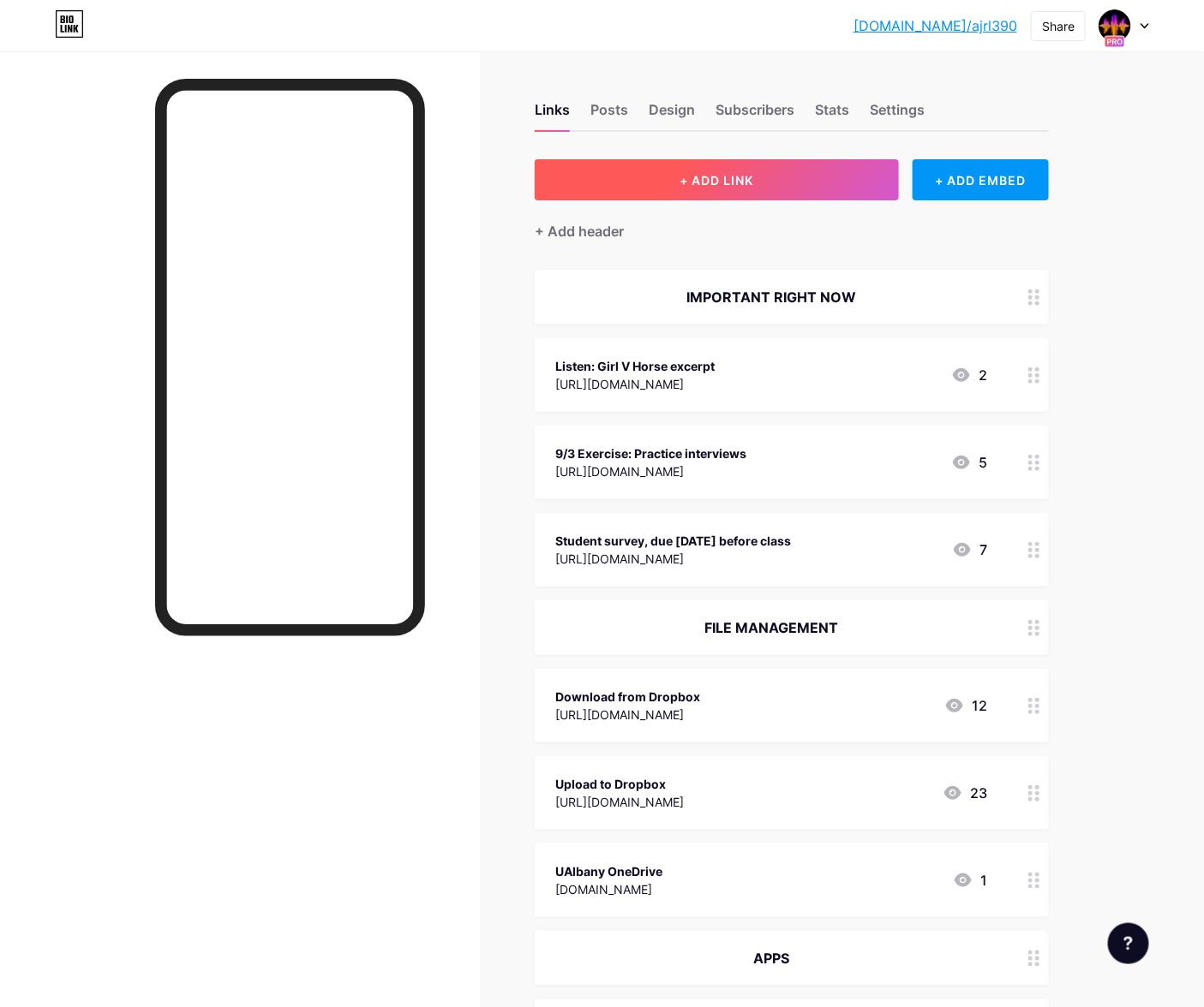
click at [792, 190] on button "+ ADD LINK" at bounding box center [717, 180] width 364 height 42
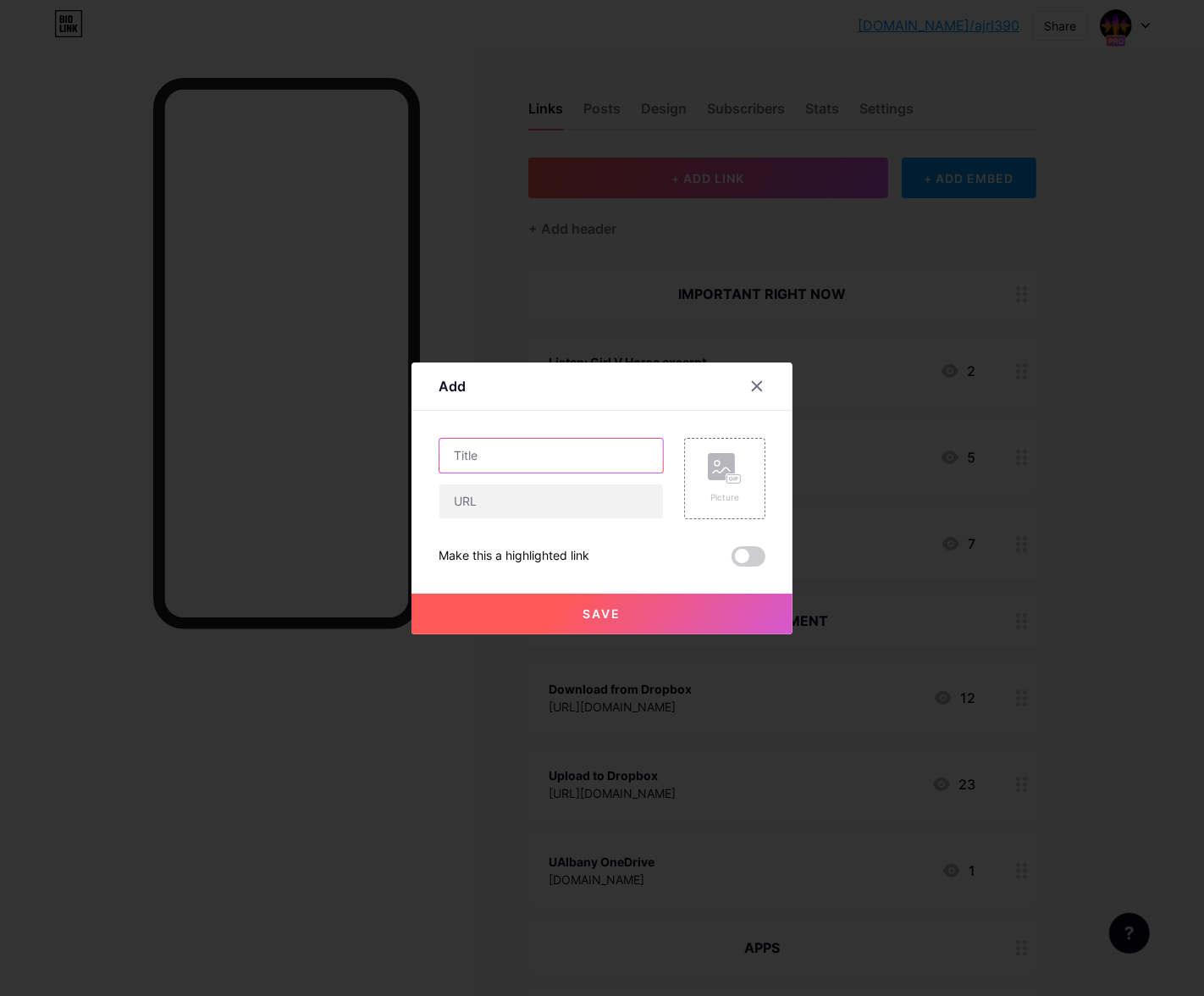
click at [515, 467] on input "text" at bounding box center [551, 455] width 223 height 34
type input "Ambiance tips from NPR"
click at [534, 514] on input "text" at bounding box center [551, 501] width 223 height 34
paste input "[URL][DOMAIN_NAME]"
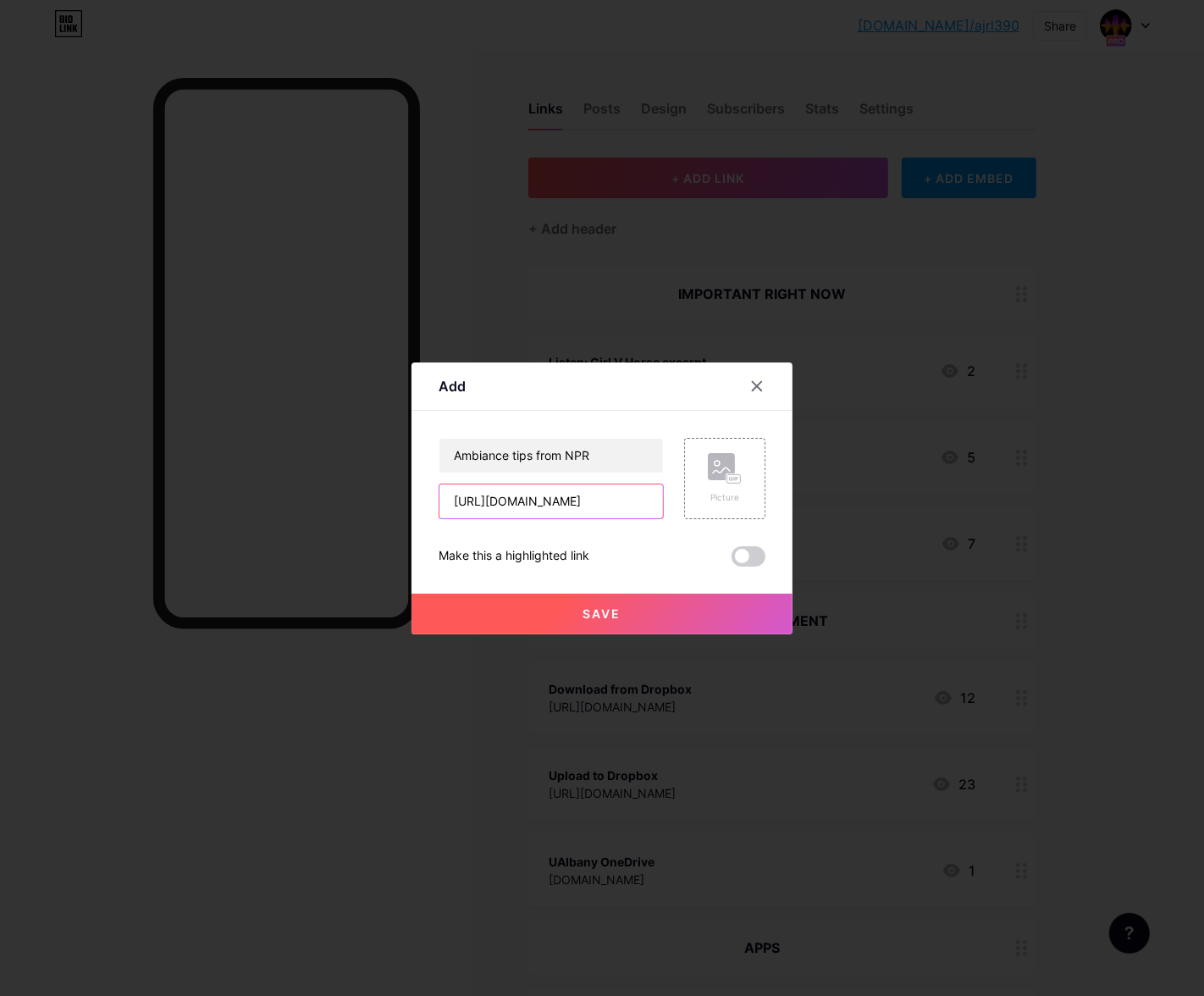
type input "[URL][DOMAIN_NAME]"
click at [1108, 615] on div at bounding box center [602, 498] width 1204 height 996
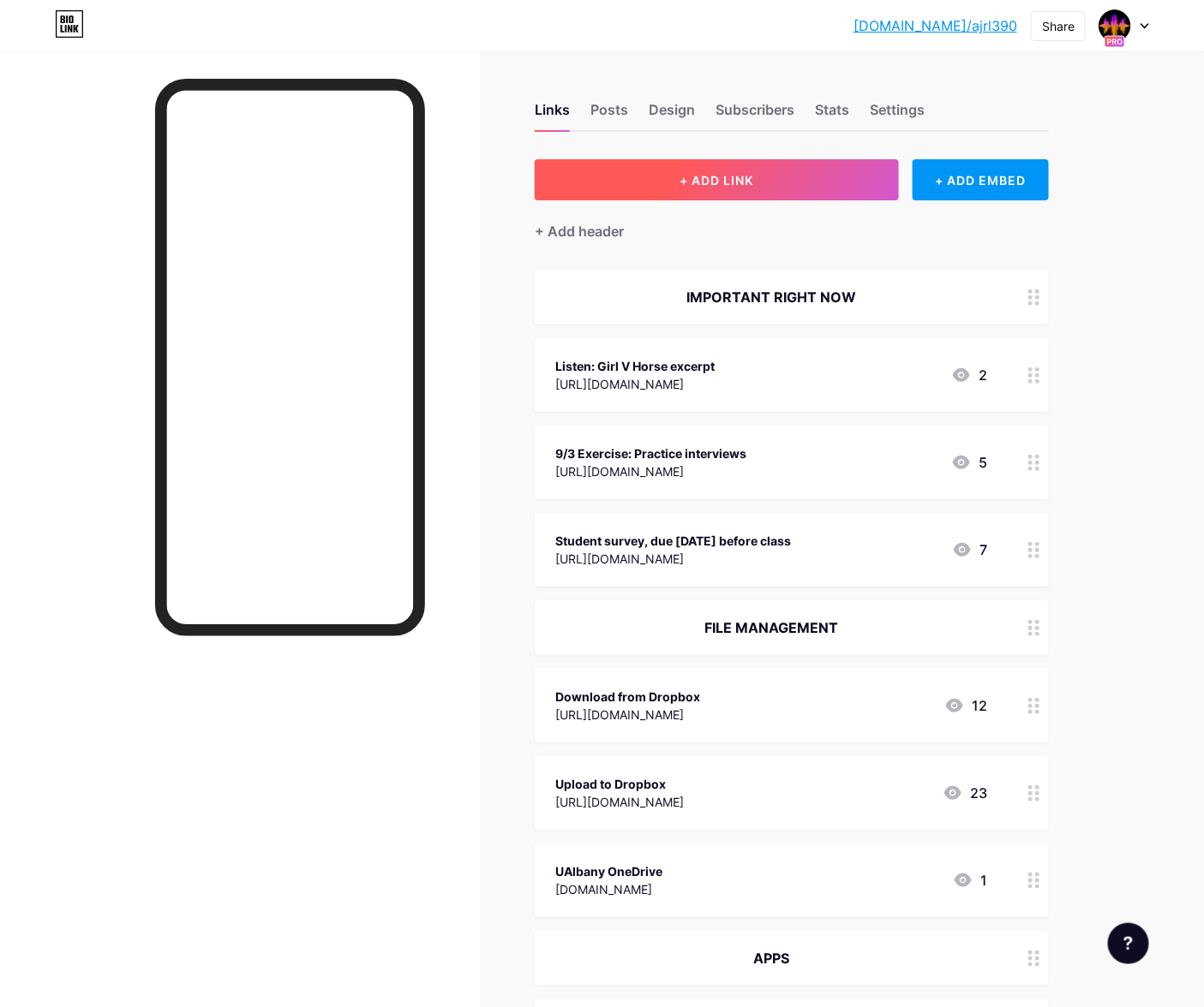
click at [717, 181] on span "+ ADD LINK" at bounding box center [716, 180] width 73 height 15
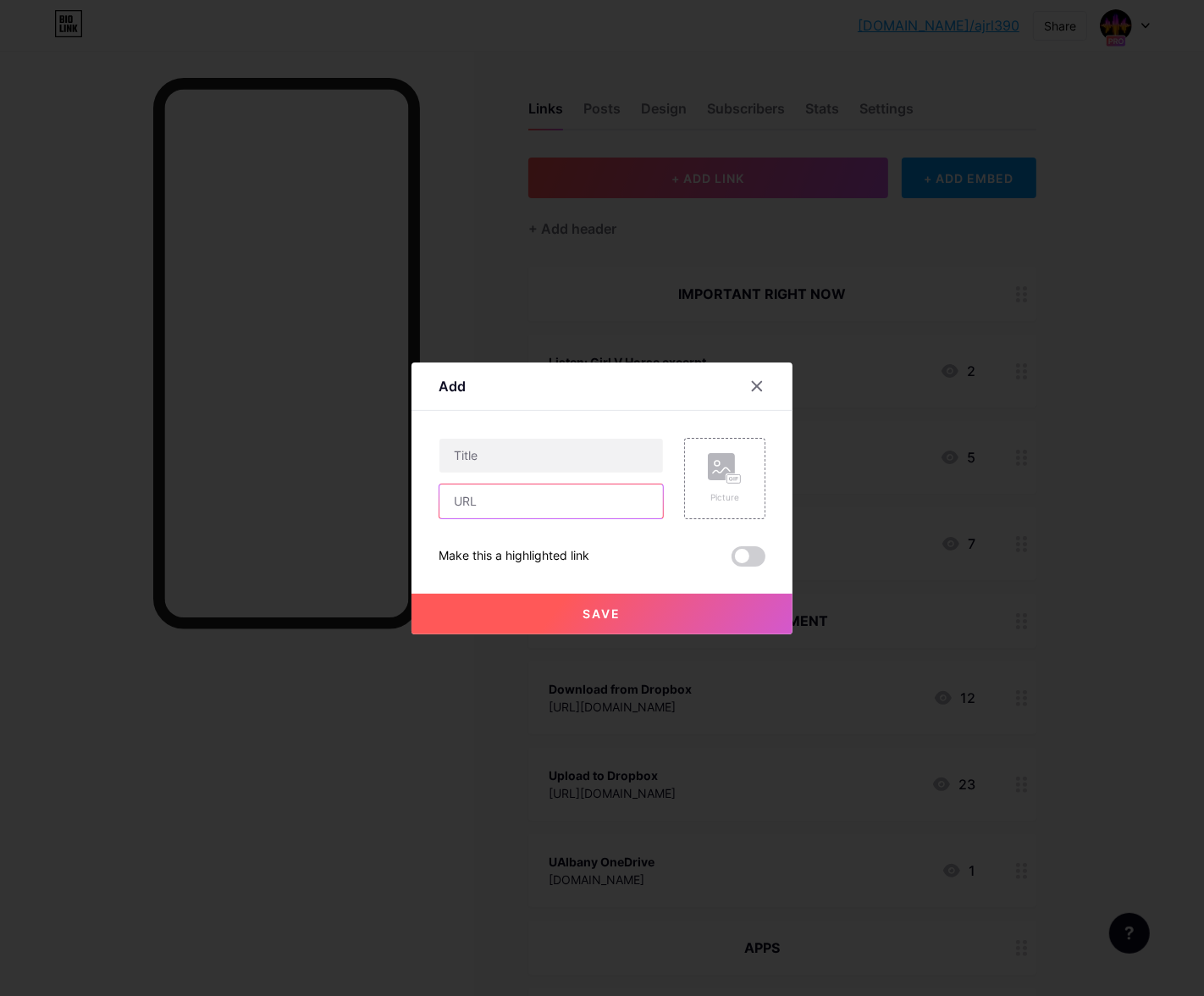
click at [499, 504] on input "text" at bounding box center [551, 501] width 223 height 34
paste input "[URL][DOMAIN_NAME]"
type input "[URL][DOMAIN_NAME]"
click at [492, 459] on input "text" at bounding box center [551, 455] width 223 height 34
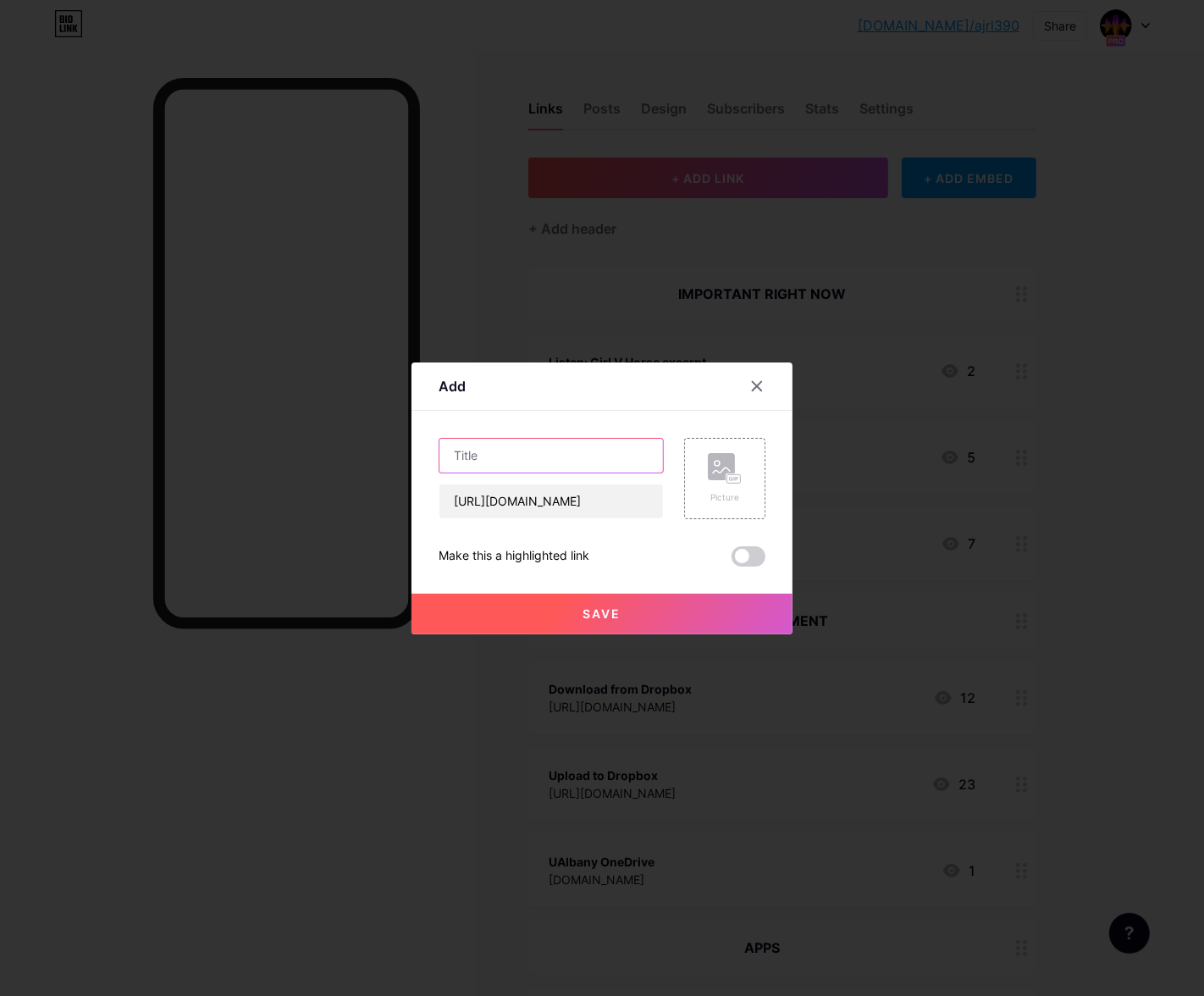
scroll to position [0, 0]
type input "Ambiance tips from NPR"
click at [524, 602] on button "Save" at bounding box center [601, 614] width 381 height 41
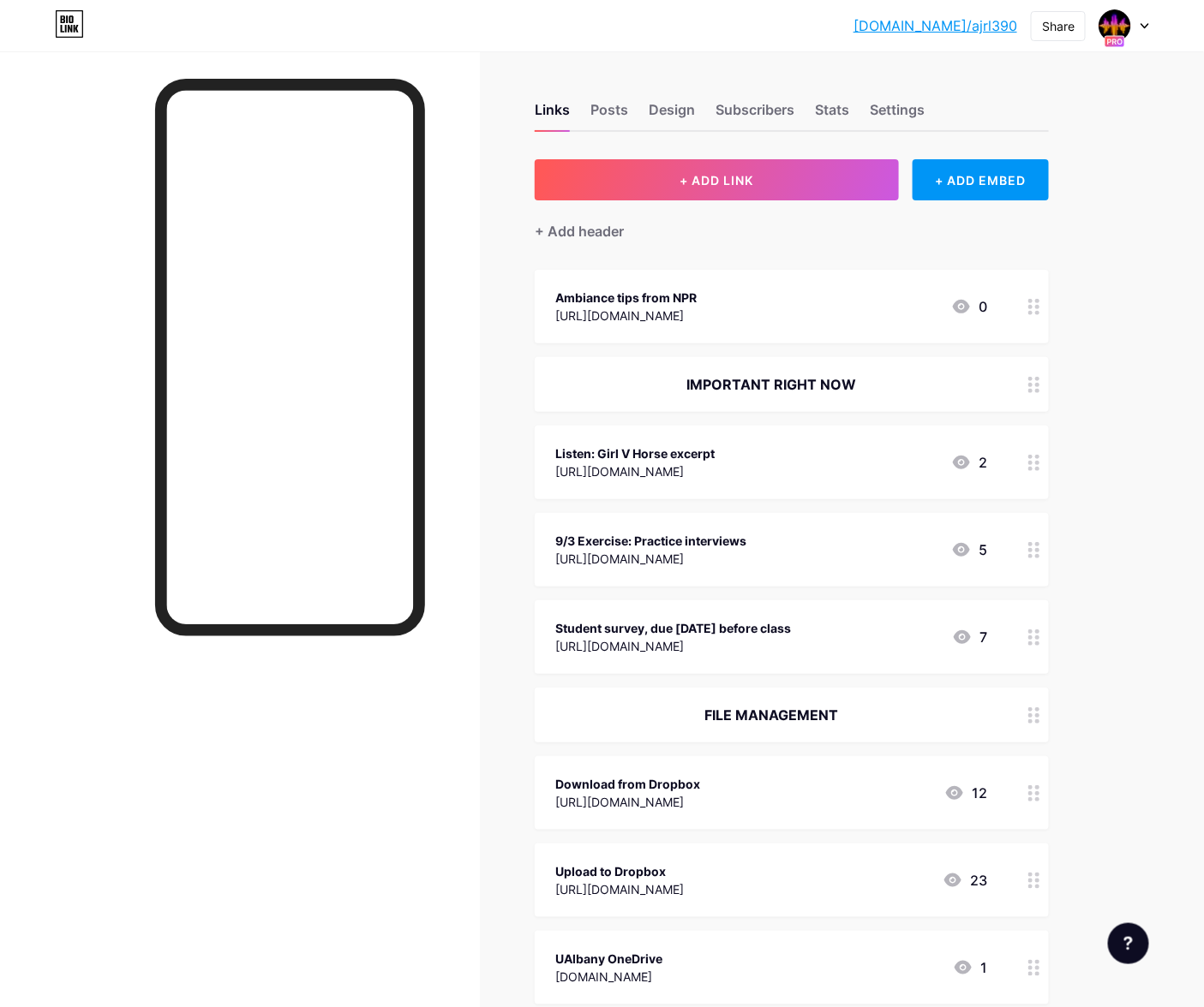
drag, startPoint x: 743, startPoint y: 314, endPoint x: 735, endPoint y: 376, distance: 62.5
click at [735, 376] on span "Ambiance tips from NPR [URL][DOMAIN_NAME] 0 IMPORTANT RIGHT NOW Listen: Girl V …" at bounding box center [791, 1012] width 514 height 1483
drag, startPoint x: 1014, startPoint y: 304, endPoint x: 1017, endPoint y: 328, distance: 24.2
click at [1017, 328] on div "Ambiance tips from NPR [URL][DOMAIN_NAME] 0" at bounding box center [791, 307] width 514 height 73
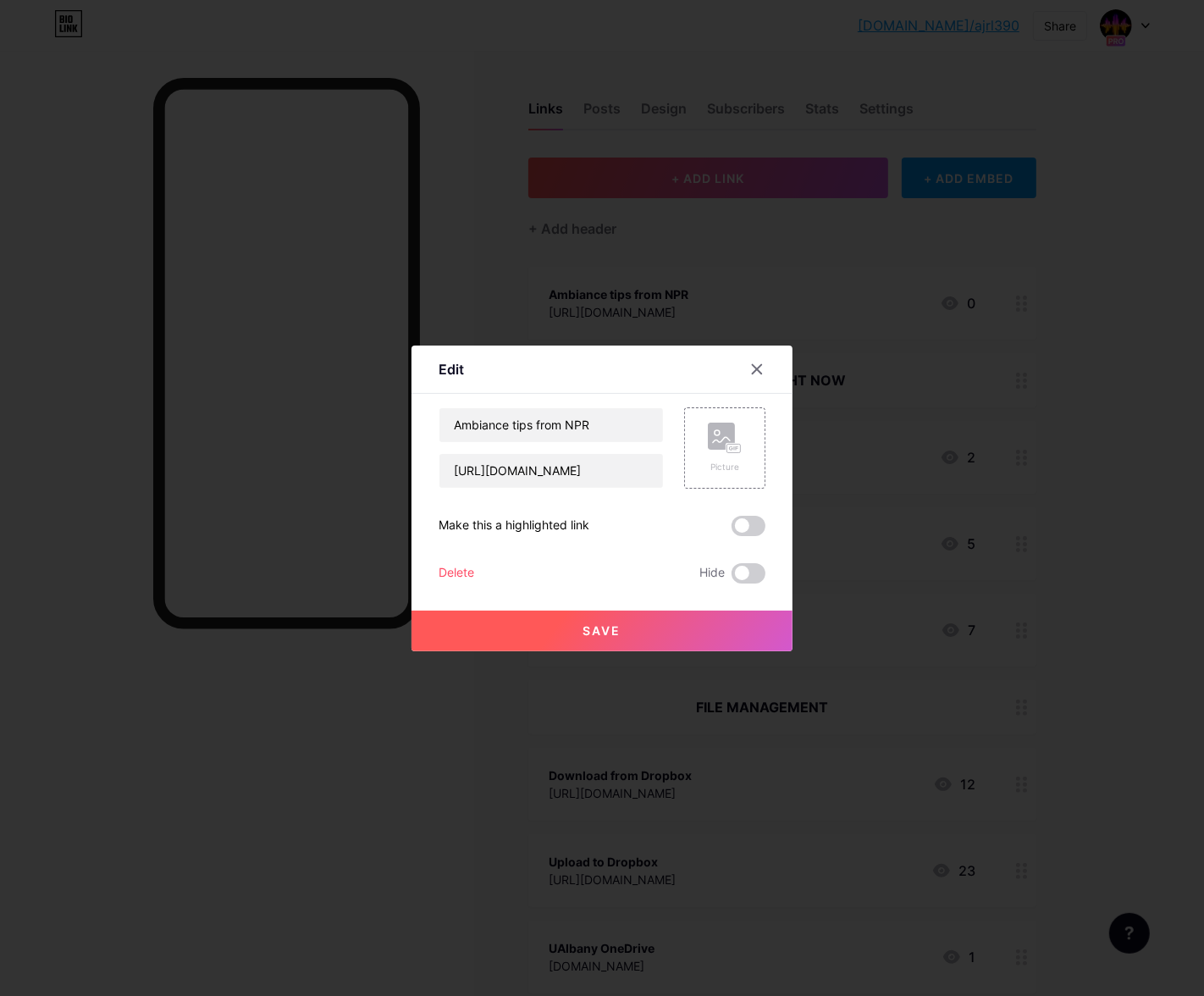
drag, startPoint x: 1019, startPoint y: 296, endPoint x: 1016, endPoint y: 336, distance: 40.1
click at [1016, 336] on div at bounding box center [602, 498] width 1204 height 996
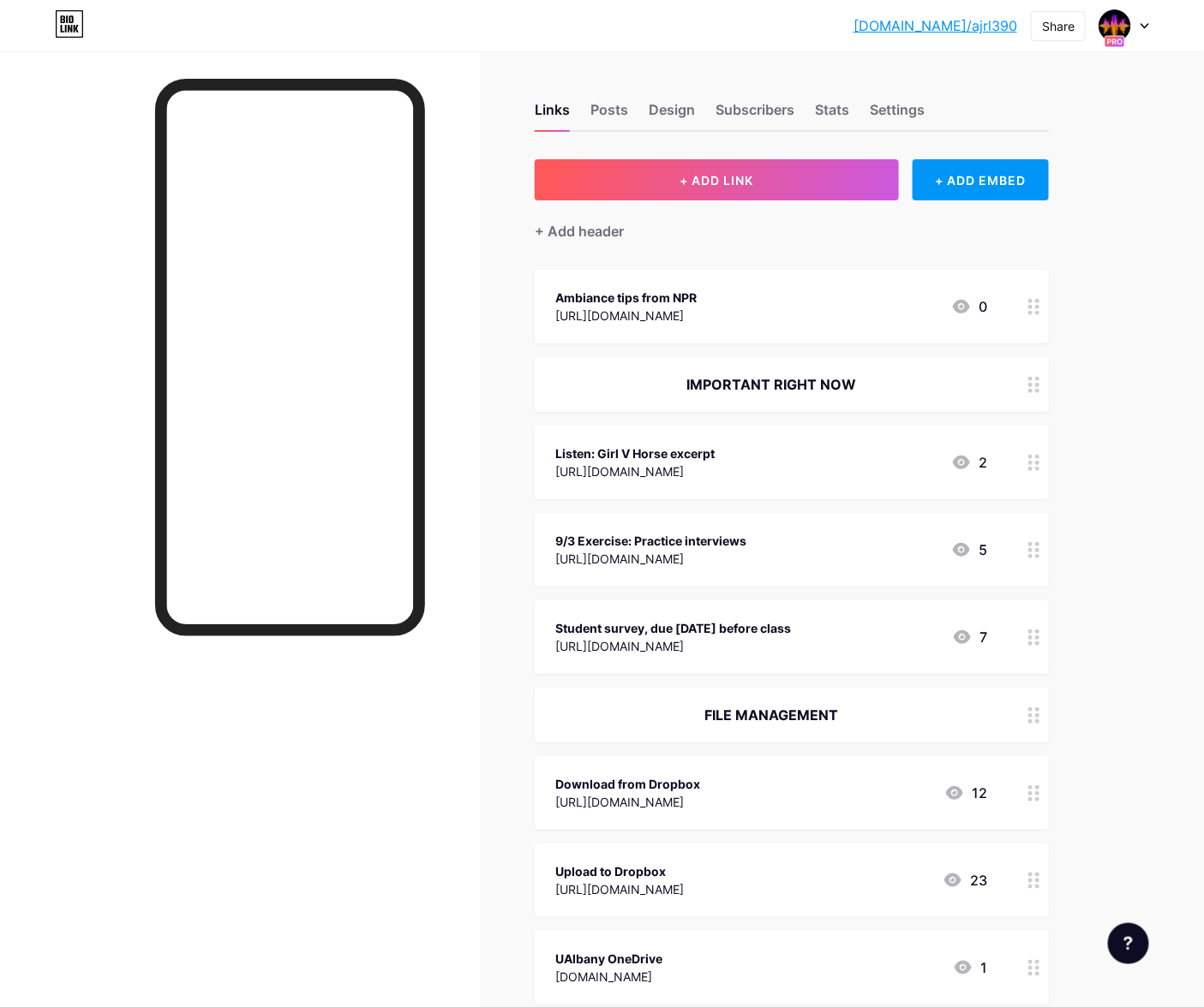
drag, startPoint x: 990, startPoint y: 280, endPoint x: 994, endPoint y: 313, distance: 33.2
click at [994, 313] on div "Ambiance tips from NPR [URL][DOMAIN_NAME] 0" at bounding box center [791, 307] width 514 height 73
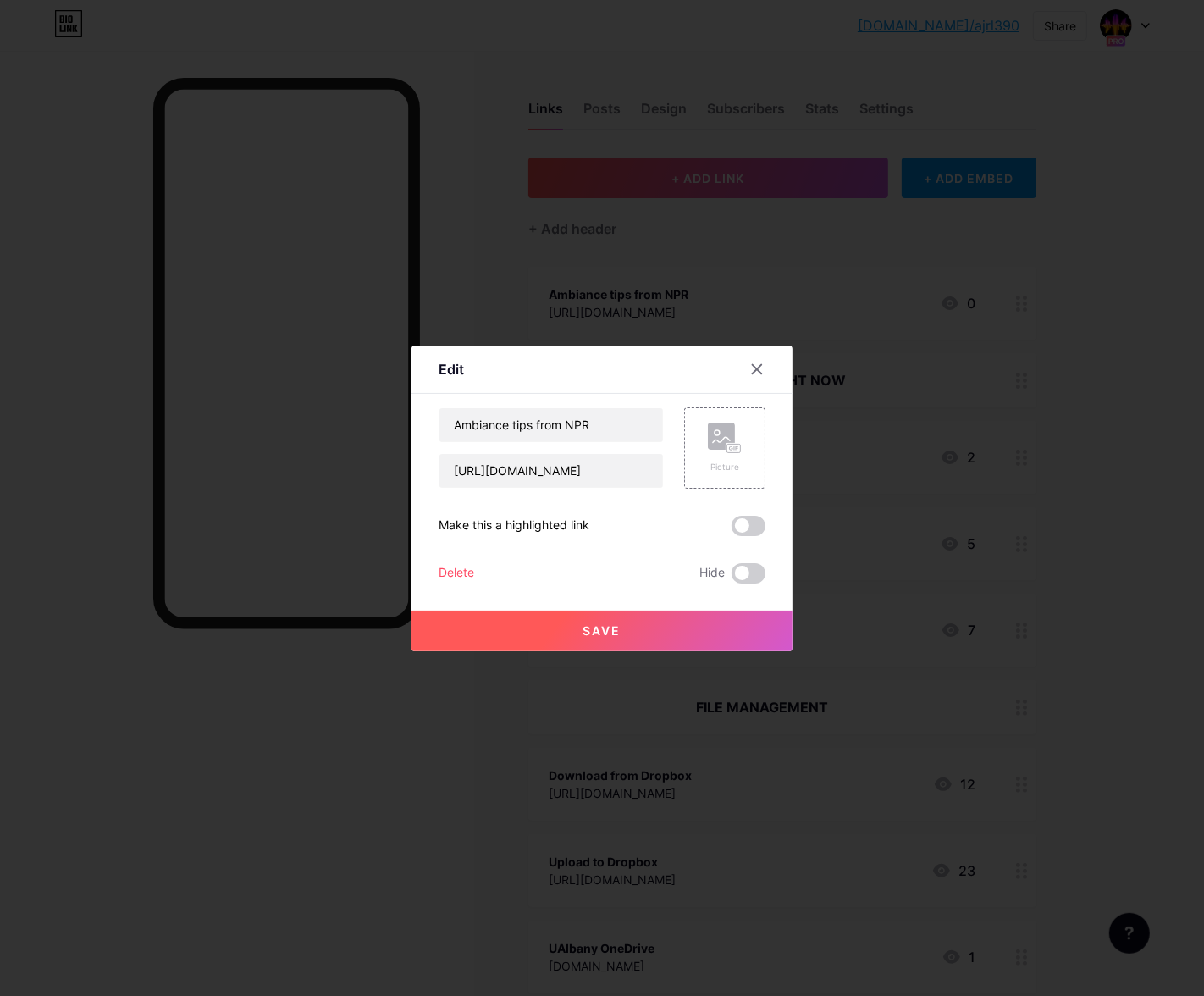
click at [1023, 351] on div at bounding box center [602, 498] width 1204 height 996
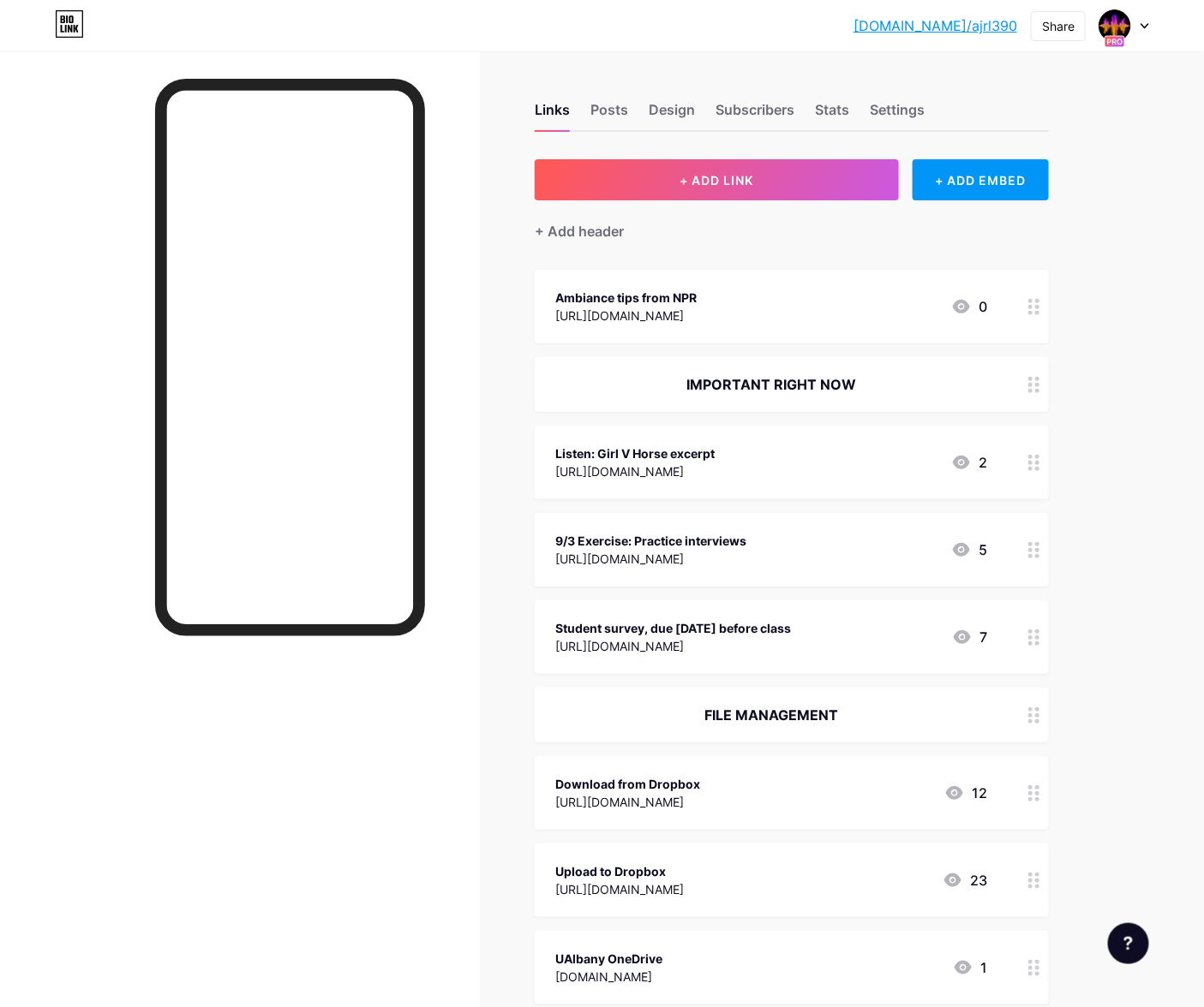
drag, startPoint x: 871, startPoint y: 298, endPoint x: 853, endPoint y: 355, distance: 59.8
click at [852, 355] on span "Ambiance tips from NPR [URL][DOMAIN_NAME] 0 IMPORTANT RIGHT NOW Listen: Girl V …" at bounding box center [791, 1012] width 514 height 1483
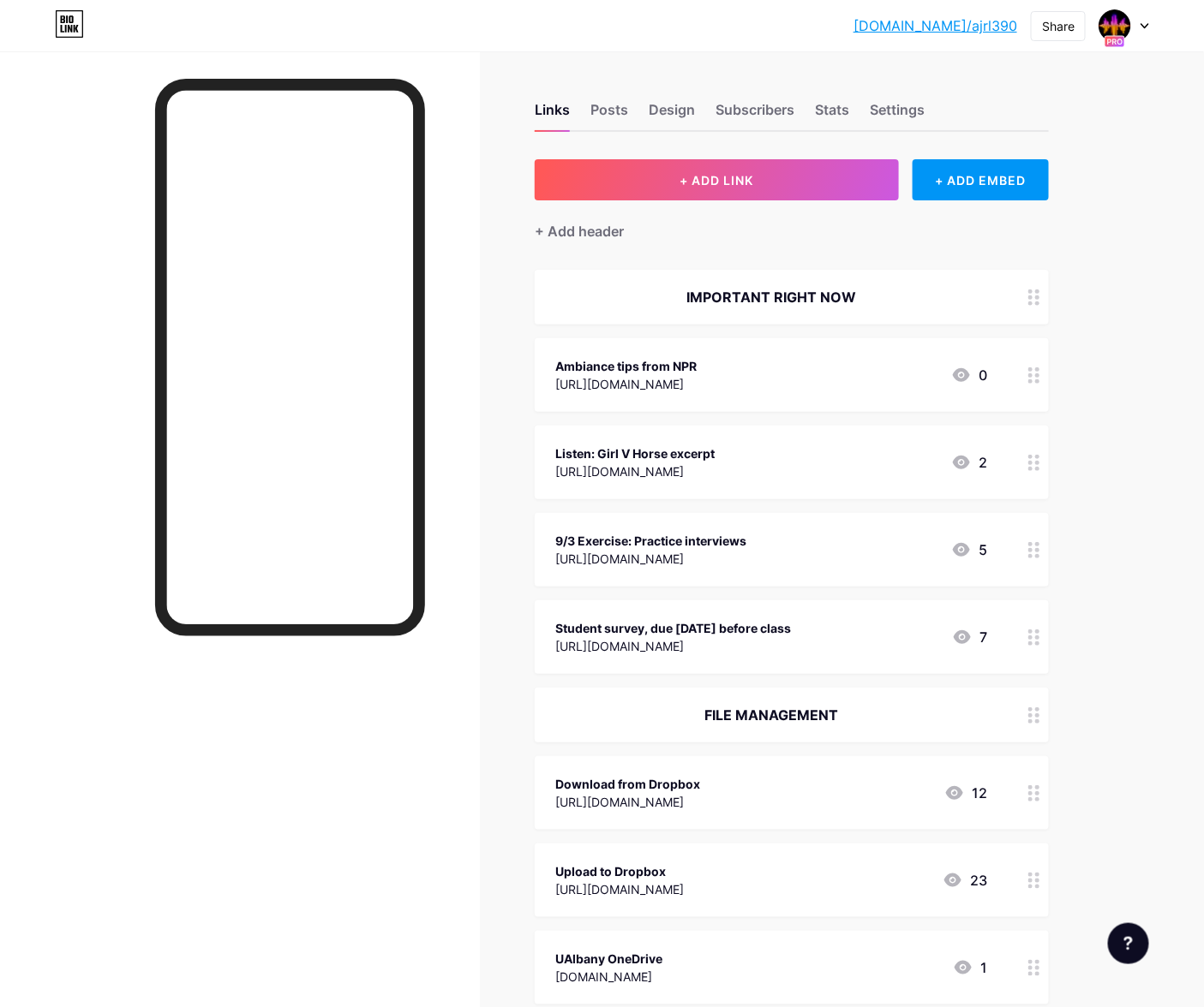
click at [855, 219] on div "+ Add header" at bounding box center [791, 221] width 514 height 42
click at [645, 170] on button "+ ADD LINK" at bounding box center [717, 180] width 364 height 42
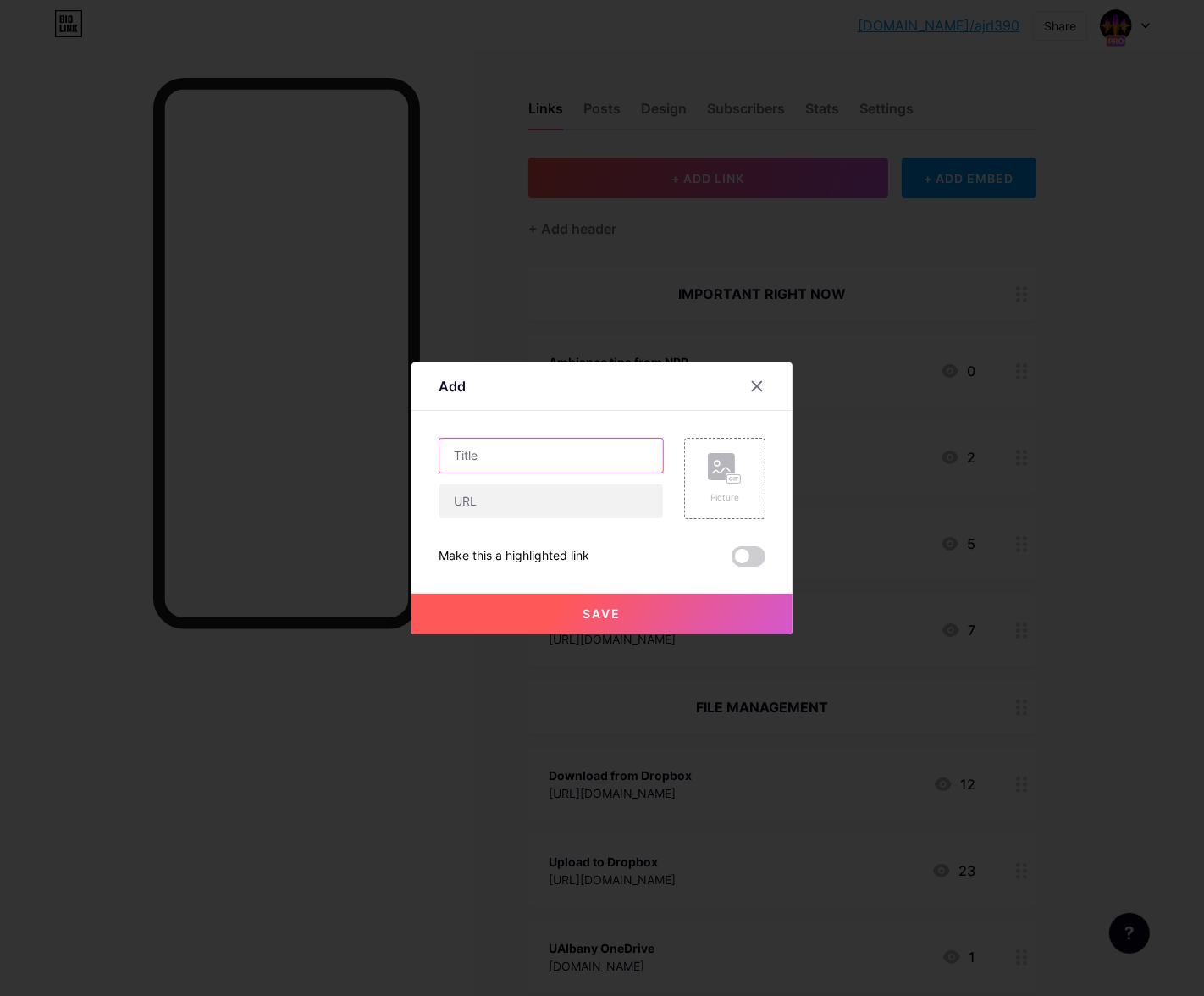
click at [515, 456] on input "text" at bounding box center [551, 455] width 223 height 34
type input "9/10 Training files"
paste input "[URL][DOMAIN_NAME][PERSON_NAME]"
type input "[URL][DOMAIN_NAME][PERSON_NAME]"
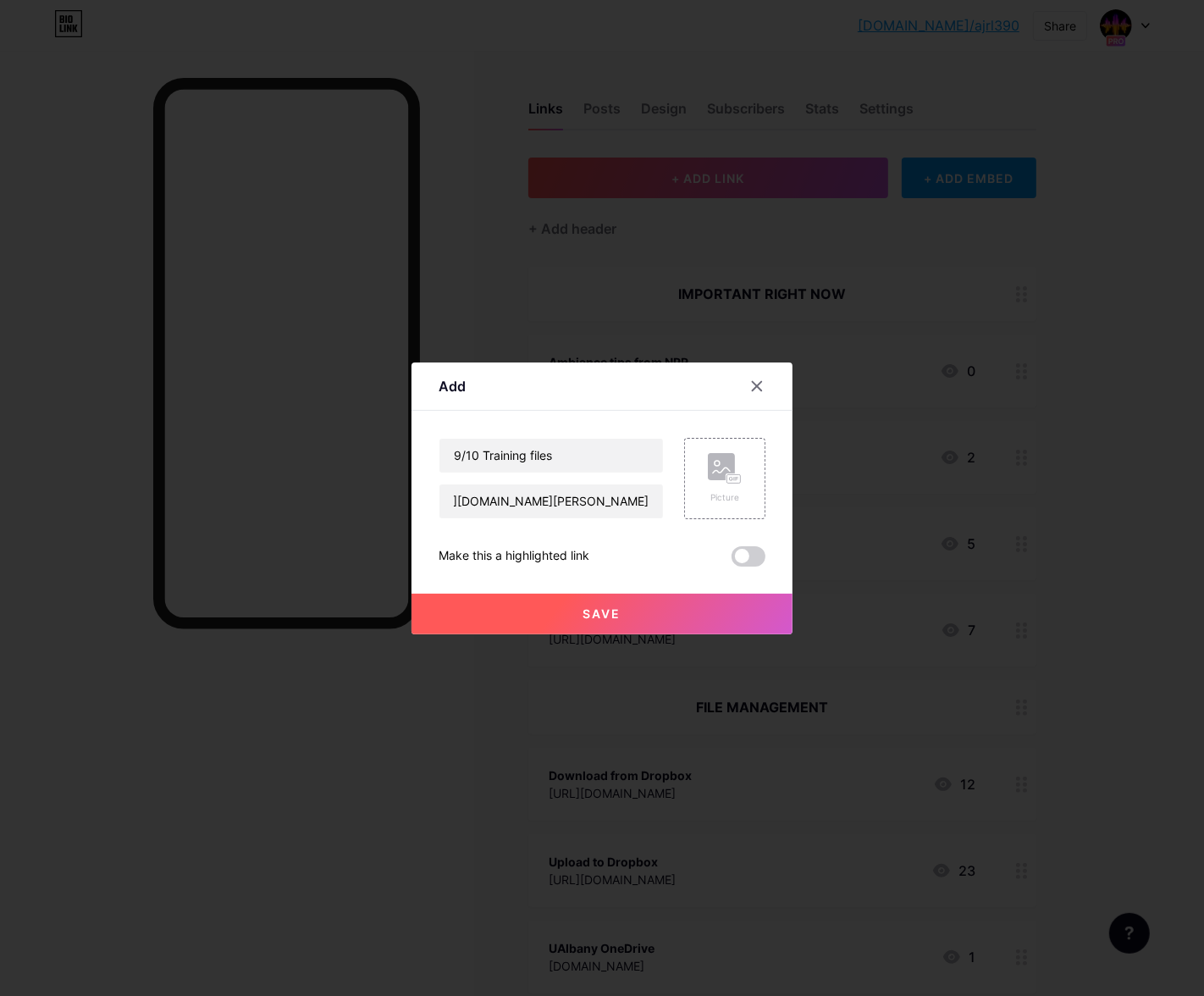
click at [575, 620] on button "Save" at bounding box center [601, 614] width 381 height 41
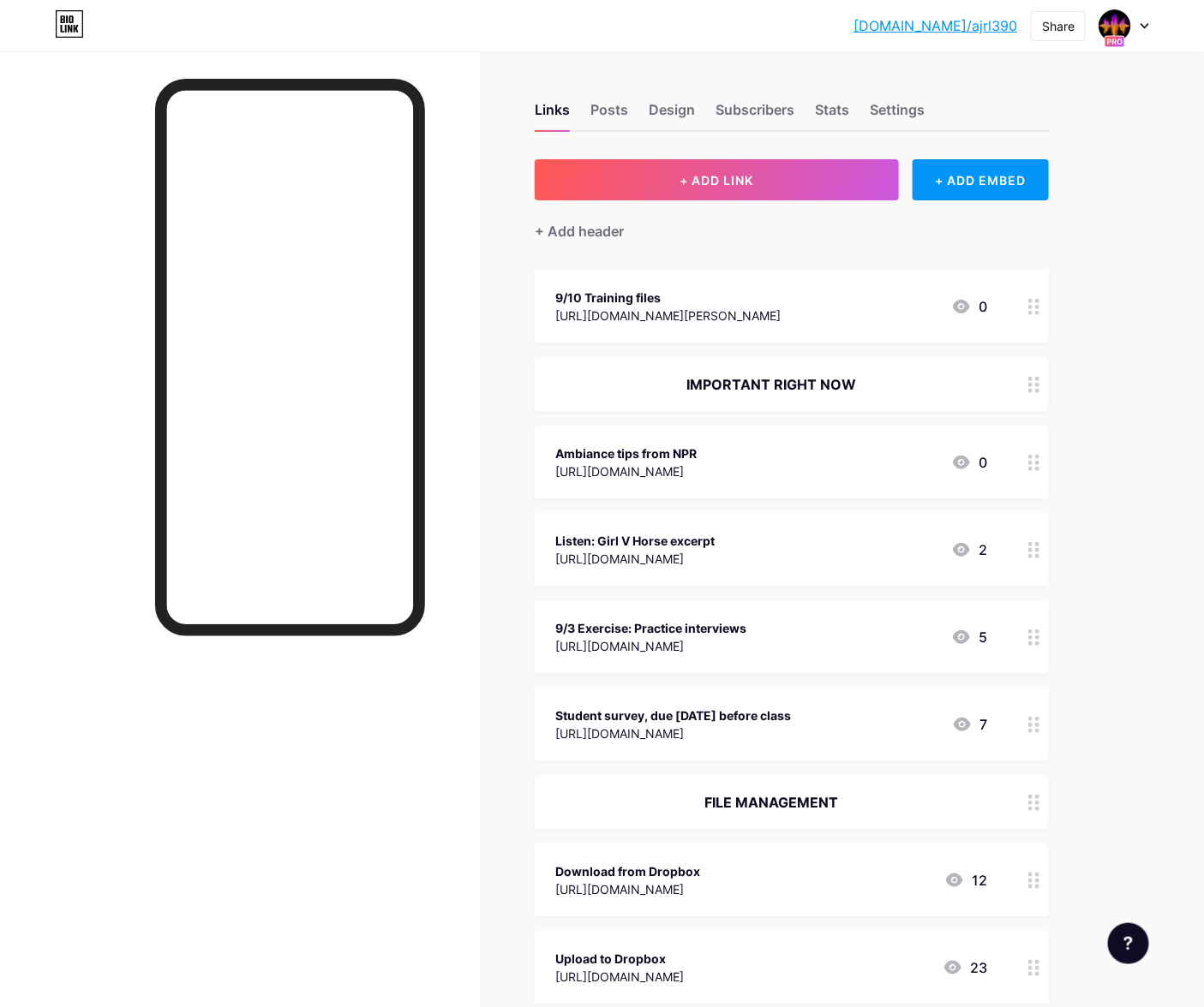
click at [652, 327] on div "9/10 Training files [URL][DOMAIN_NAME][PERSON_NAME] 0" at bounding box center [791, 307] width 514 height 73
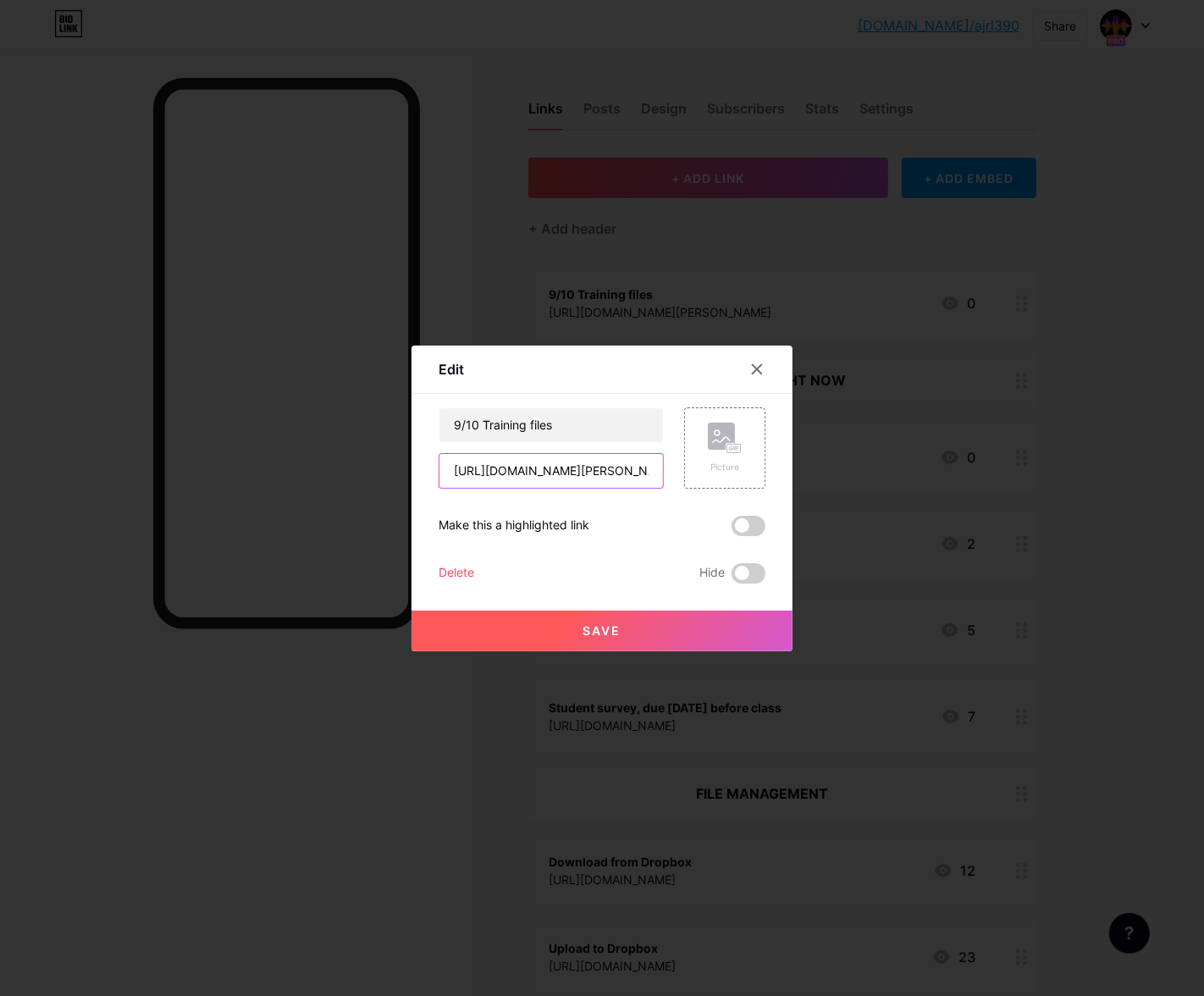
click at [593, 474] on input "[URL][DOMAIN_NAME][PERSON_NAME]" at bounding box center [551, 471] width 223 height 34
paste input "[DOMAIN_NAME][URL]"
click at [541, 454] on input "[URL][DOMAIN_NAME]" at bounding box center [551, 471] width 223 height 34
paste input "dl=0&e=1&file_subpath=%2FAudition+Training&rlkey=ddi0r9yvzhncncc23bj1mot9k"
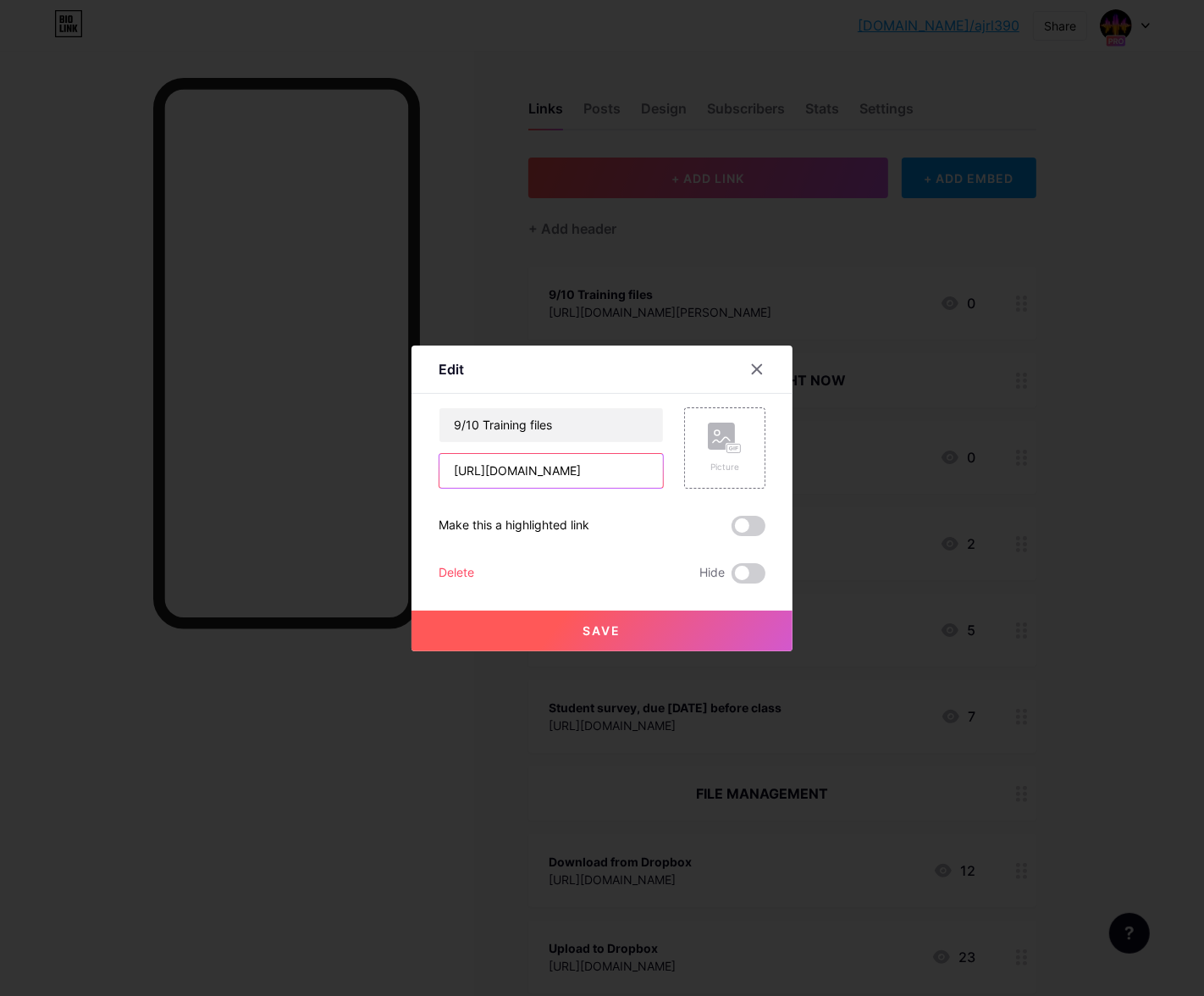
type input "[URL][DOMAIN_NAME]"
click at [565, 634] on button "Save" at bounding box center [601, 632] width 381 height 41
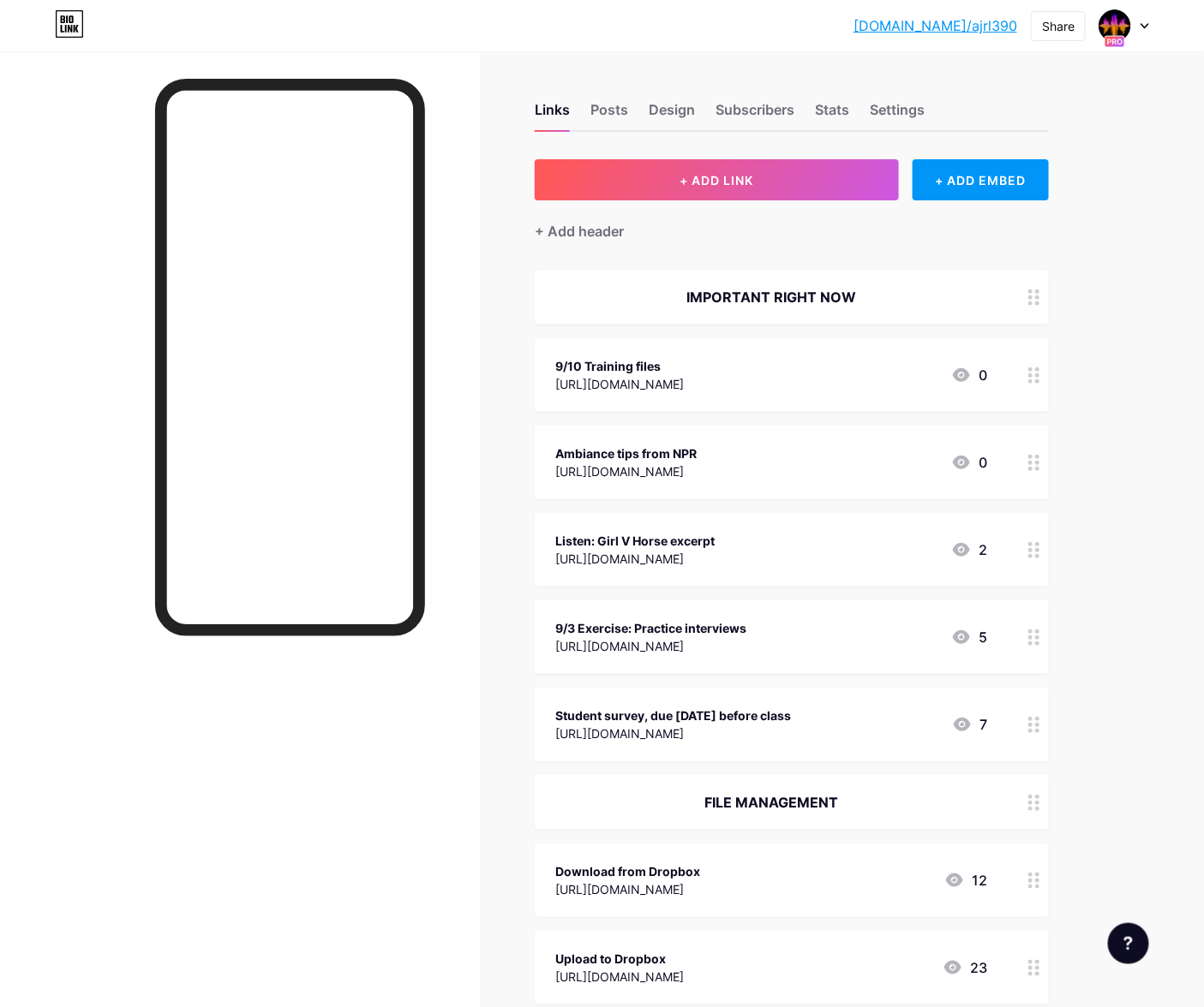
click at [944, 29] on link "[DOMAIN_NAME]/ajrl390" at bounding box center [935, 26] width 163 height 21
click at [765, 183] on button "+ ADD LINK" at bounding box center [717, 180] width 364 height 42
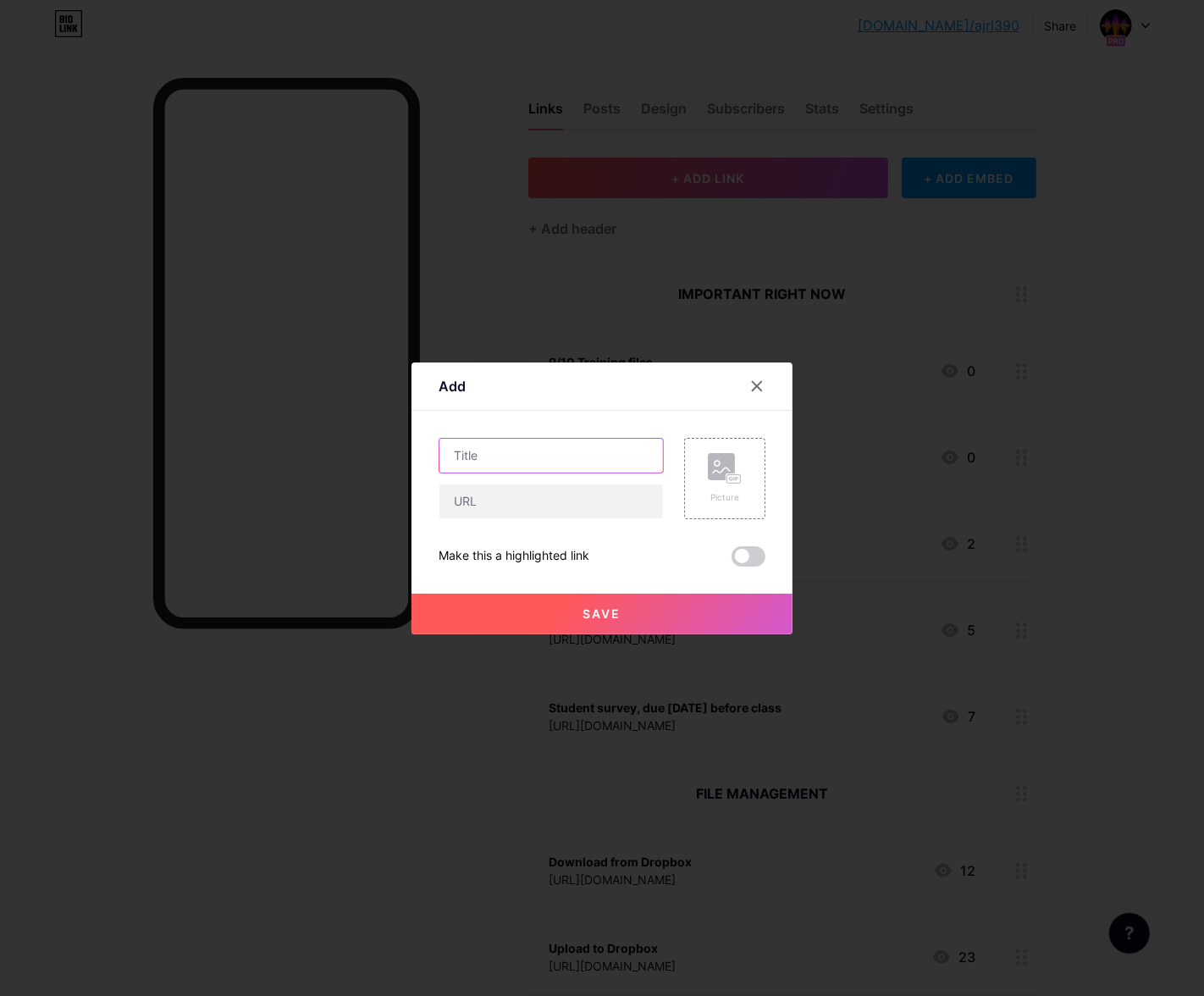
click at [503, 455] on input "text" at bounding box center [551, 455] width 223 height 34
type input "Audition tutorial"
click at [518, 492] on input "text" at bounding box center [551, 501] width 223 height 34
paste input "[URL][DOMAIN_NAME]"
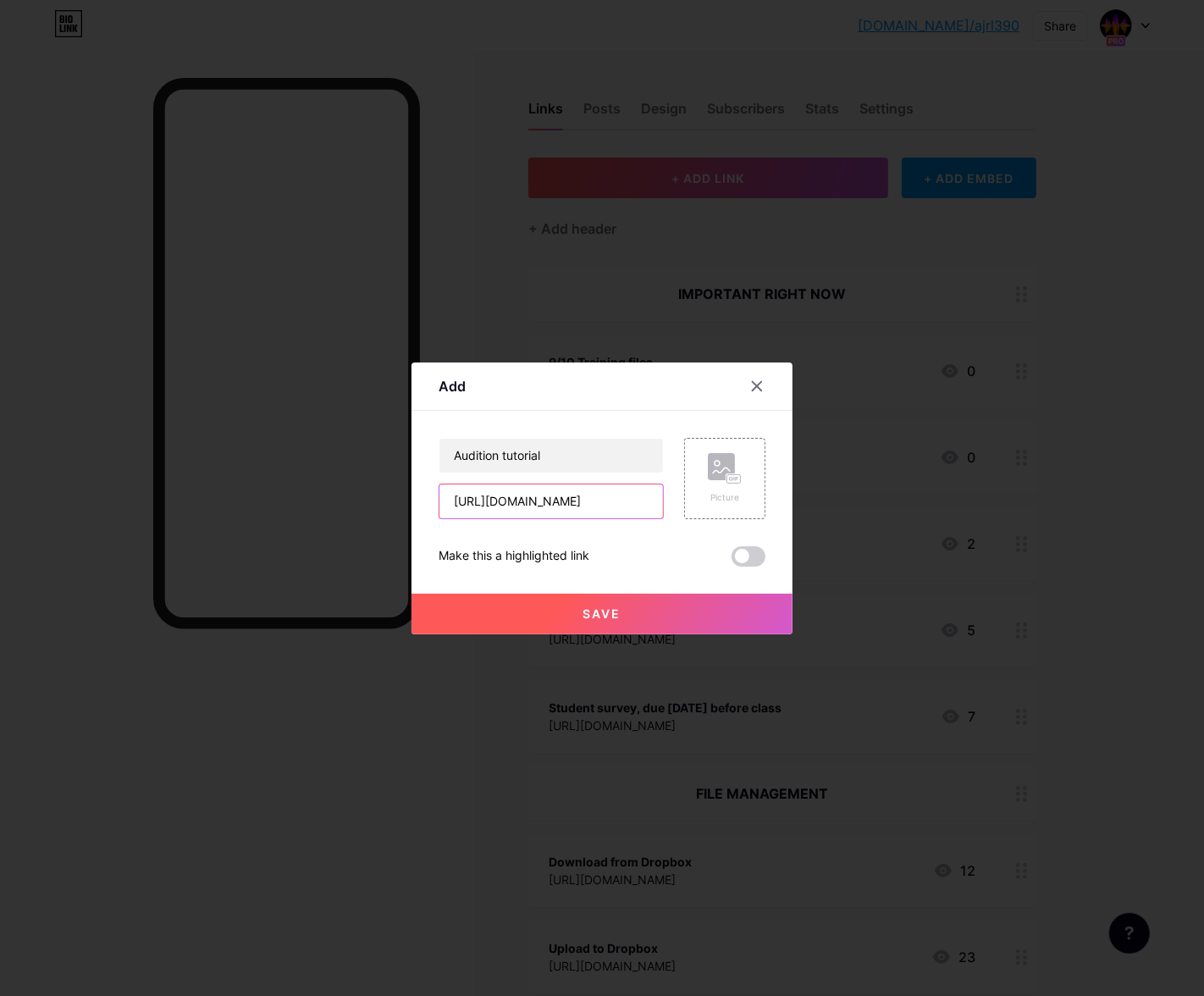
type input "[URL][DOMAIN_NAME]"
click at [557, 619] on button "Save" at bounding box center [601, 614] width 381 height 41
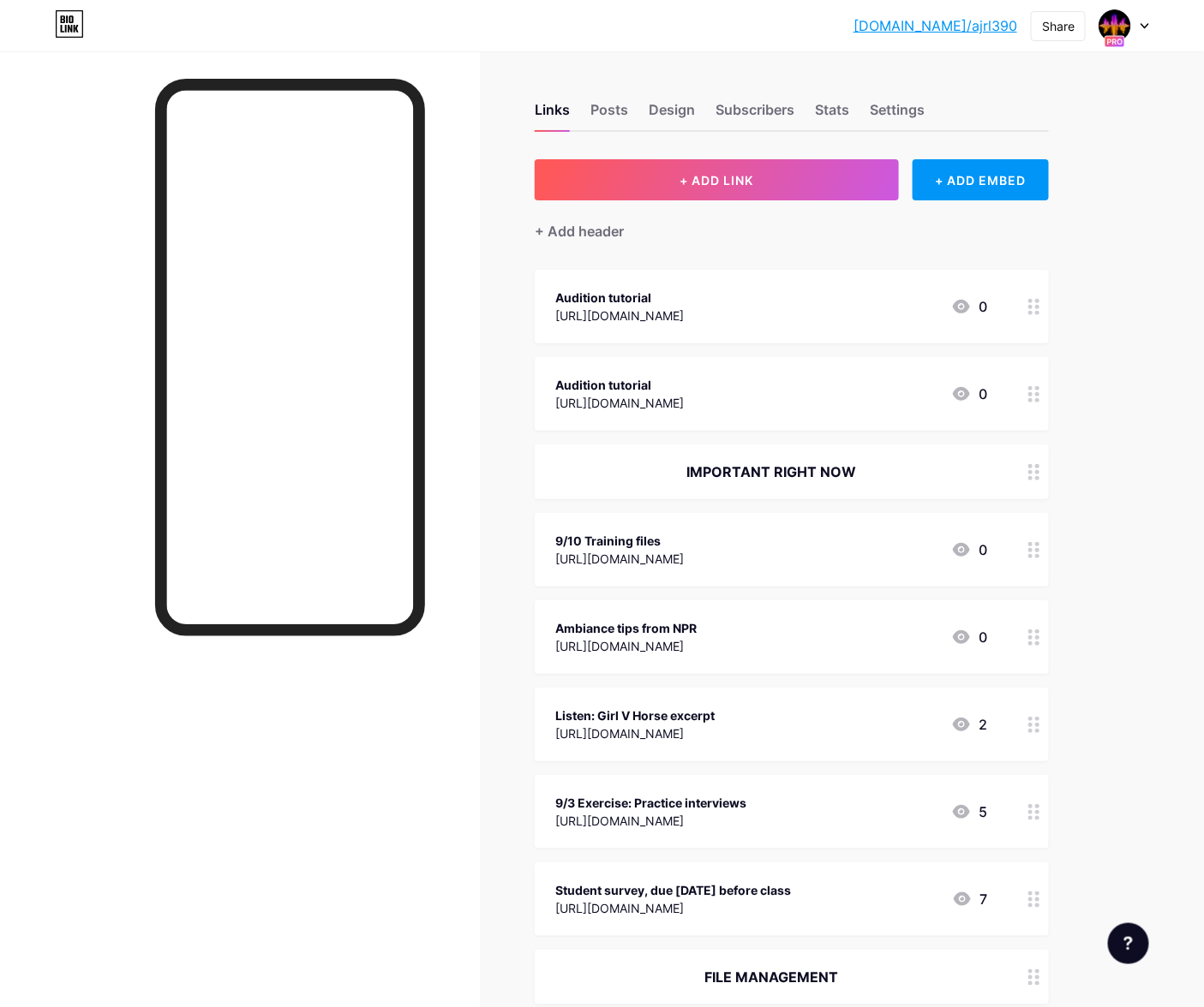
click at [865, 300] on div "Audition tutorial [URL][DOMAIN_NAME] 0" at bounding box center [771, 307] width 432 height 40
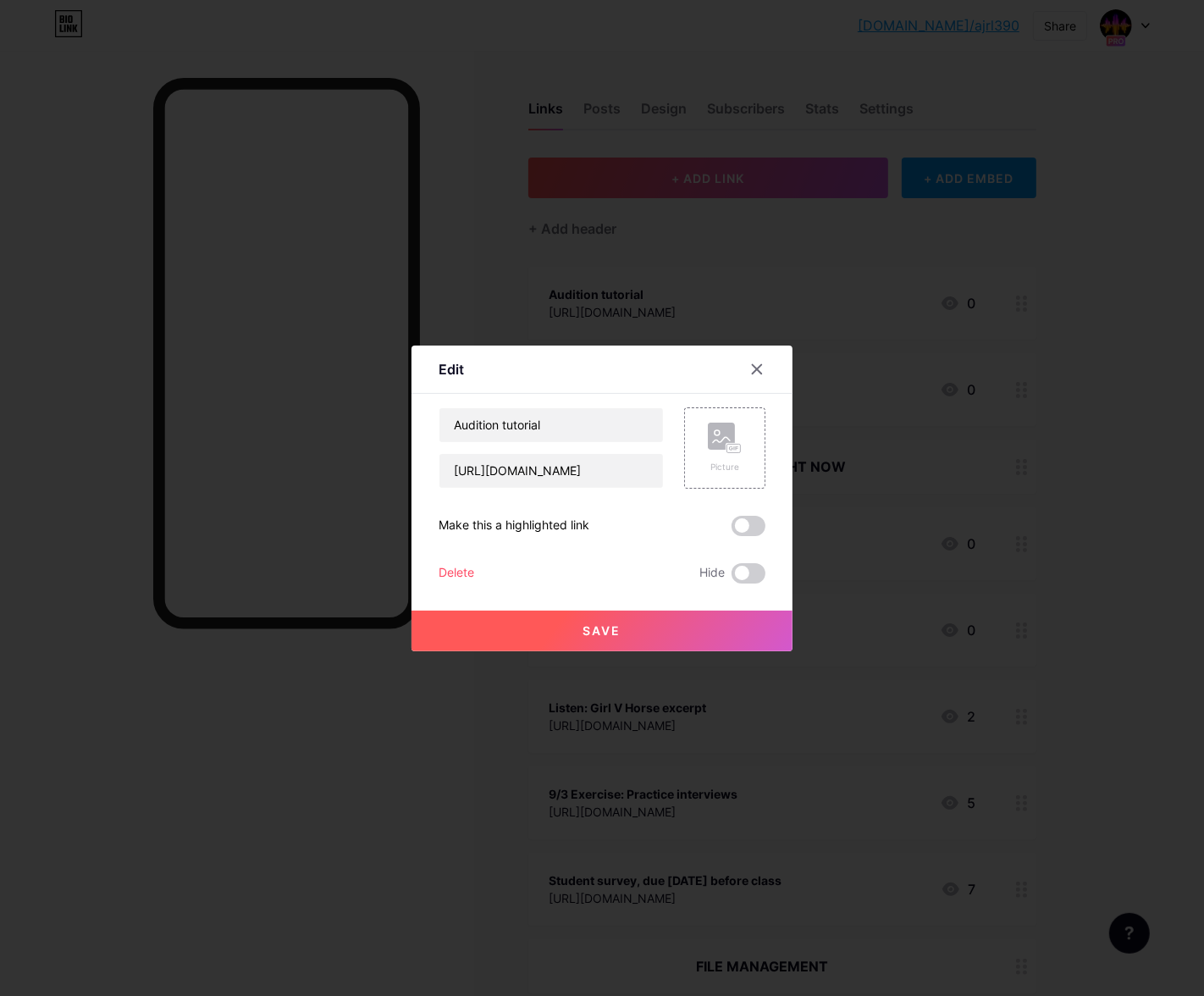
click at [475, 579] on div "Delete Hide" at bounding box center [602, 573] width 327 height 21
click at [471, 575] on div "Delete" at bounding box center [456, 573] width 35 height 21
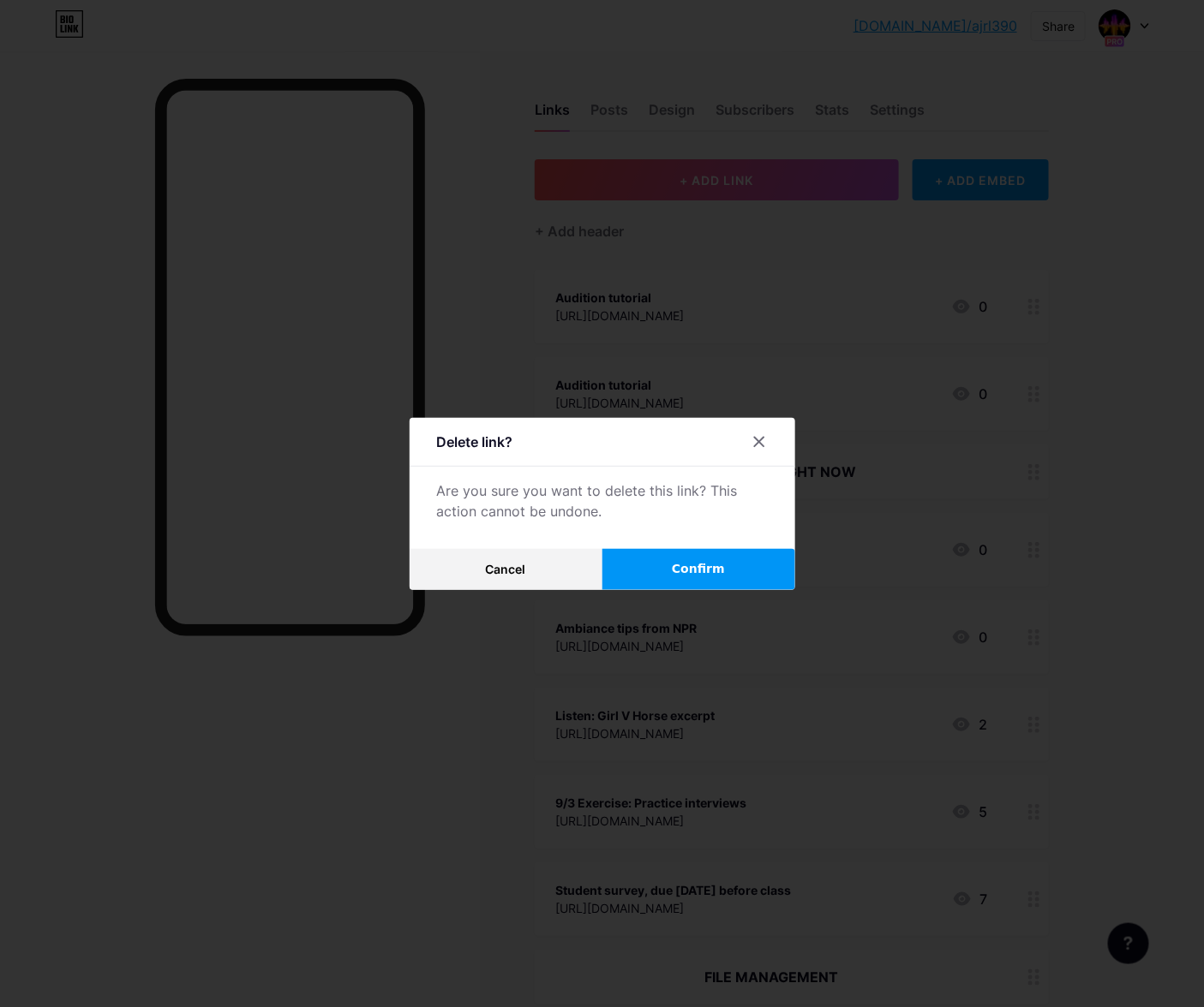
click at [692, 564] on span "Confirm" at bounding box center [698, 569] width 53 height 18
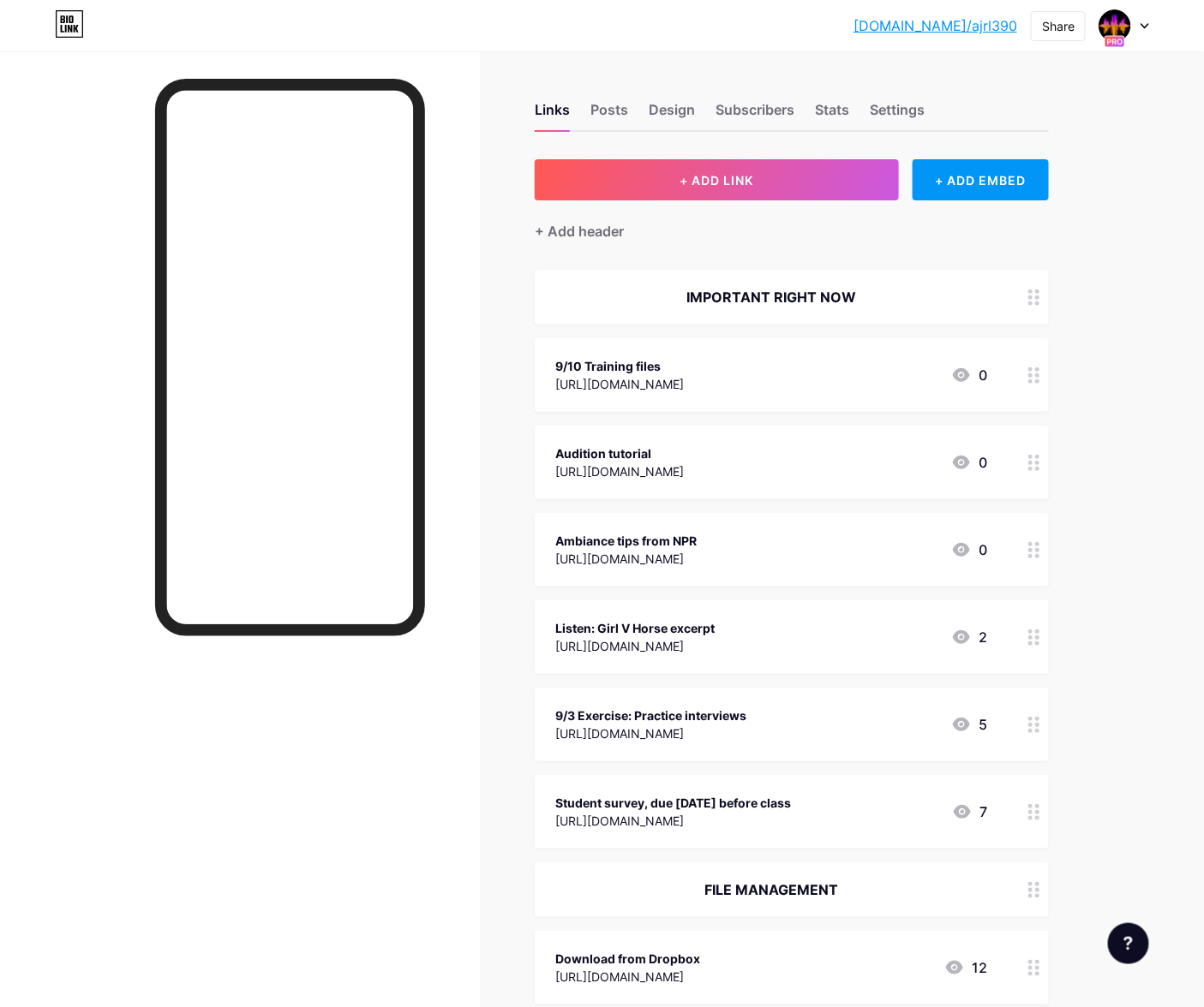
click at [677, 433] on div "Audition tutorial [URL][DOMAIN_NAME] 0" at bounding box center [791, 462] width 514 height 73
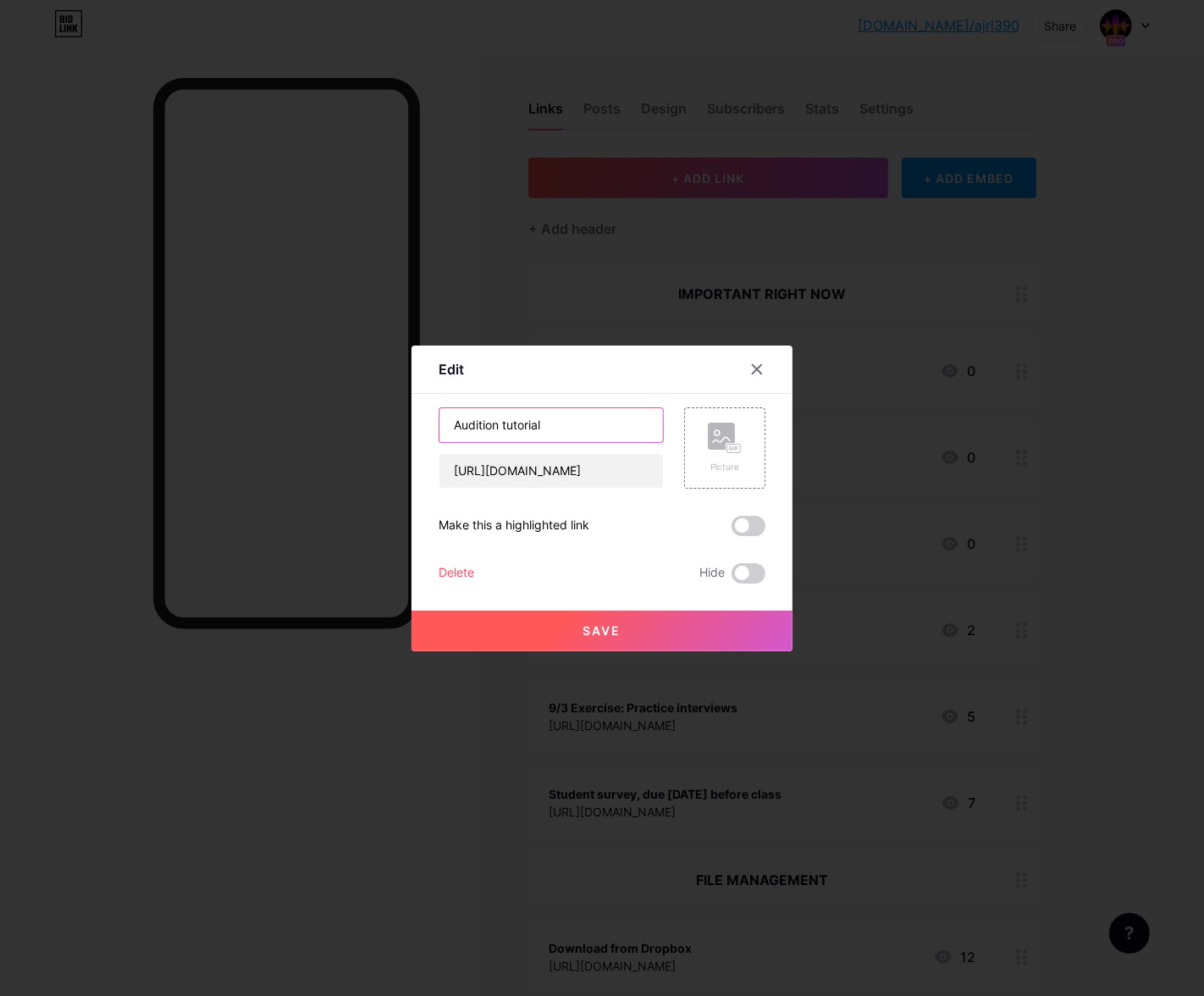
click at [459, 432] on input "Audition tutorial" at bounding box center [551, 425] width 223 height 34
click at [452, 424] on input "Audition tutorial" at bounding box center [551, 425] width 223 height 34
type input "9/10 Audition tutorial (YouTube)"
click at [680, 617] on button "Save" at bounding box center [601, 632] width 381 height 41
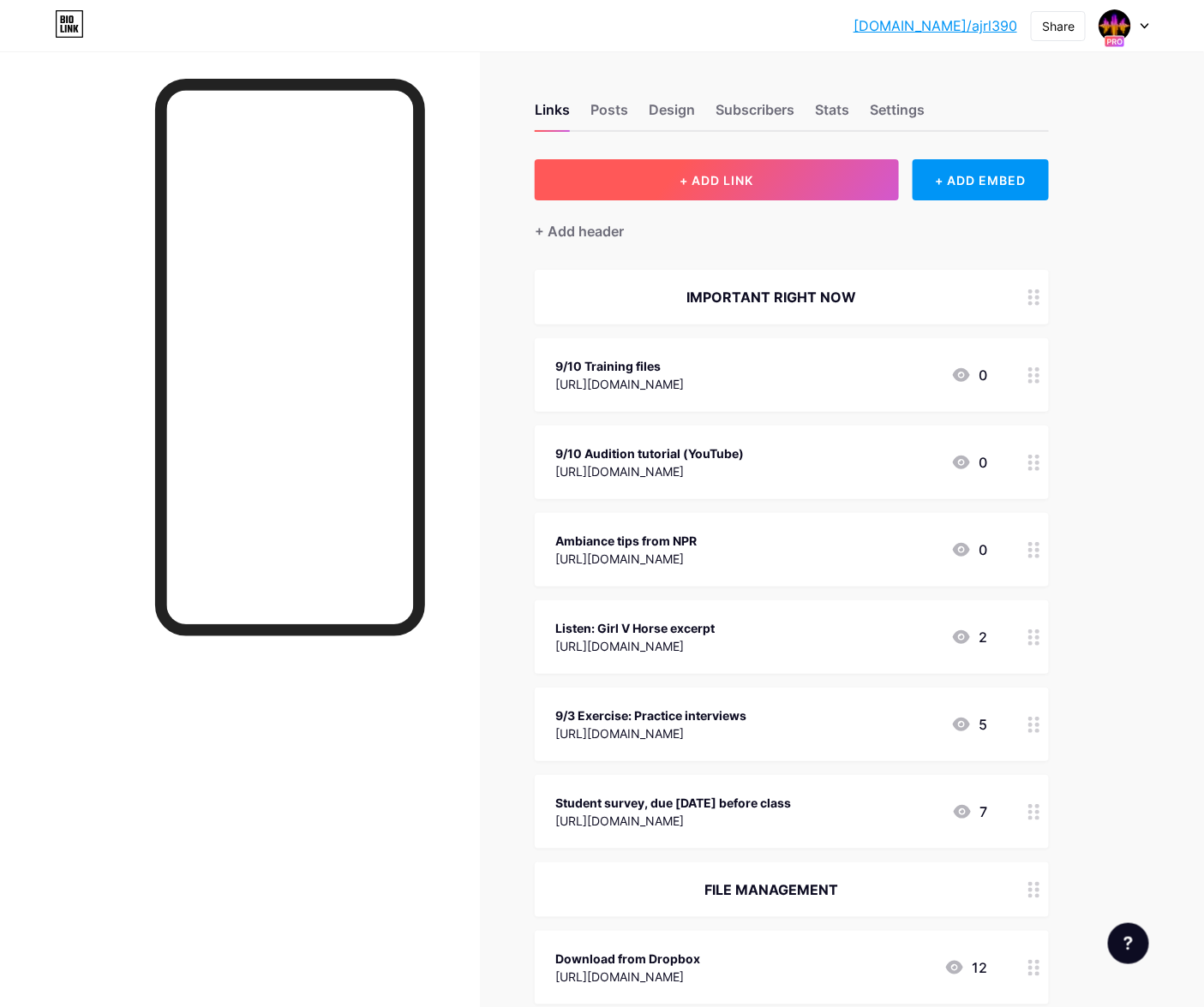
click at [778, 176] on button "+ ADD LINK" at bounding box center [717, 180] width 364 height 42
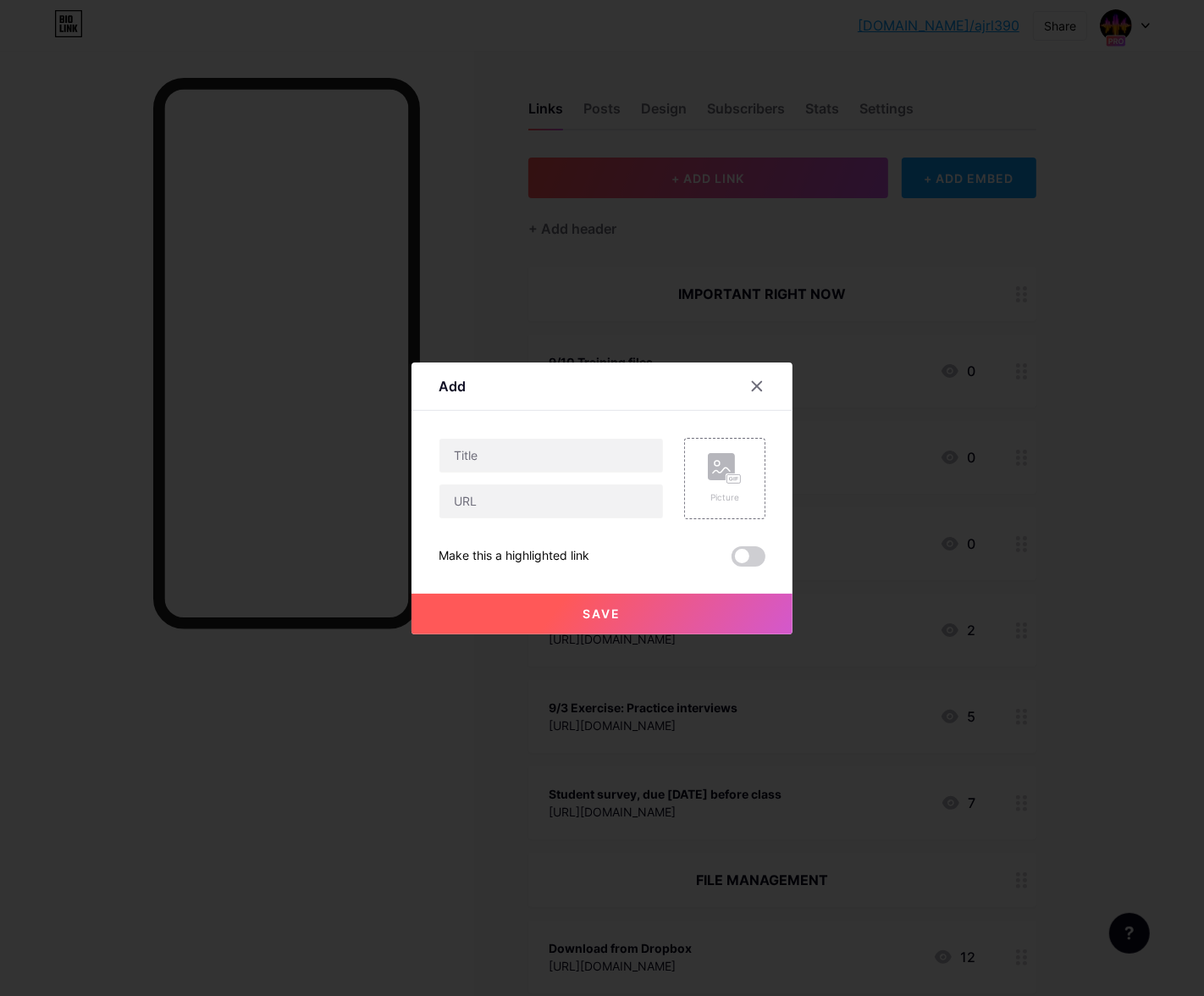
drag, startPoint x: 935, startPoint y: 166, endPoint x: 1007, endPoint y: 169, distance: 72.1
click at [935, 165] on div at bounding box center [602, 498] width 1204 height 996
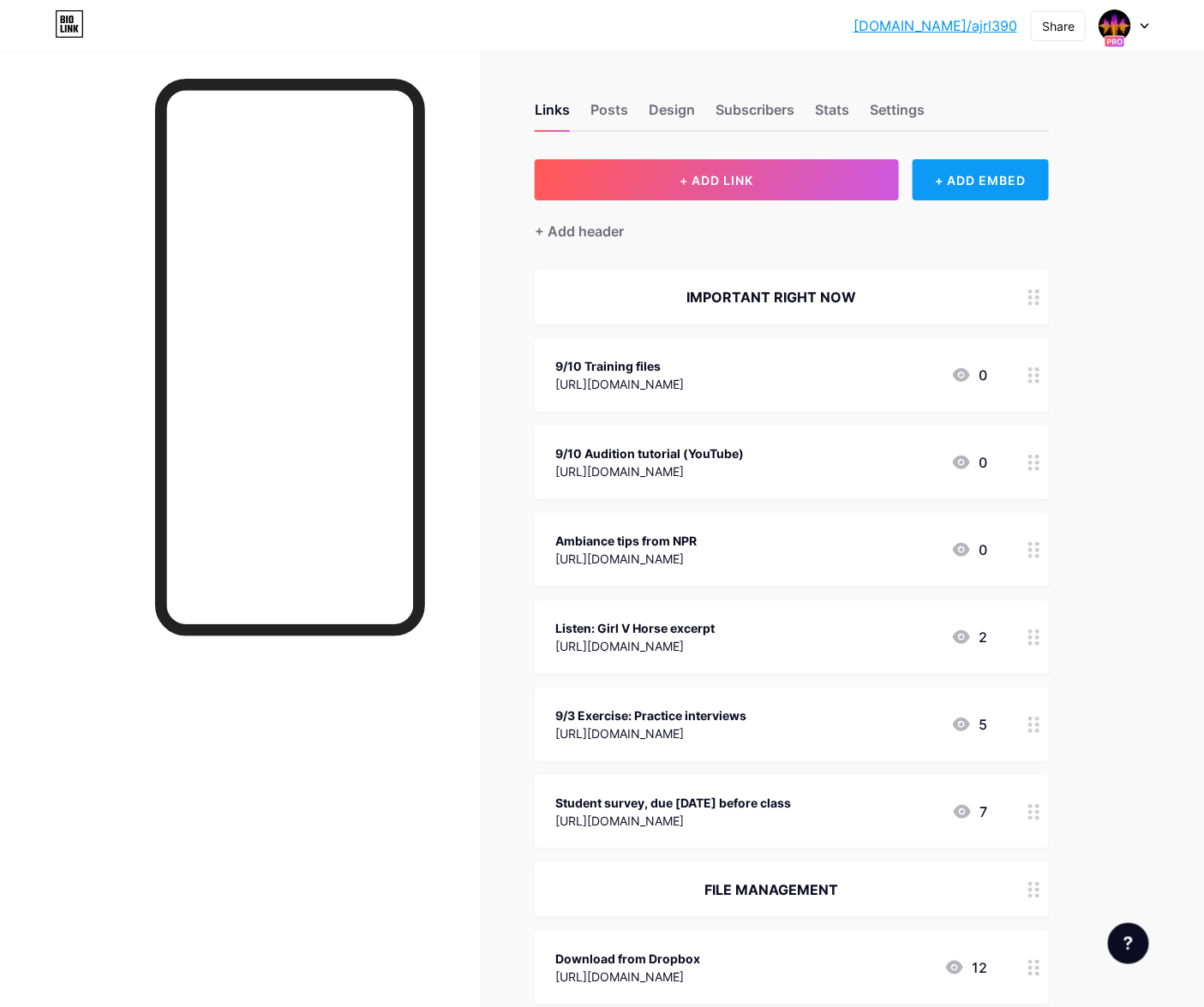
click at [1015, 175] on div "+ ADD EMBED" at bounding box center [980, 180] width 137 height 42
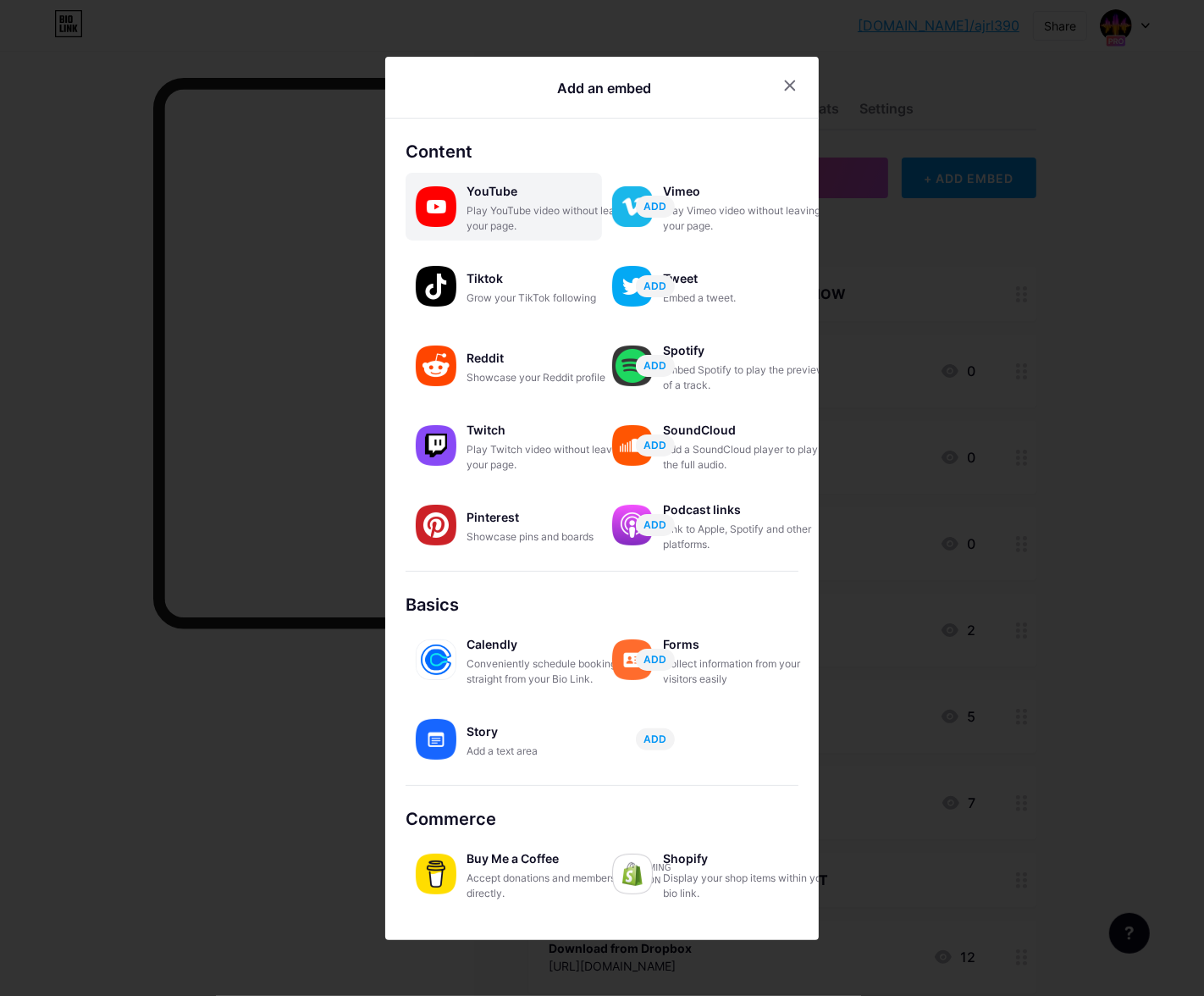
click at [486, 217] on div "Play YouTube video without leaving your page." at bounding box center [551, 218] width 169 height 30
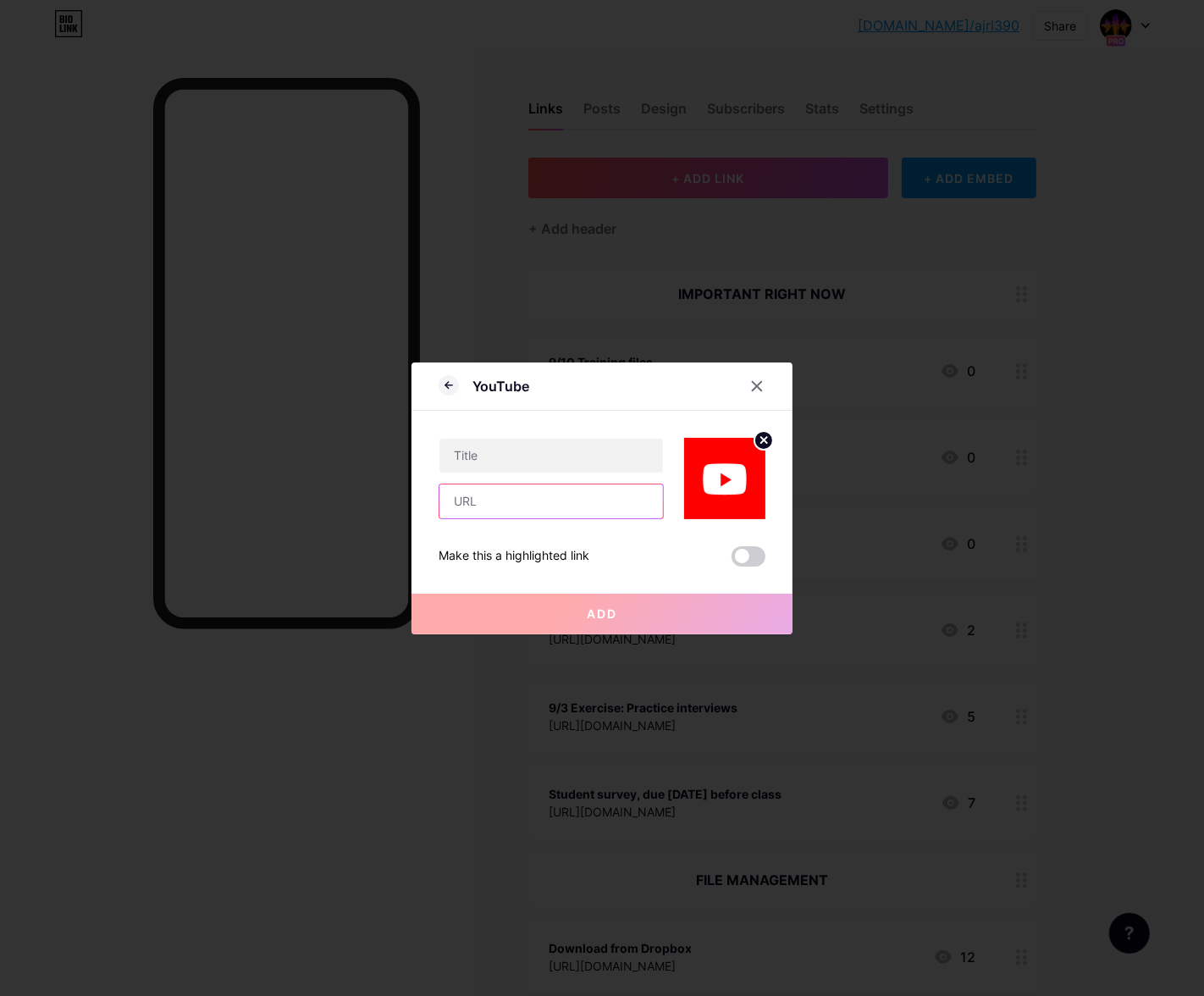
click at [505, 498] on input "text" at bounding box center [551, 501] width 223 height 34
paste input "[URL][DOMAIN_NAME]"
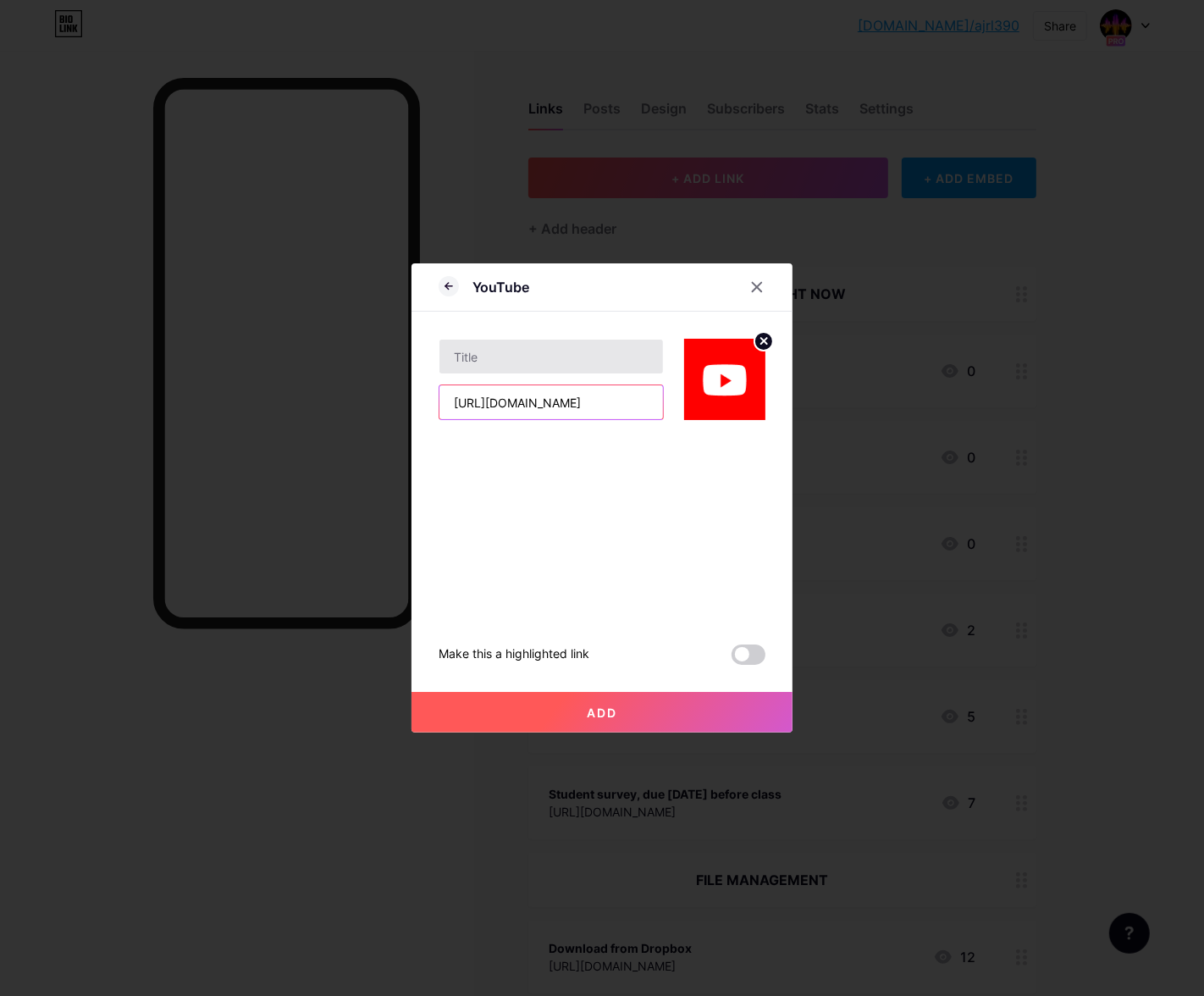
type input "[URL][DOMAIN_NAME]"
click at [505, 367] on input "text" at bounding box center [551, 356] width 223 height 34
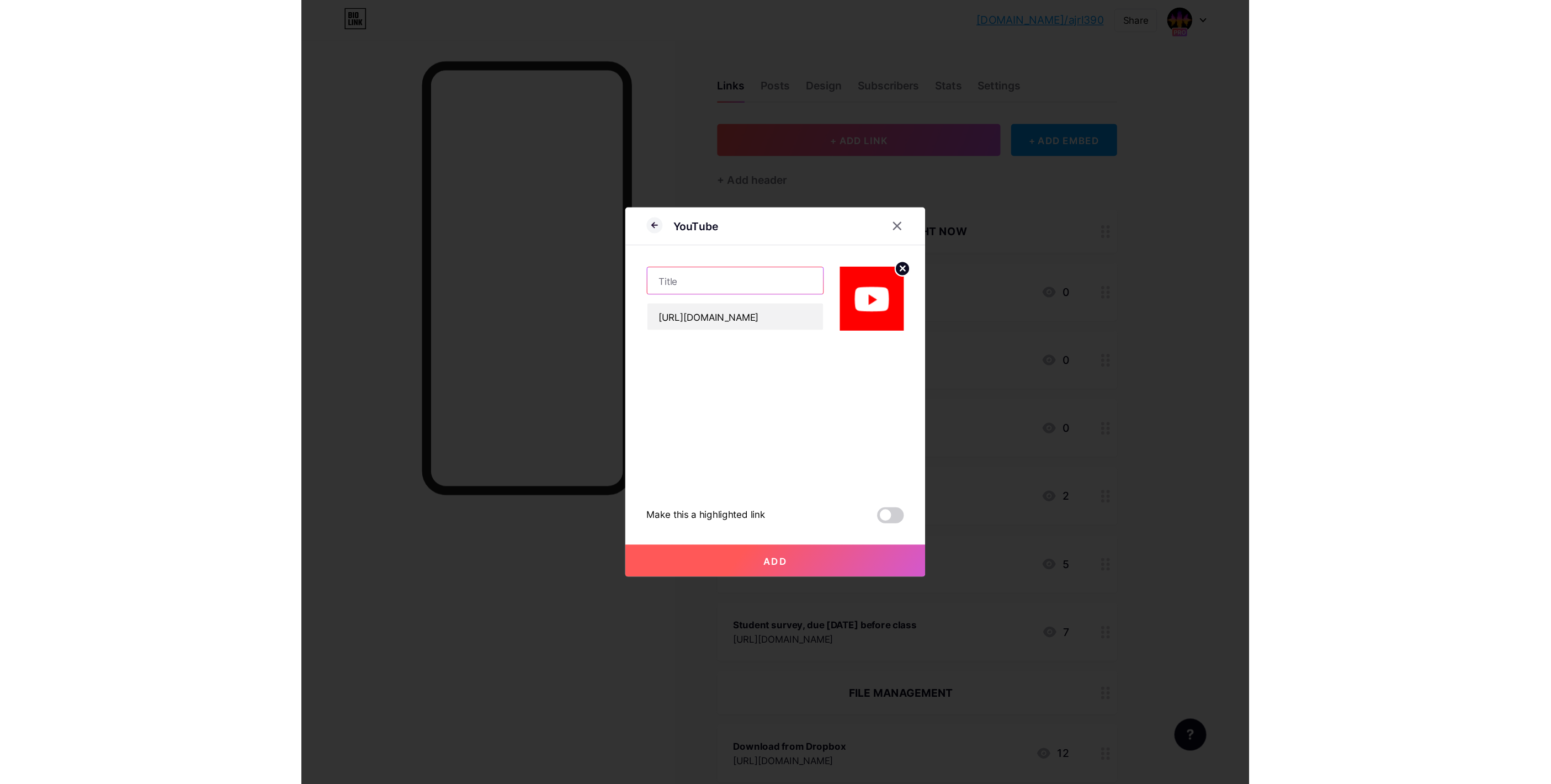
scroll to position [0, 0]
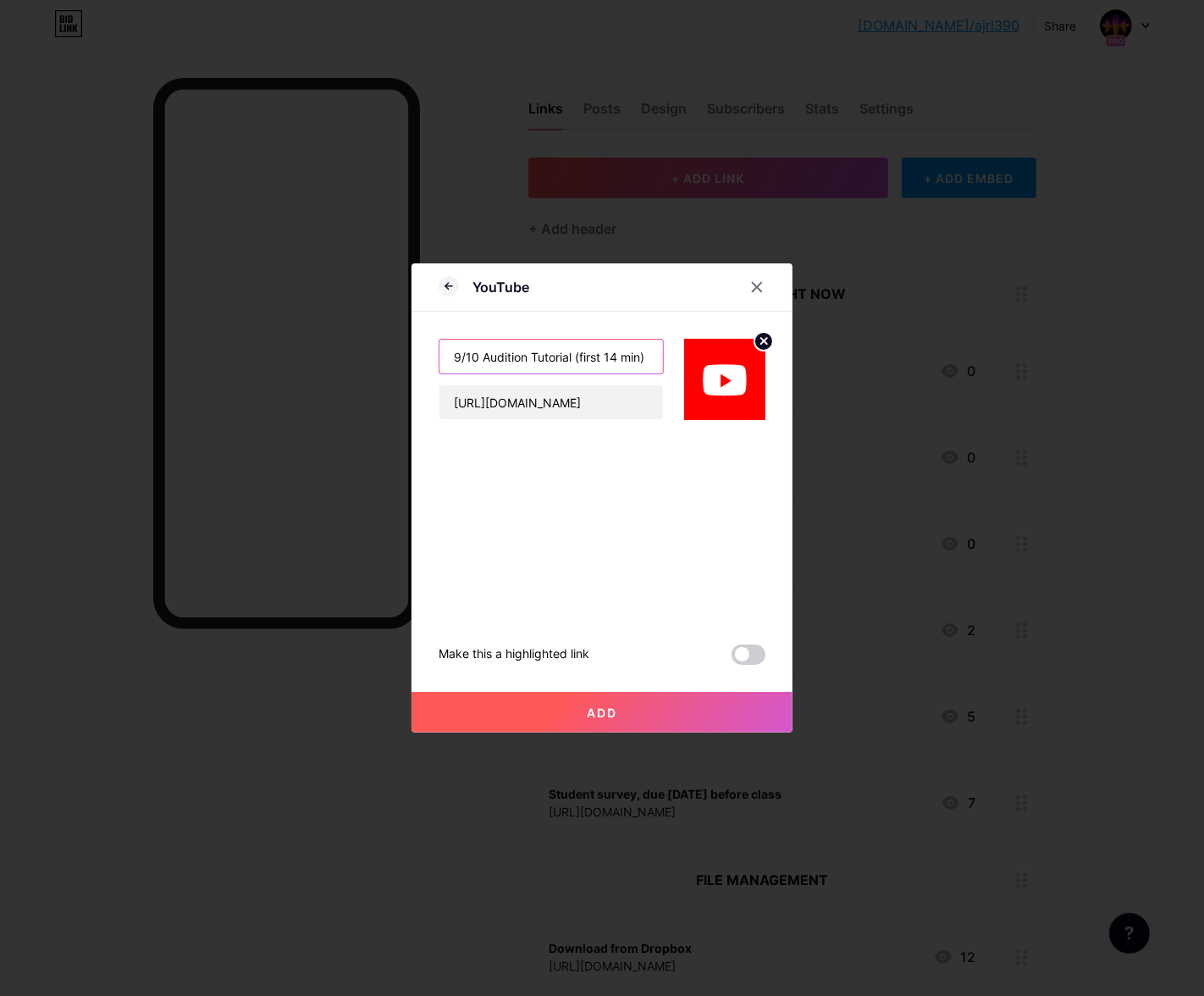
type input "9/10 Audition Tutorial (first 14 min)"
click at [474, 713] on button "Add" at bounding box center [601, 713] width 381 height 41
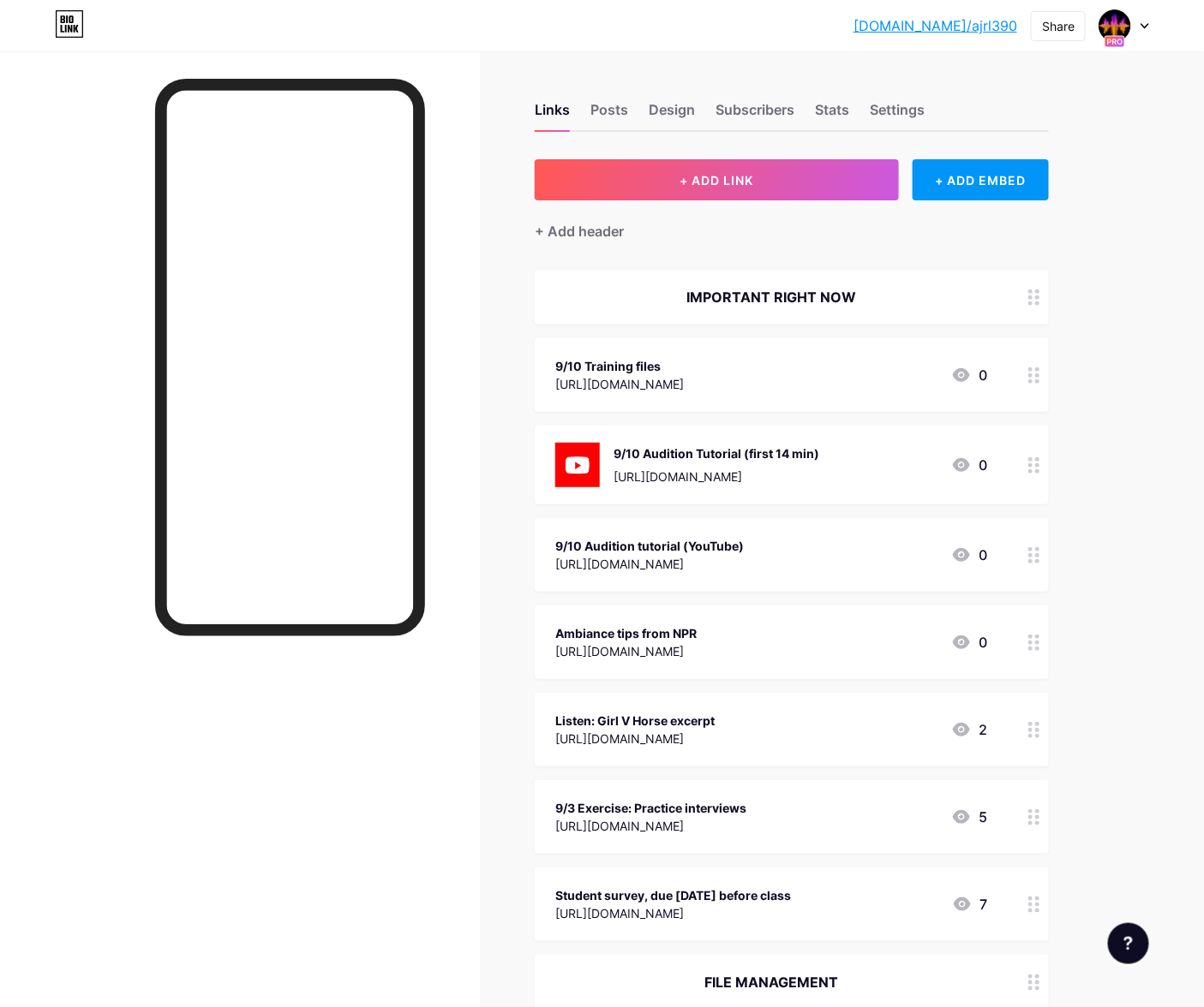
click at [890, 557] on div "9/10 Audition tutorial (YouTube) [URL][DOMAIN_NAME] 0" at bounding box center [771, 555] width 432 height 40
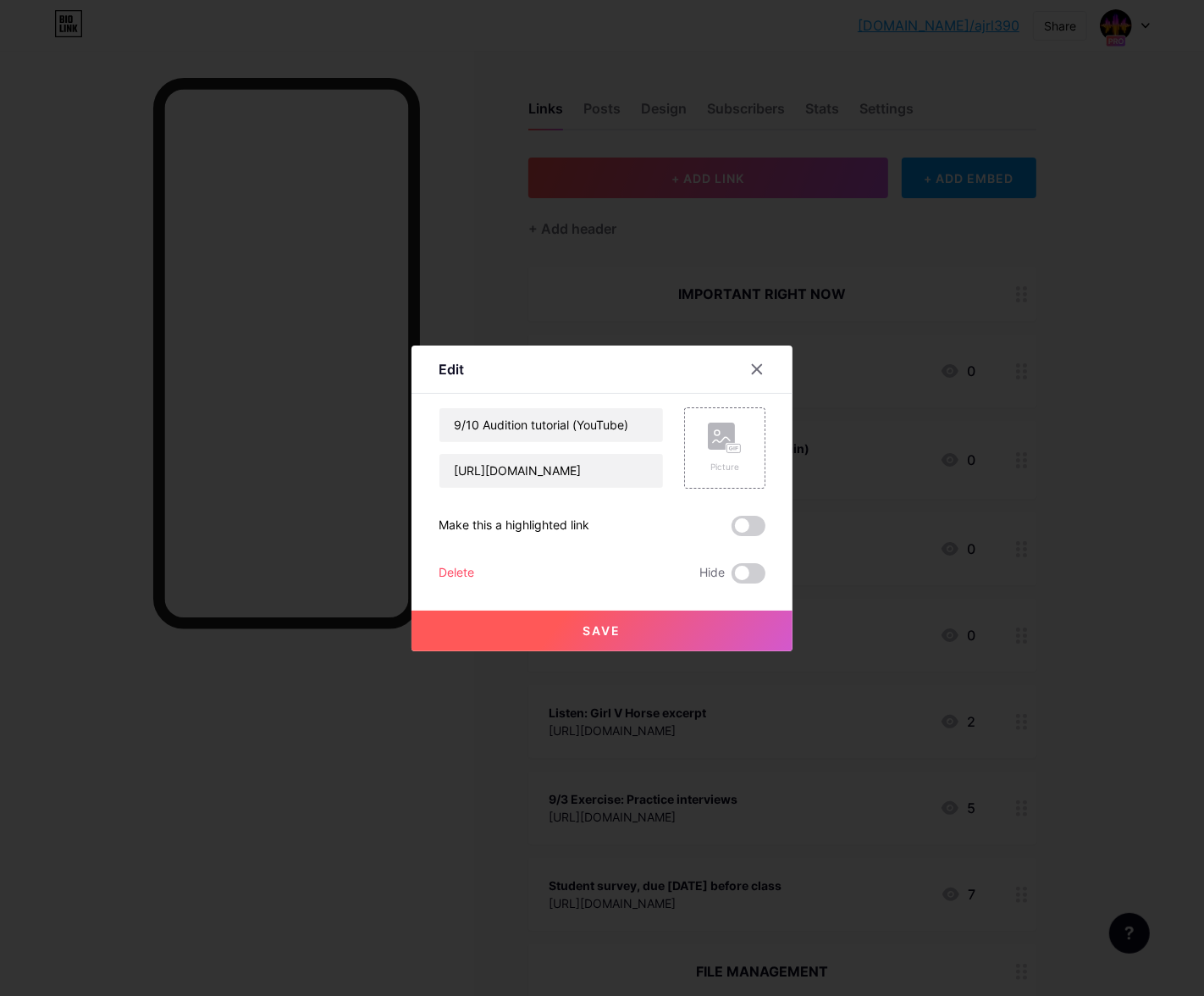
click at [452, 574] on div "Delete" at bounding box center [456, 573] width 35 height 21
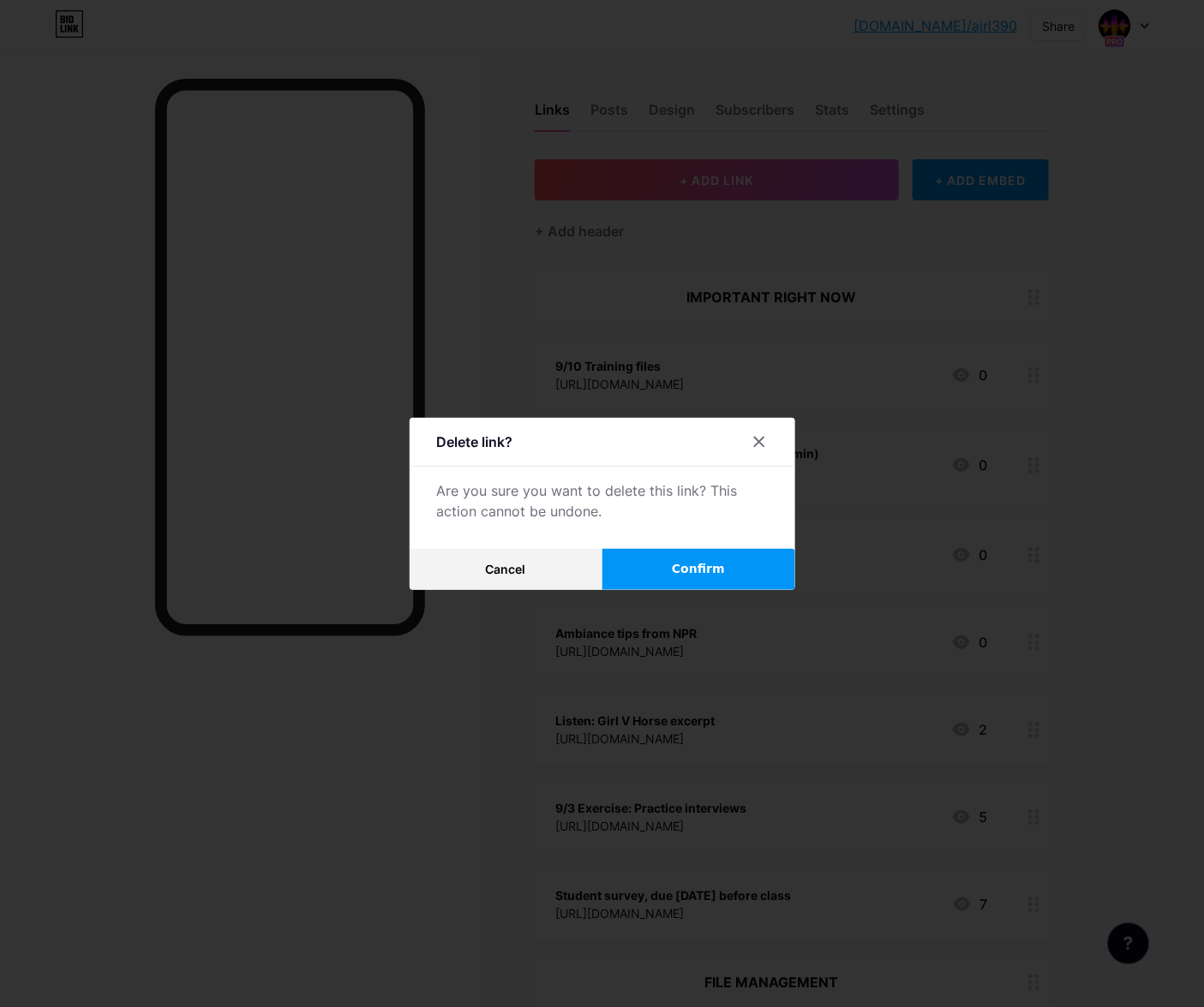
click at [684, 557] on button "Confirm" at bounding box center [698, 570] width 193 height 42
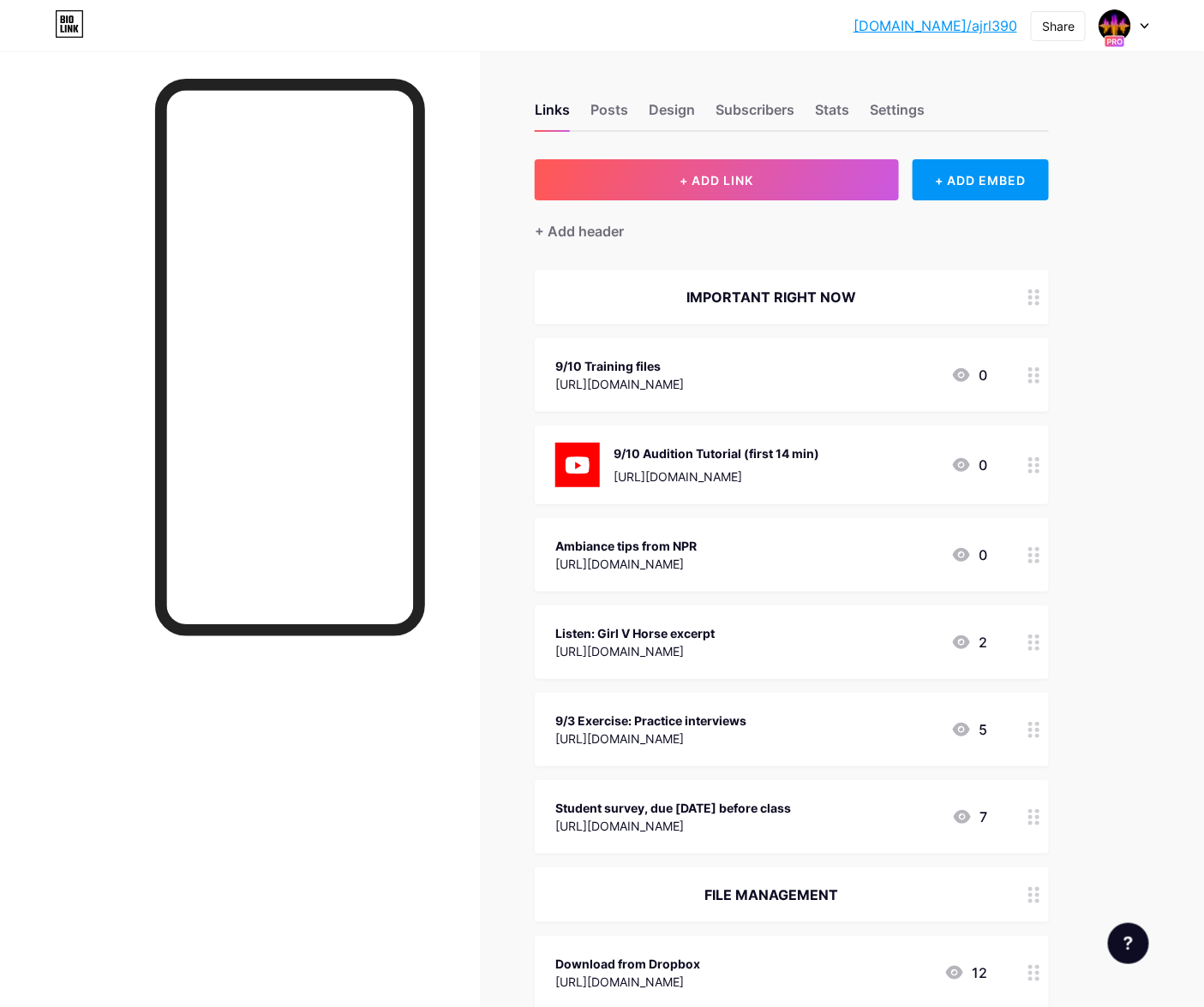
click at [737, 458] on div "9/10 Audition Tutorial (first 14 min)" at bounding box center [716, 453] width 206 height 18
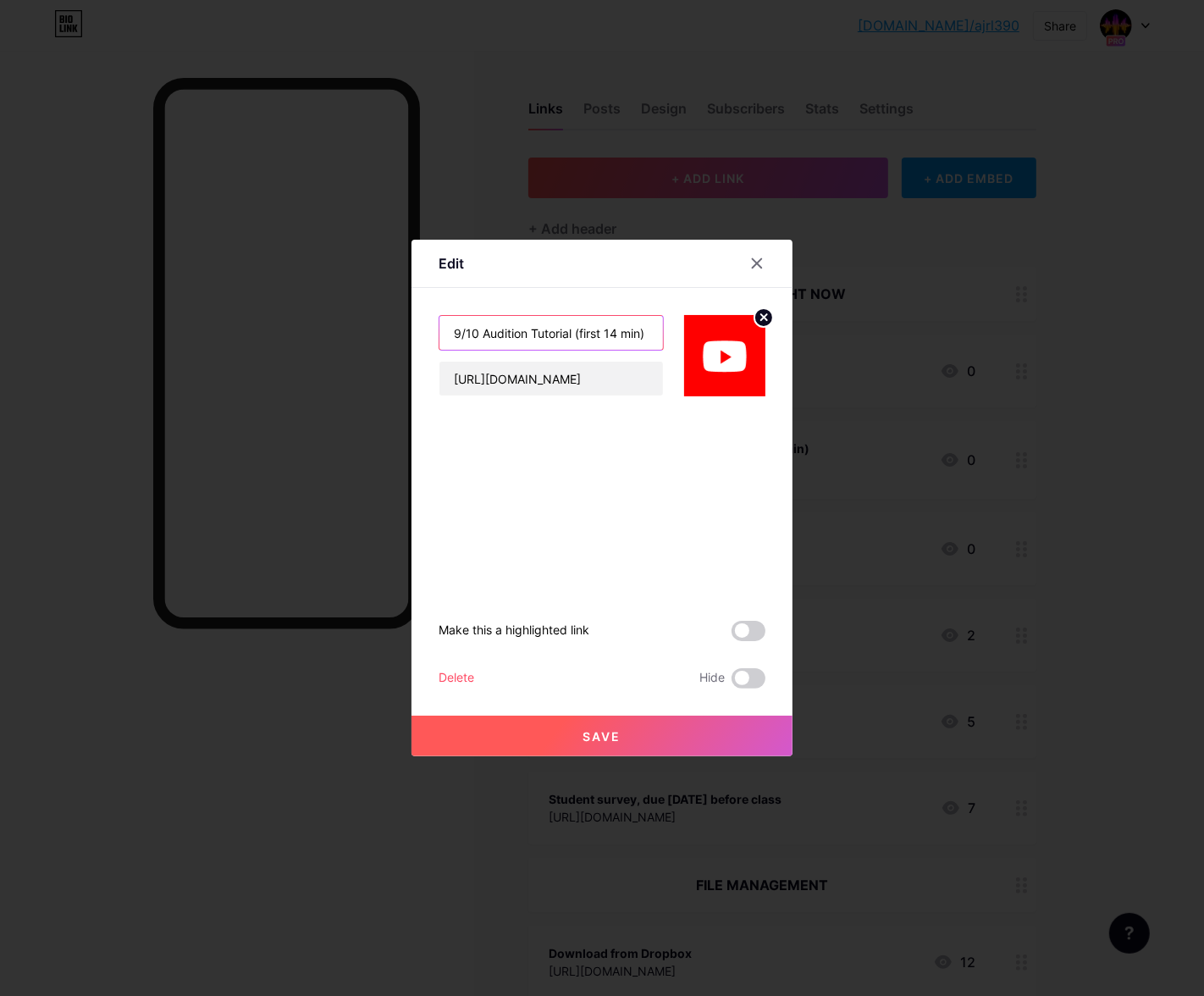
click at [579, 333] on input "9/10 Audition Tutorial (first 14 min)" at bounding box center [551, 333] width 223 height 34
click at [751, 264] on icon at bounding box center [758, 263] width 14 height 14
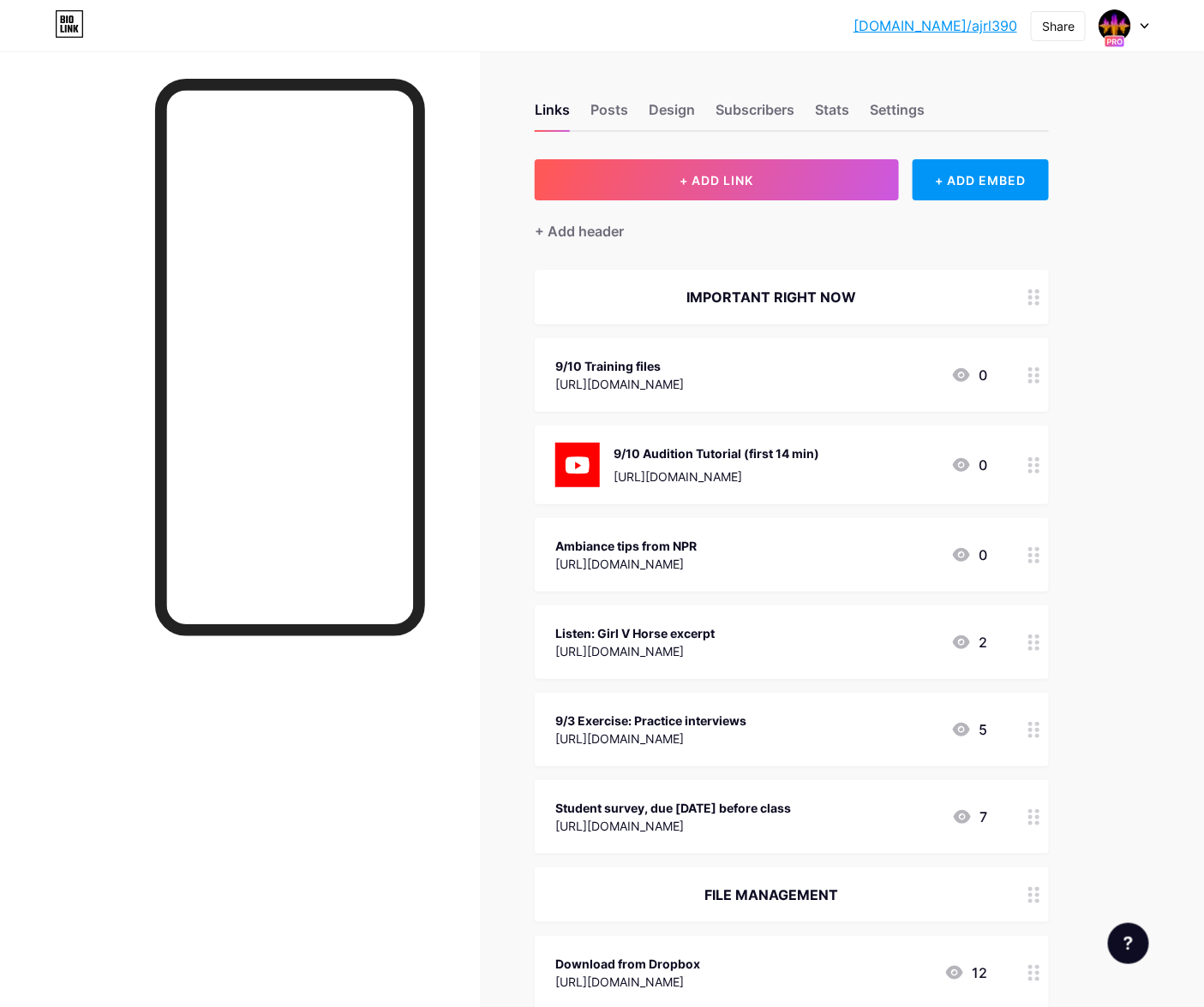
click at [191, 740] on div at bounding box center [290, 569] width 270 height 980
click at [397, 792] on div at bounding box center [290, 569] width 270 height 980
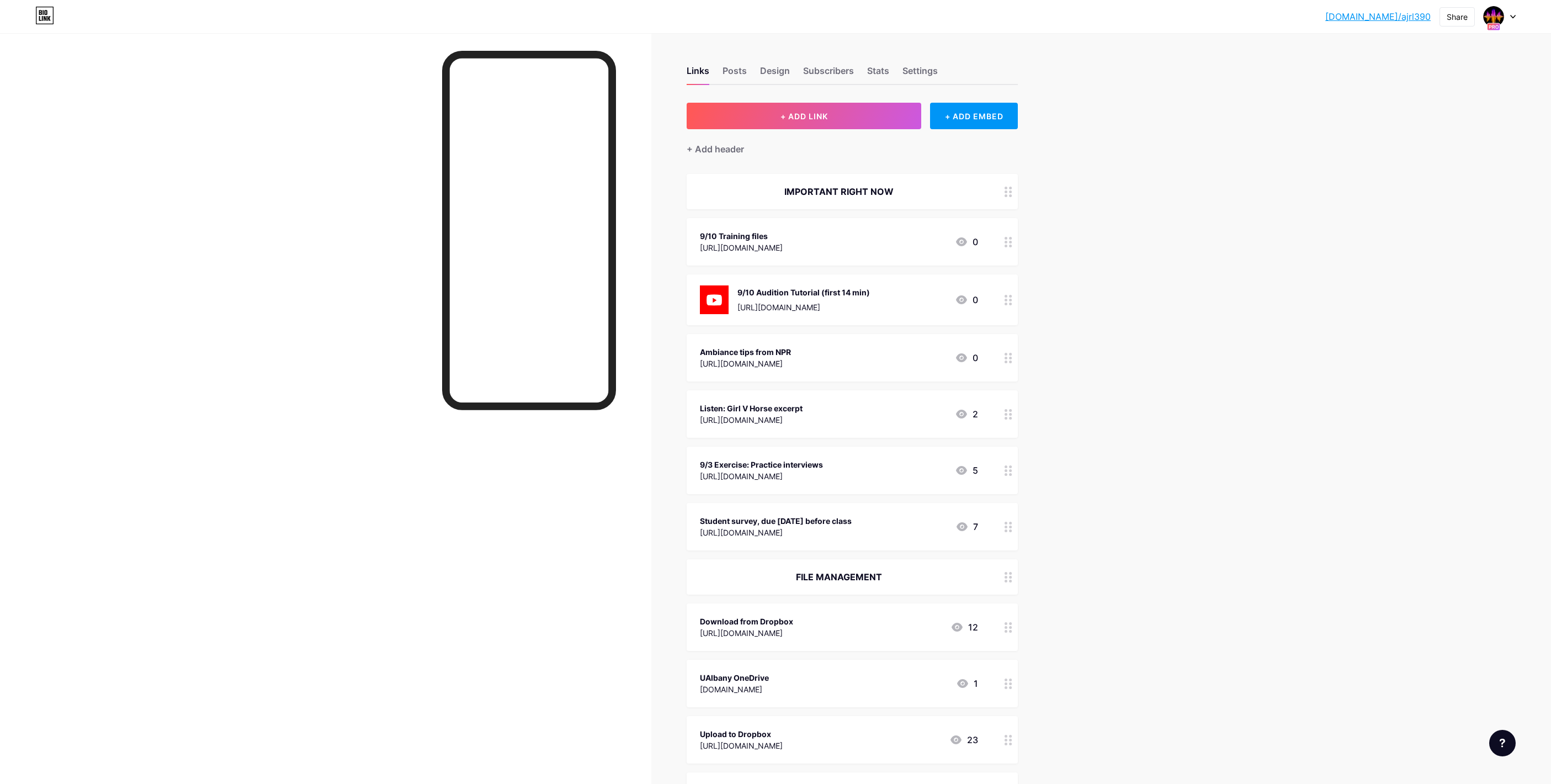
click at [385, 209] on div at bounding box center [325, 425] width 651 height 784
click at [784, 66] on div "Stats" at bounding box center [878, 73] width 22 height 20
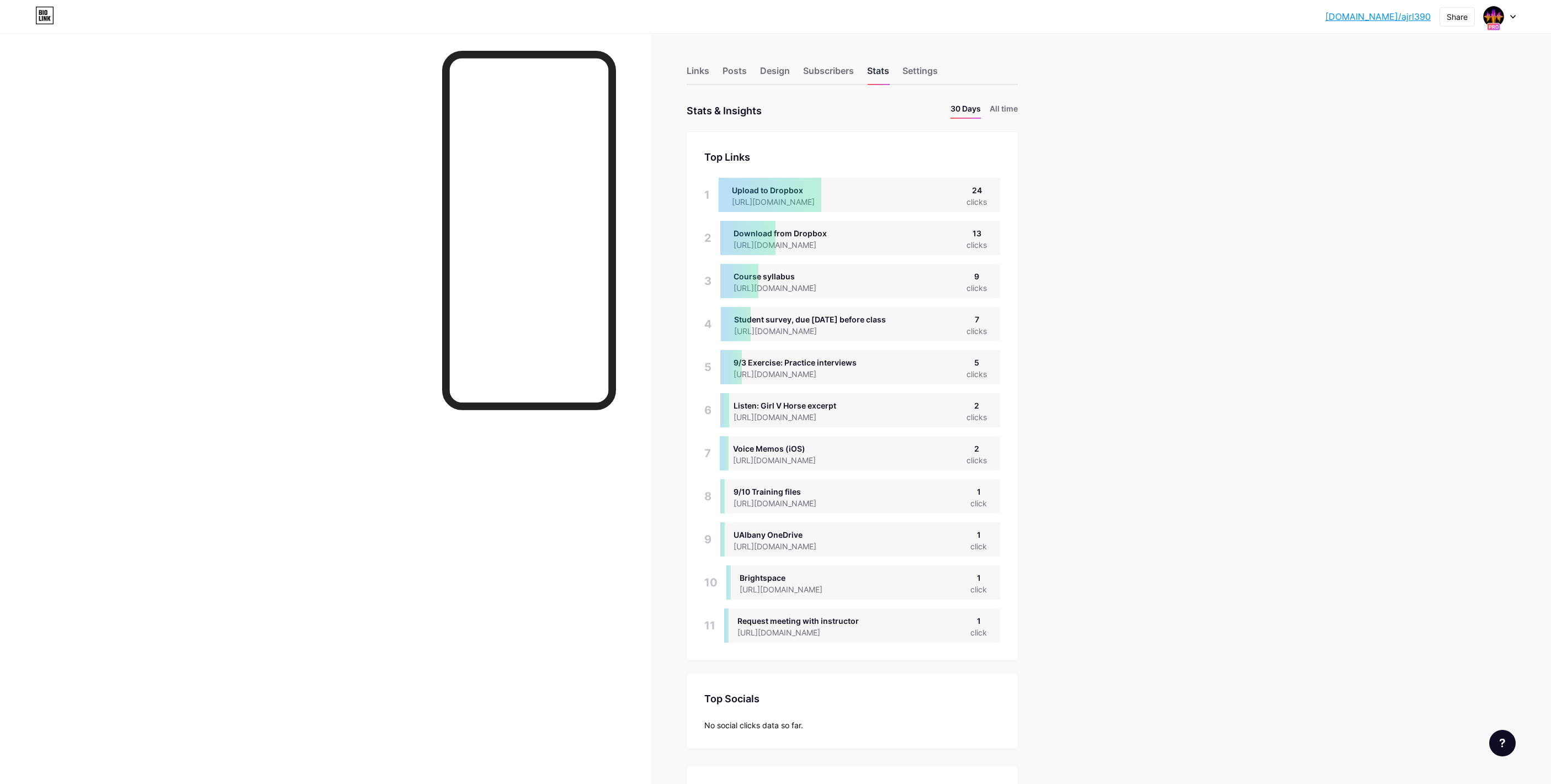
scroll to position [784, 1551]
drag, startPoint x: 1209, startPoint y: 273, endPoint x: 1230, endPoint y: 334, distance: 64.5
click at [784, 273] on div "[DOMAIN_NAME]/ajrl39... [DOMAIN_NAME]/ajrl390 Share Switch accounts AJRL 390 [D…" at bounding box center [775, 742] width 1551 height 1484
drag, startPoint x: 362, startPoint y: 159, endPoint x: 412, endPoint y: 140, distance: 53.5
click at [362, 159] on div at bounding box center [325, 425] width 651 height 784
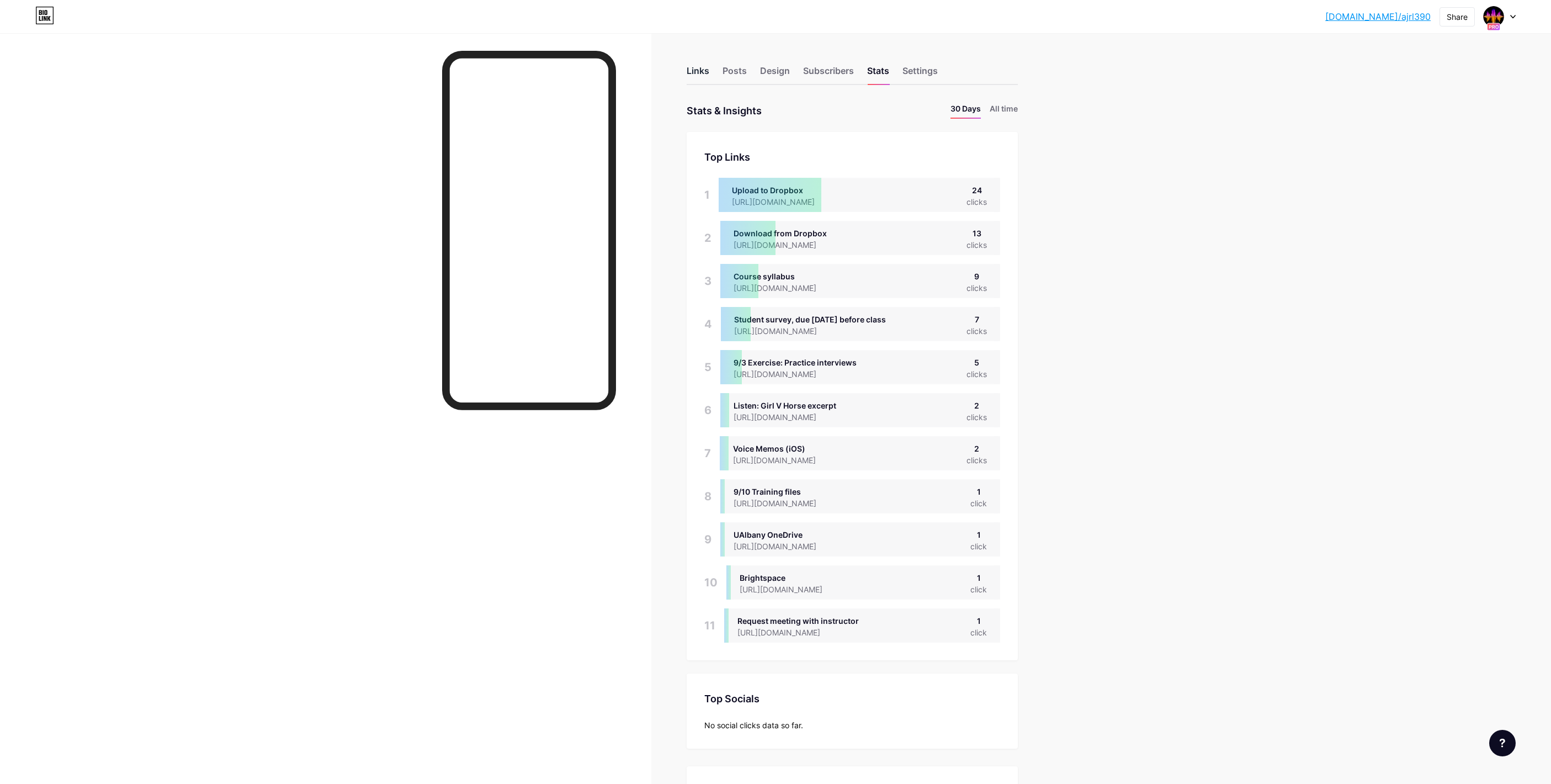
click at [708, 72] on div "Links" at bounding box center [697, 73] width 22 height 20
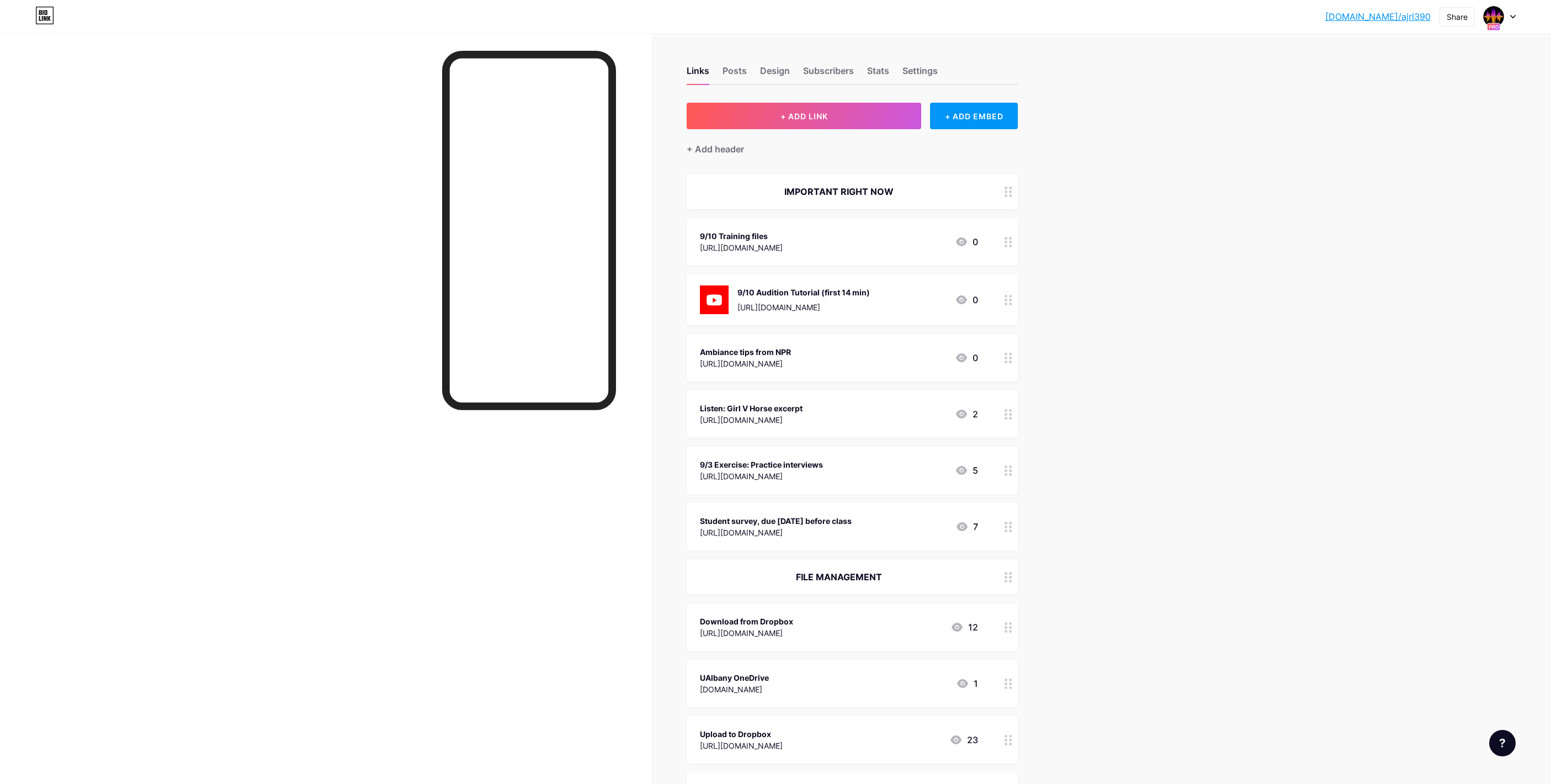
click at [204, 149] on div at bounding box center [325, 425] width 651 height 784
click at [167, 55] on div at bounding box center [325, 425] width 651 height 784
click at [193, 110] on div at bounding box center [325, 425] width 651 height 784
